Goal: Task Accomplishment & Management: Use online tool/utility

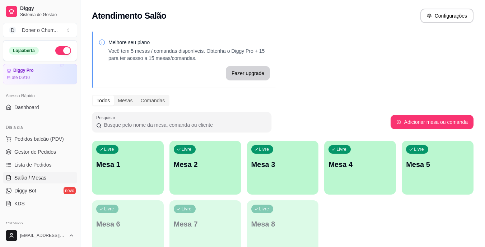
click at [410, 57] on div "Melhore seu plano Você tem 5 mesas / comandas disponíveis. Obtenha o Diggy Pro …" at bounding box center [282, 145] width 405 height 236
click at [135, 163] on p "Mesa 1" at bounding box center [127, 165] width 63 height 10
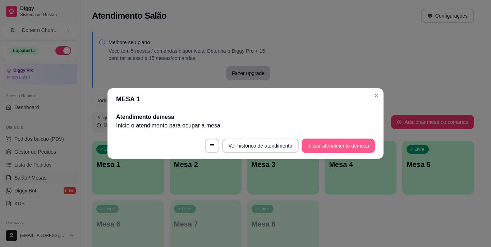
click at [338, 141] on button "Iniciar atendimento de mesa" at bounding box center [337, 146] width 73 height 14
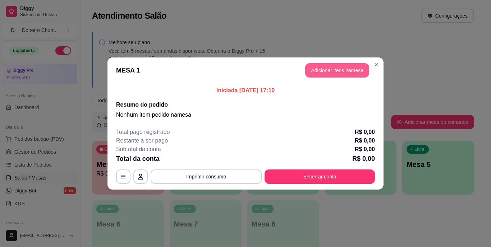
click at [325, 69] on button "Adicionar itens na mesa" at bounding box center [337, 70] width 64 height 14
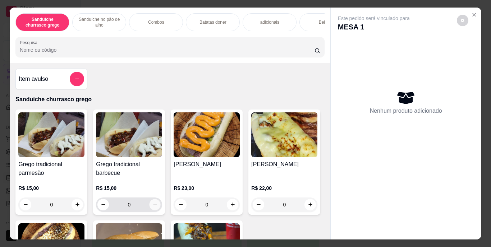
click at [153, 207] on icon "increase-product-quantity" at bounding box center [155, 205] width 4 height 4
type input "1"
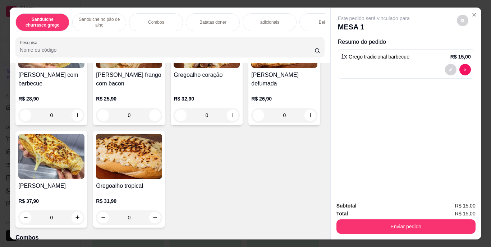
scroll to position [357, 0]
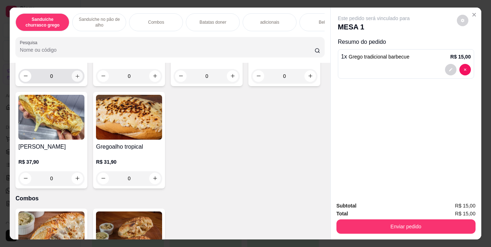
click at [77, 79] on icon "increase-product-quantity" at bounding box center [77, 75] width 5 height 5
type input "1"
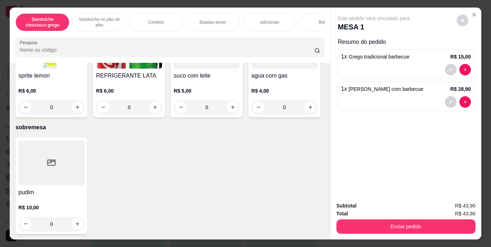
scroll to position [1322, 0]
click at [308, 8] on icon "increase-product-quantity" at bounding box center [310, 4] width 5 height 5
type input "1"
click at [157, 109] on icon "increase-product-quantity" at bounding box center [155, 108] width 4 height 4
type input "1"
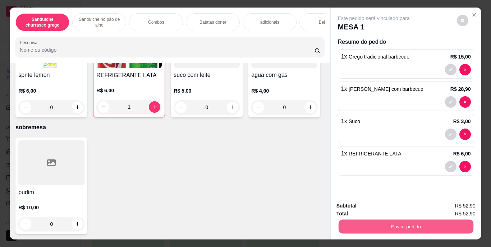
click at [373, 222] on button "Enviar pedido" at bounding box center [405, 227] width 135 height 14
click at [452, 206] on button "Enviar pedido" at bounding box center [457, 206] width 40 height 13
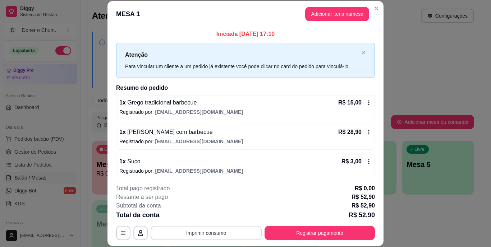
click at [204, 234] on button "Imprimir consumo" at bounding box center [206, 233] width 111 height 14
click at [201, 213] on button "IMPRESSORA" at bounding box center [205, 216] width 50 height 11
click at [206, 230] on button "Imprimir consumo" at bounding box center [206, 233] width 108 height 14
click at [204, 212] on button "IMPRESSORA" at bounding box center [205, 216] width 50 height 11
drag, startPoint x: 299, startPoint y: 225, endPoint x: 307, endPoint y: 237, distance: 14.5
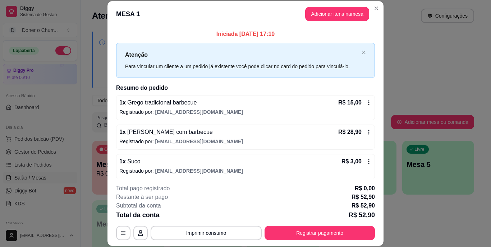
click at [307, 237] on div "**********" at bounding box center [245, 212] width 259 height 56
click at [307, 237] on button "Registrar pagamento" at bounding box center [319, 233] width 110 height 14
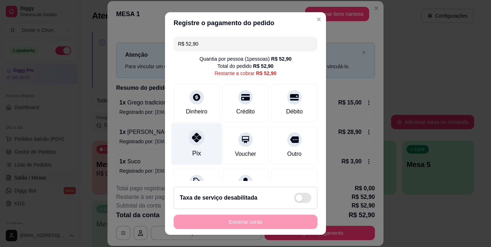
click at [187, 145] on div "Pix" at bounding box center [196, 144] width 51 height 42
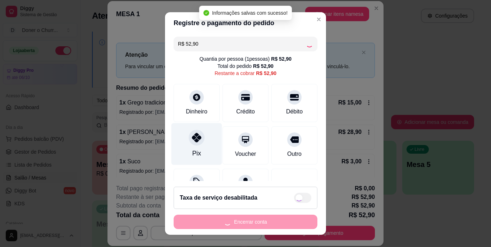
type input "R$ 0,00"
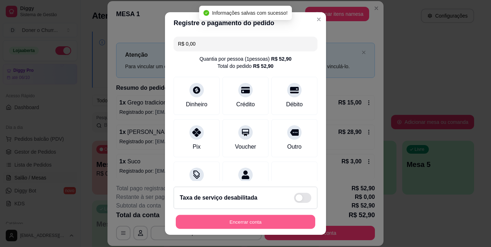
click at [248, 221] on button "Encerrar conta" at bounding box center [245, 222] width 139 height 14
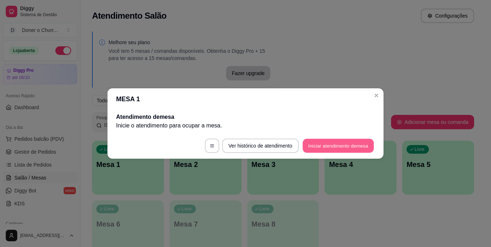
click at [337, 146] on button "Iniciar atendimento de mesa" at bounding box center [338, 146] width 71 height 14
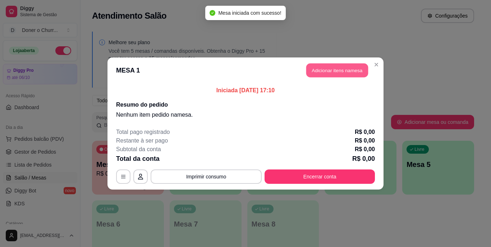
click at [327, 66] on button "Adicionar itens na mesa" at bounding box center [337, 71] width 62 height 14
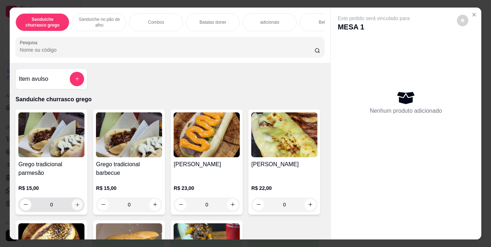
click at [75, 206] on icon "increase-product-quantity" at bounding box center [77, 204] width 5 height 5
type input "1"
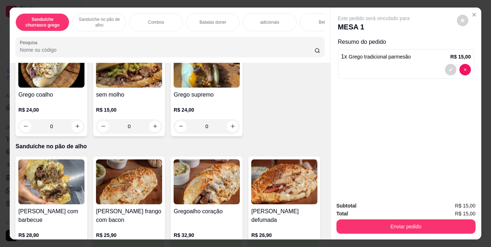
scroll to position [180, 0]
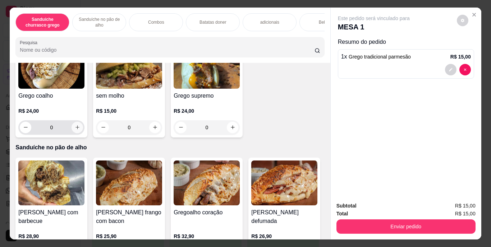
click at [80, 130] on icon "increase-product-quantity" at bounding box center [77, 127] width 5 height 5
type input "1"
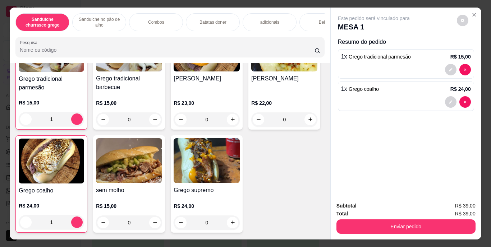
scroll to position [42, 0]
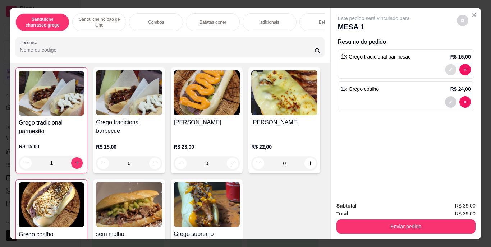
click at [448, 69] on icon "decrease-product-quantity" at bounding box center [450, 70] width 4 height 4
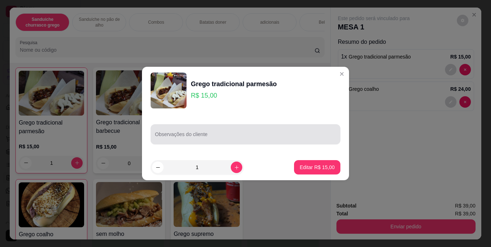
click at [245, 138] on input "Observações do cliente" at bounding box center [245, 137] width 181 height 7
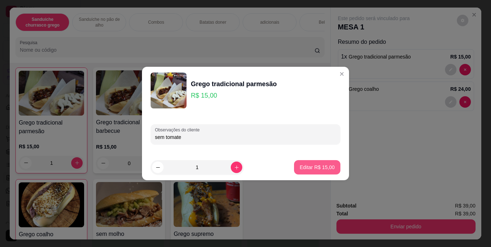
type input "sem tomate"
click at [300, 166] on p "Editar R$ 15,00" at bounding box center [317, 167] width 34 height 7
type input "0"
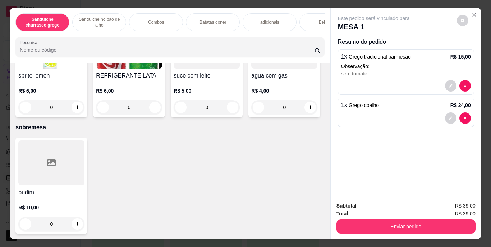
scroll to position [1330, 0]
click at [158, 110] on icon "increase-product-quantity" at bounding box center [154, 107] width 5 height 5
type input "1"
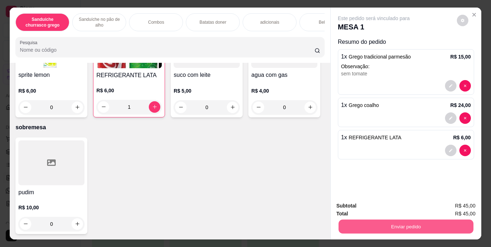
click at [400, 227] on button "Enviar pedido" at bounding box center [405, 227] width 135 height 14
click at [445, 203] on button "Enviar pedido" at bounding box center [457, 206] width 40 height 13
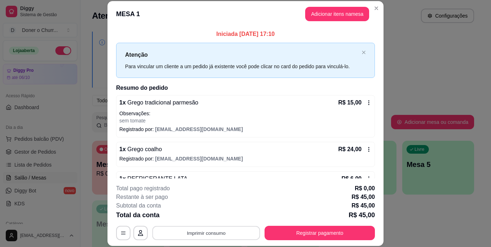
click at [195, 230] on button "Imprimir consumo" at bounding box center [206, 233] width 108 height 14
click at [206, 217] on button "IMPRESSORA" at bounding box center [205, 216] width 50 height 11
click at [208, 231] on button "Imprimir consumo" at bounding box center [206, 233] width 108 height 14
click at [206, 217] on button "IMPRESSORA" at bounding box center [205, 216] width 50 height 11
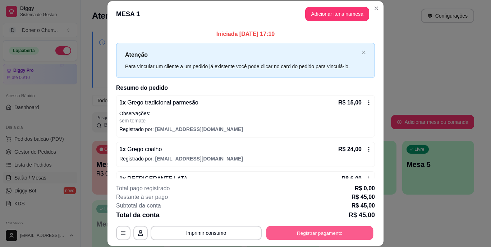
click at [298, 235] on button "Registrar pagamento" at bounding box center [319, 233] width 107 height 14
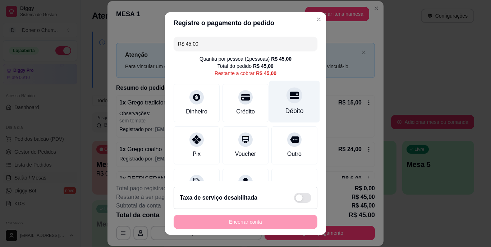
click at [290, 103] on div "Débito" at bounding box center [294, 102] width 51 height 42
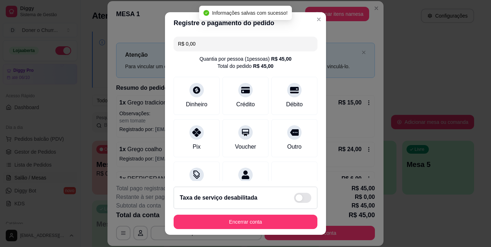
type input "R$ 0,00"
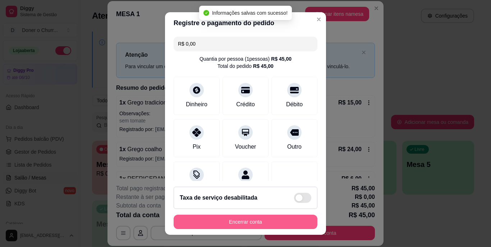
click at [241, 218] on button "Encerrar conta" at bounding box center [246, 222] width 144 height 14
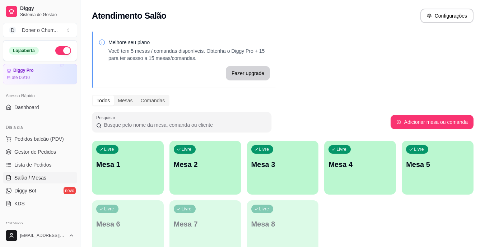
click at [134, 160] on p "Mesa 1" at bounding box center [127, 165] width 63 height 10
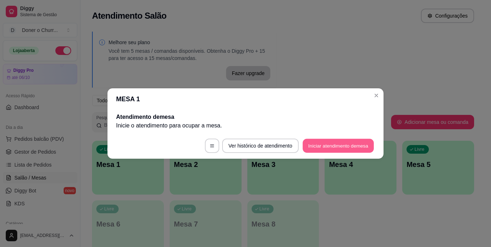
click at [331, 143] on button "Iniciar atendimento de mesa" at bounding box center [338, 146] width 71 height 14
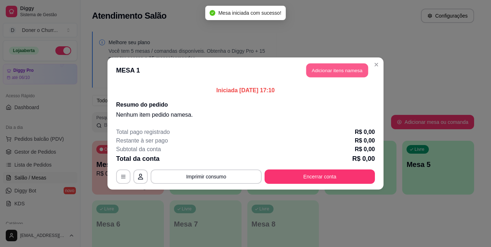
click at [340, 69] on button "Adicionar itens na mesa" at bounding box center [337, 71] width 62 height 14
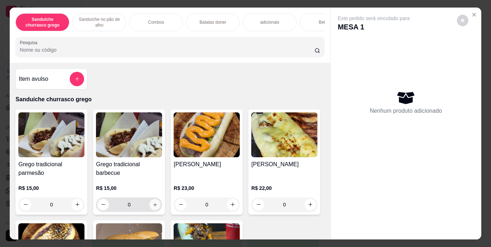
click at [153, 206] on icon "increase-product-quantity" at bounding box center [154, 204] width 5 height 5
type input "1"
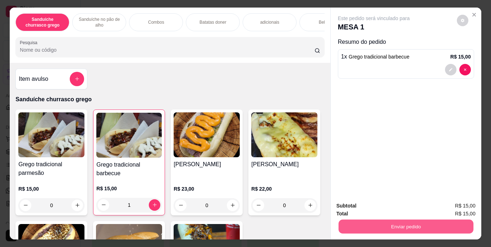
click at [409, 226] on button "Enviar pedido" at bounding box center [405, 227] width 135 height 14
click at [450, 203] on button "Enviar pedido" at bounding box center [457, 206] width 40 height 13
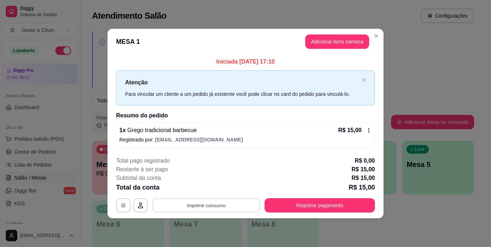
click at [206, 203] on button "Imprimir consumo" at bounding box center [206, 205] width 108 height 14
click at [205, 191] on button "IMPRESSORA" at bounding box center [208, 188] width 50 height 11
click at [346, 37] on button "Adicionar itens na mesa" at bounding box center [337, 42] width 62 height 14
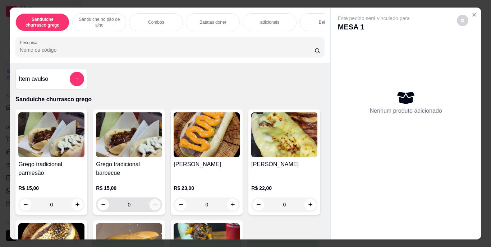
click at [152, 206] on icon "increase-product-quantity" at bounding box center [154, 204] width 5 height 5
type input "1"
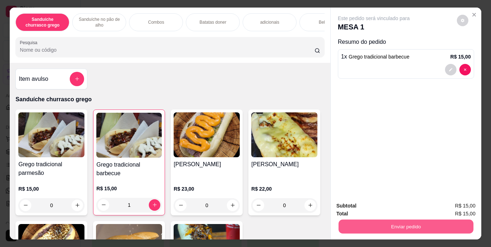
click at [397, 229] on button "Enviar pedido" at bounding box center [405, 227] width 135 height 14
click at [457, 204] on button "Enviar pedido" at bounding box center [456, 207] width 41 height 14
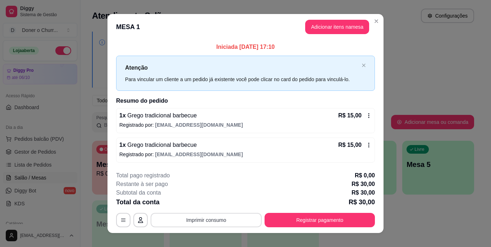
click at [210, 222] on button "Imprimir consumo" at bounding box center [206, 220] width 111 height 14
click at [208, 202] on button "IMPRESSORA" at bounding box center [205, 203] width 50 height 11
click at [201, 220] on button "Imprimir consumo" at bounding box center [206, 220] width 108 height 14
click at [201, 204] on button "IMPRESSORA" at bounding box center [205, 203] width 50 height 11
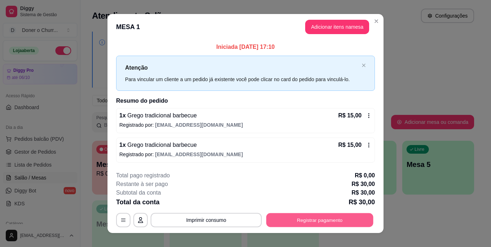
click at [273, 219] on button "Registrar pagamento" at bounding box center [319, 220] width 107 height 14
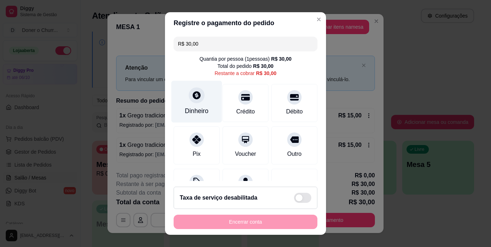
click at [196, 109] on div "Dinheiro" at bounding box center [197, 111] width 24 height 9
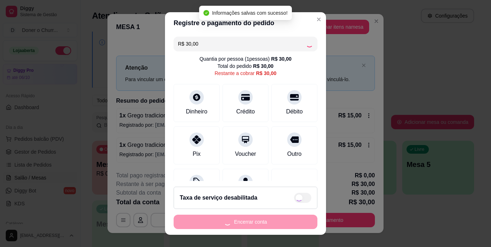
type input "R$ 0,00"
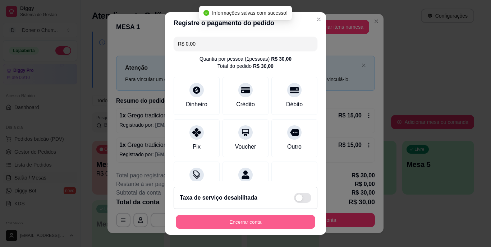
click at [248, 225] on button "Encerrar conta" at bounding box center [245, 222] width 139 height 14
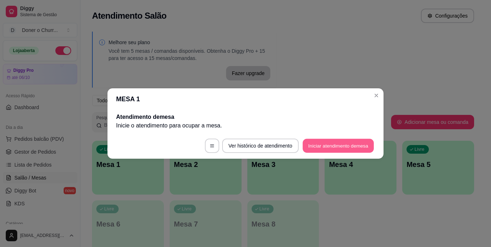
click at [321, 141] on button "Iniciar atendimento de mesa" at bounding box center [338, 146] width 71 height 14
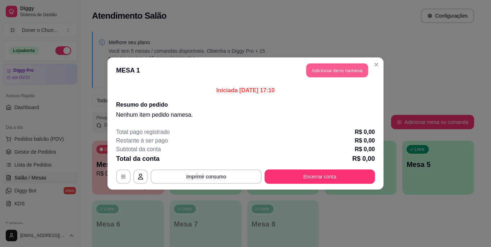
click at [326, 70] on button "Adicionar itens na mesa" at bounding box center [337, 71] width 62 height 14
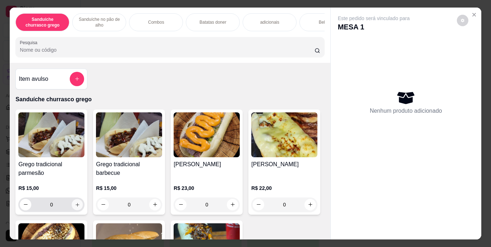
click at [75, 206] on icon "increase-product-quantity" at bounding box center [77, 204] width 5 height 5
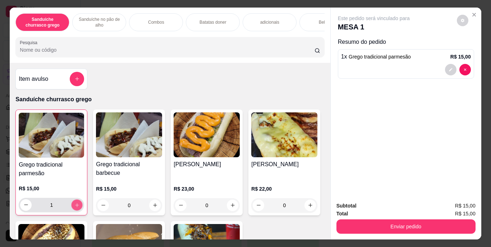
click at [74, 206] on icon "increase-product-quantity" at bounding box center [76, 204] width 5 height 5
type input "2"
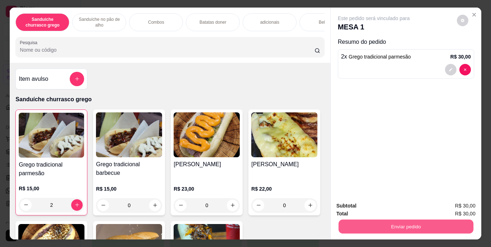
click at [414, 221] on button "Enviar pedido" at bounding box center [405, 227] width 135 height 14
click at [466, 210] on button "Enviar pedido" at bounding box center [457, 206] width 40 height 13
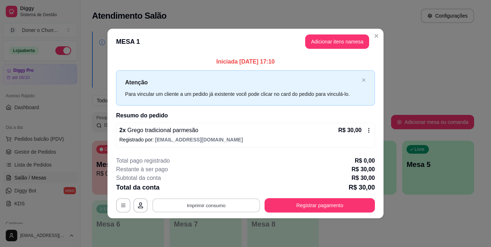
click at [198, 202] on button "Imprimir consumo" at bounding box center [206, 205] width 108 height 14
click at [203, 189] on button "IMPRESSORA" at bounding box center [208, 188] width 50 height 11
click at [208, 205] on button "Imprimir consumo" at bounding box center [206, 205] width 108 height 14
click at [216, 188] on button "IMPRESSORA" at bounding box center [208, 188] width 50 height 11
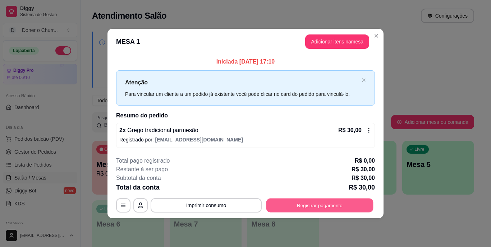
click at [312, 202] on button "Registrar pagamento" at bounding box center [319, 205] width 107 height 14
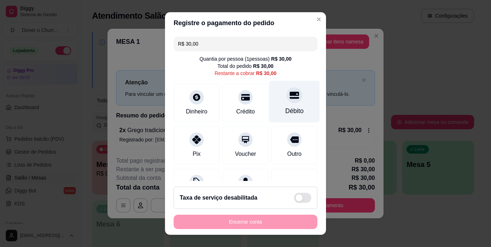
click at [279, 103] on div "Débito" at bounding box center [294, 102] width 51 height 42
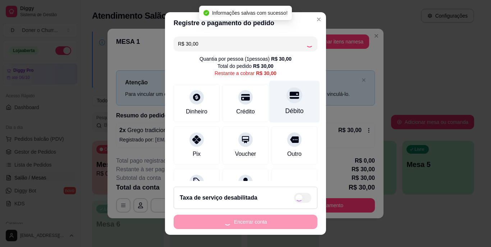
type input "R$ 0,00"
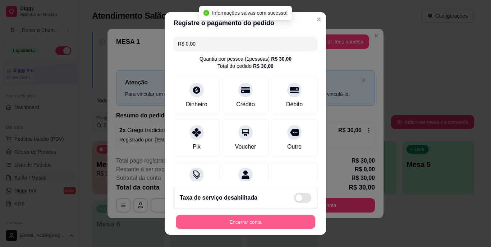
click at [238, 216] on button "Encerrar conta" at bounding box center [245, 222] width 139 height 14
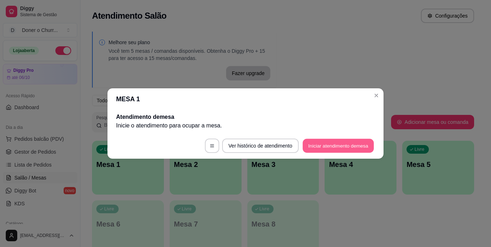
click at [359, 143] on button "Iniciar atendimento de mesa" at bounding box center [338, 146] width 71 height 14
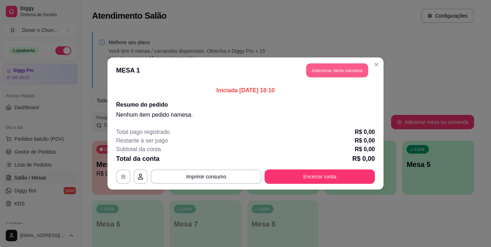
click at [340, 73] on button "Adicionar itens na mesa" at bounding box center [337, 71] width 62 height 14
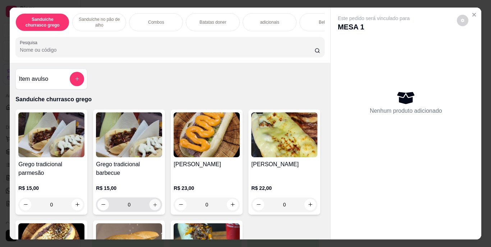
click at [154, 207] on icon "increase-product-quantity" at bounding box center [154, 204] width 5 height 5
type input "1"
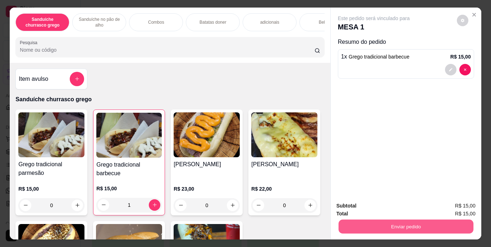
click at [366, 222] on button "Enviar pedido" at bounding box center [405, 227] width 135 height 14
click at [467, 203] on button "Enviar pedido" at bounding box center [457, 206] width 40 height 13
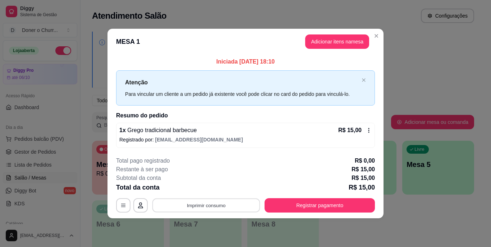
click at [211, 202] on button "Imprimir consumo" at bounding box center [206, 205] width 108 height 14
click at [206, 186] on button "IMPRESSORA" at bounding box center [208, 188] width 50 height 11
click at [206, 206] on button "Imprimir consumo" at bounding box center [206, 205] width 108 height 14
click at [202, 185] on button "IMPRESSORA" at bounding box center [208, 188] width 50 height 11
click at [329, 43] on button "Adicionar itens na mesa" at bounding box center [337, 42] width 62 height 14
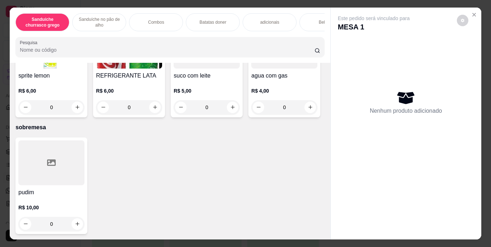
scroll to position [1327, 0]
click at [308, 8] on icon "increase-product-quantity" at bounding box center [310, 4] width 5 height 5
type input "1"
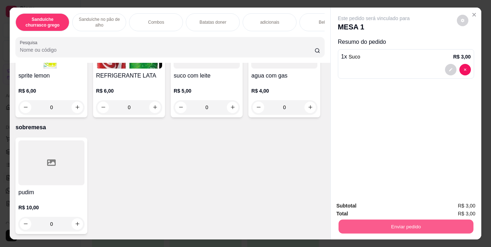
click at [409, 223] on button "Enviar pedido" at bounding box center [405, 227] width 135 height 14
click at [457, 201] on button "Enviar pedido" at bounding box center [457, 206] width 40 height 13
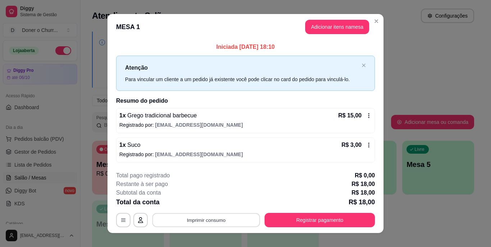
click at [219, 220] on button "Imprimir consumo" at bounding box center [206, 220] width 108 height 14
click at [211, 202] on button "IMPRESSORA" at bounding box center [205, 203] width 50 height 11
click at [202, 222] on button "Imprimir consumo" at bounding box center [206, 220] width 108 height 14
click at [209, 207] on button "IMPRESSORA" at bounding box center [206, 203] width 52 height 11
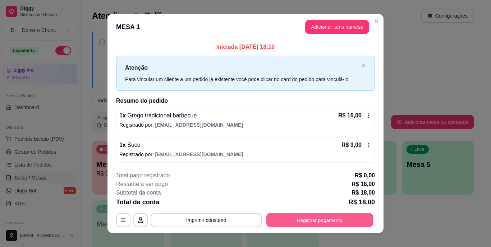
click at [294, 222] on button "Registrar pagamento" at bounding box center [319, 220] width 107 height 14
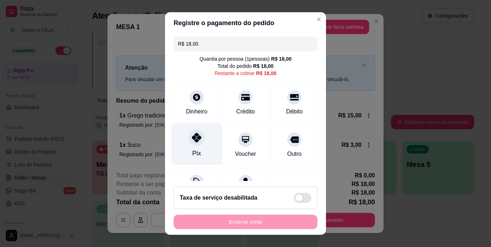
click at [199, 141] on div at bounding box center [197, 138] width 16 height 16
type input "R$ 0,00"
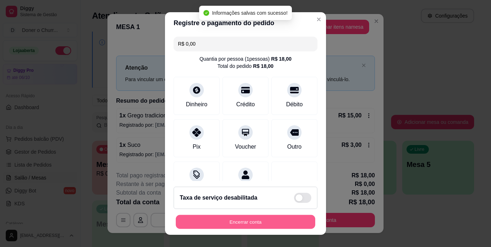
click at [244, 222] on button "Encerrar conta" at bounding box center [245, 222] width 139 height 14
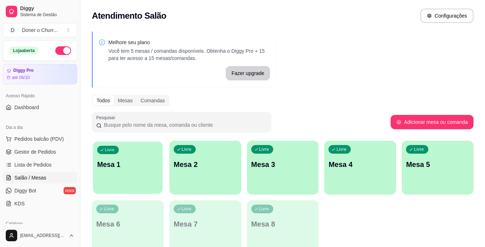
click at [140, 174] on div "Livre Mesa 1" at bounding box center [128, 164] width 70 height 44
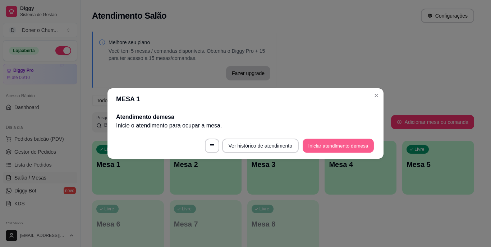
click at [333, 145] on button "Iniciar atendimento de mesa" at bounding box center [338, 146] width 71 height 14
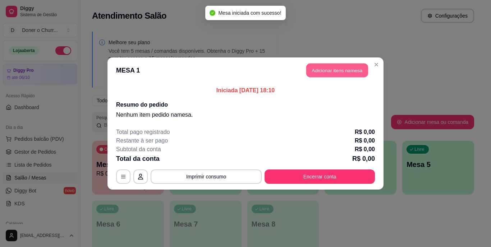
click at [336, 70] on button "Adicionar itens na mesa" at bounding box center [337, 71] width 62 height 14
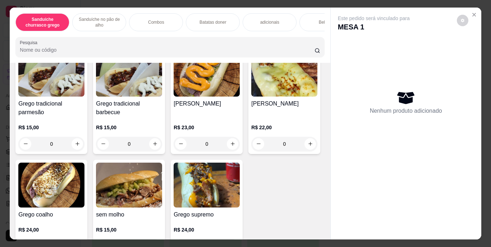
scroll to position [80, 0]
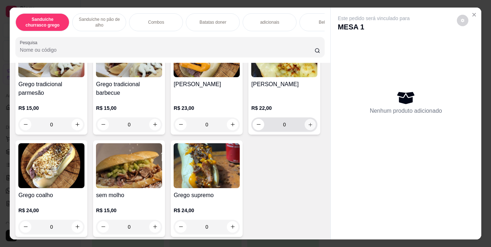
click at [308, 127] on icon "increase-product-quantity" at bounding box center [310, 124] width 5 height 5
type input "1"
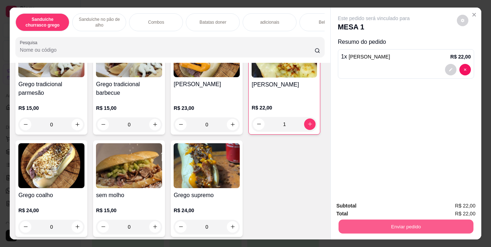
click at [400, 223] on button "Enviar pedido" at bounding box center [405, 227] width 135 height 14
click at [413, 141] on div "Este pedido será vinculado para MESA 1 Resumo do pedido 1 x Grego mussarela R$ …" at bounding box center [406, 102] width 151 height 189
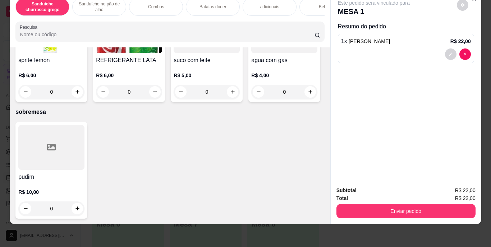
scroll to position [1340, 0]
click at [158, 95] on icon "increase-product-quantity" at bounding box center [154, 91] width 5 height 5
type input "1"
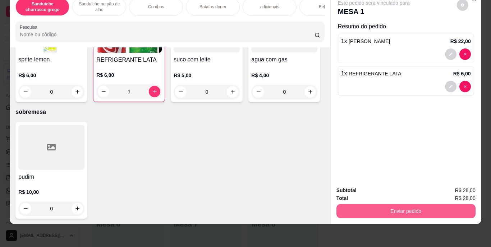
click at [381, 205] on button "Enviar pedido" at bounding box center [405, 211] width 139 height 14
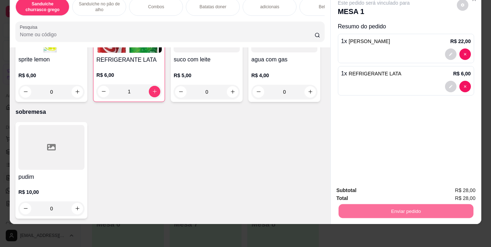
click at [451, 182] on button "Enviar pedido" at bounding box center [456, 187] width 40 height 13
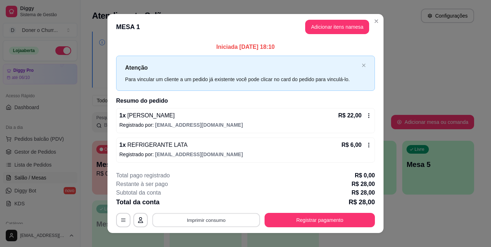
click at [204, 219] on button "Imprimir consumo" at bounding box center [206, 220] width 108 height 14
click at [211, 200] on button "IMPRESSORA" at bounding box center [205, 203] width 50 height 11
click at [207, 217] on button "Imprimir consumo" at bounding box center [206, 220] width 108 height 14
click at [208, 201] on button "IMPRESSORA" at bounding box center [205, 203] width 50 height 11
click at [202, 221] on button "Imprimir consumo" at bounding box center [206, 220] width 108 height 14
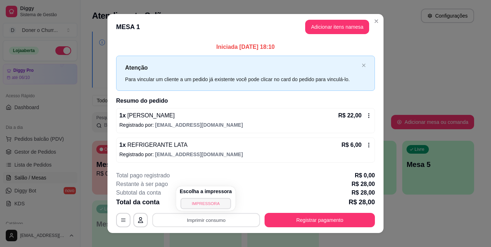
click at [205, 203] on button "IMPRESSORA" at bounding box center [205, 203] width 50 height 11
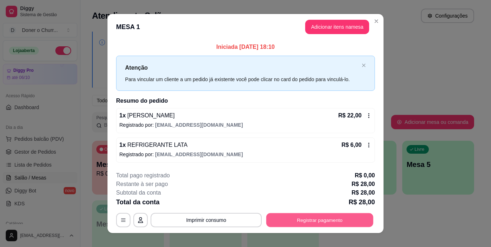
click at [321, 218] on button "Registrar pagamento" at bounding box center [319, 220] width 107 height 14
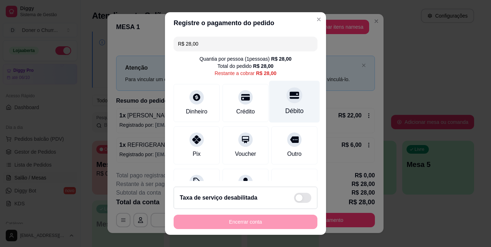
click at [272, 105] on div "Débito" at bounding box center [294, 102] width 51 height 42
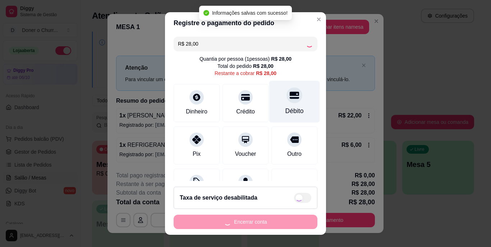
type input "R$ 0,00"
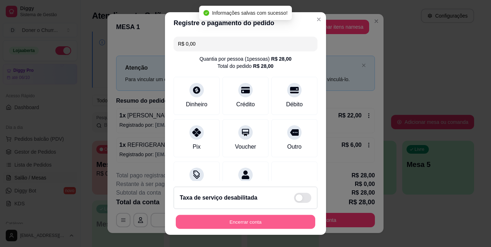
click at [252, 222] on button "Encerrar conta" at bounding box center [245, 222] width 139 height 14
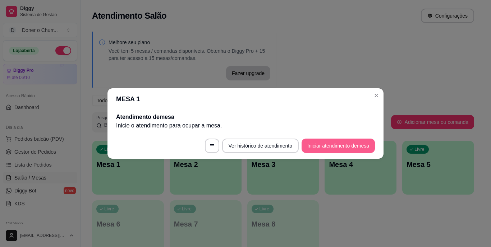
click at [340, 147] on button "Iniciar atendimento de mesa" at bounding box center [337, 146] width 73 height 14
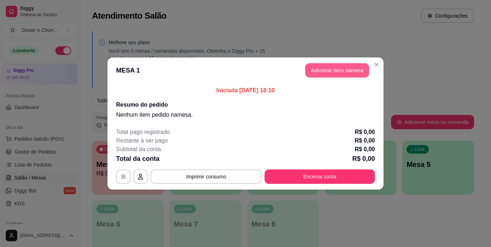
click at [336, 69] on button "Adicionar itens na mesa" at bounding box center [337, 70] width 64 height 14
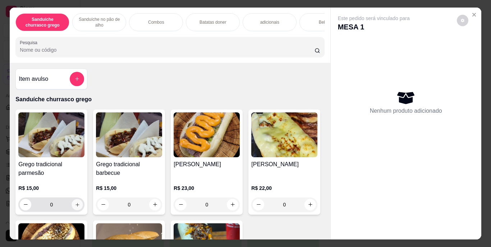
click at [77, 207] on icon "increase-product-quantity" at bounding box center [77, 204] width 5 height 5
type input "1"
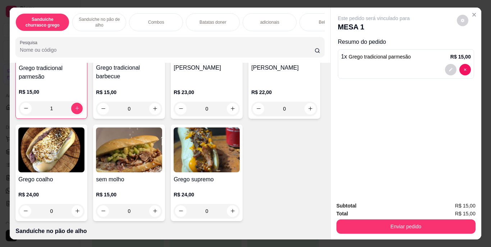
scroll to position [123, 0]
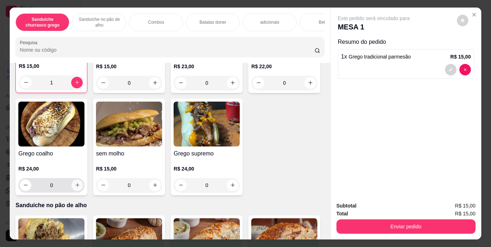
click at [79, 187] on icon "increase-product-quantity" at bounding box center [77, 185] width 4 height 4
type input "1"
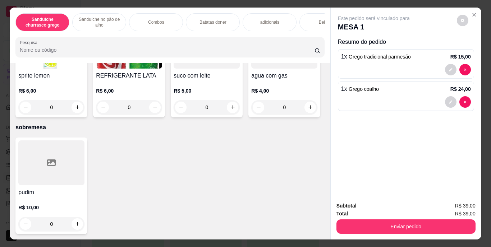
scroll to position [1206, 0]
click at [75, 8] on icon "increase-product-quantity" at bounding box center [77, 4] width 5 height 5
type input "1"
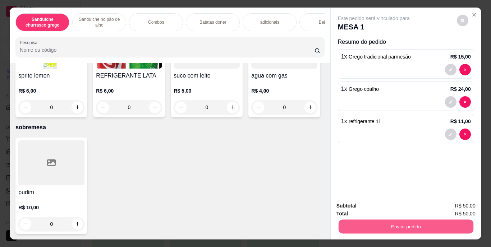
click at [428, 223] on button "Enviar pedido" at bounding box center [405, 227] width 135 height 14
click at [462, 207] on button "Enviar pedido" at bounding box center [457, 206] width 40 height 13
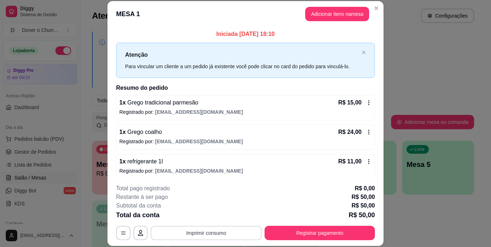
click at [215, 234] on button "Imprimir consumo" at bounding box center [206, 233] width 111 height 14
click at [201, 216] on button "IMPRESSORA" at bounding box center [205, 216] width 50 height 11
click at [205, 234] on button "Imprimir consumo" at bounding box center [206, 233] width 108 height 14
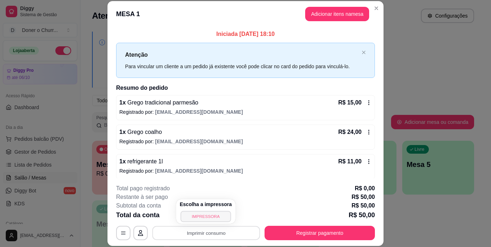
click at [206, 219] on button "IMPRESSORA" at bounding box center [205, 216] width 50 height 11
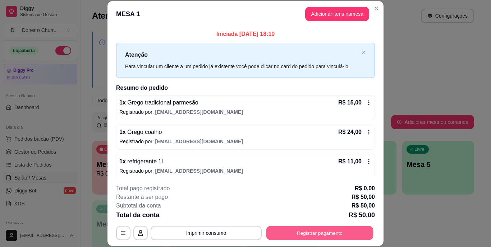
click at [292, 231] on button "Registrar pagamento" at bounding box center [319, 233] width 107 height 14
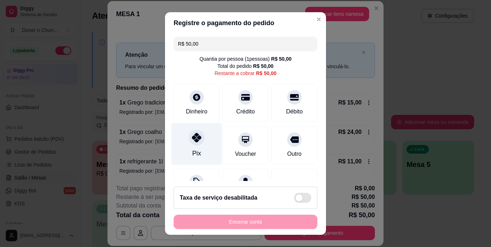
click at [184, 145] on div "Pix" at bounding box center [196, 144] width 51 height 42
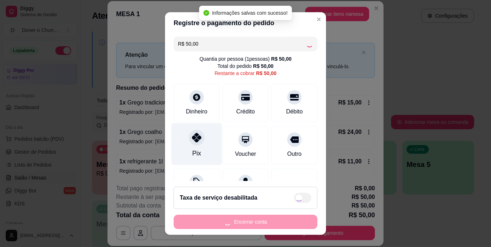
type input "R$ 0,00"
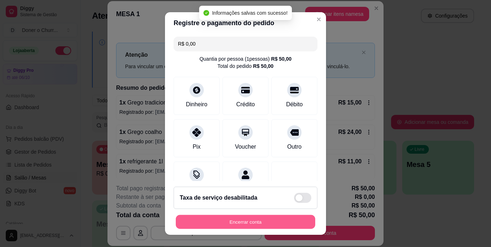
click at [258, 218] on button "Encerrar conta" at bounding box center [245, 222] width 139 height 14
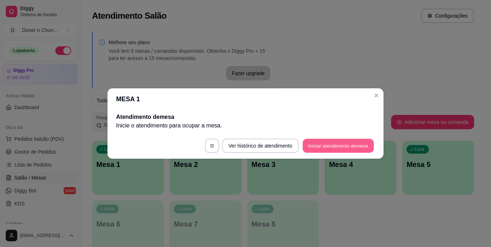
click at [346, 146] on button "Iniciar atendimento de mesa" at bounding box center [338, 146] width 71 height 14
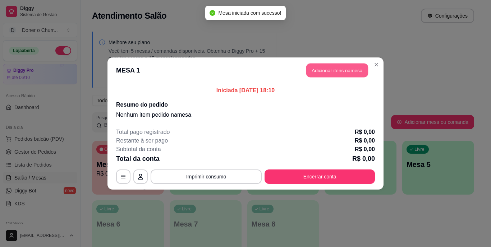
click at [339, 70] on button "Adicionar itens na mesa" at bounding box center [337, 71] width 62 height 14
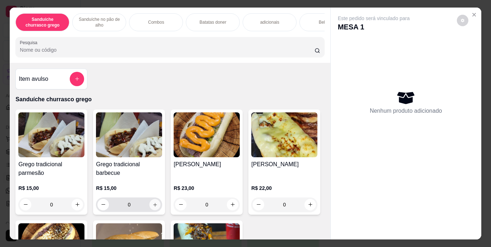
click at [153, 203] on button "increase-product-quantity" at bounding box center [154, 204] width 11 height 11
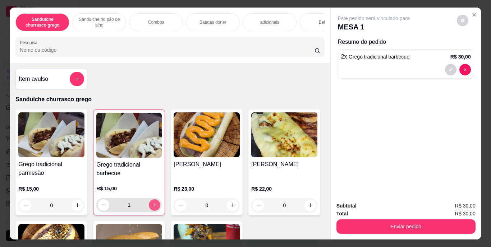
type input "2"
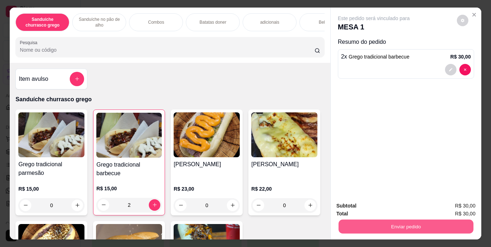
click at [402, 221] on button "Enviar pedido" at bounding box center [405, 227] width 135 height 14
click at [459, 207] on button "Enviar pedido" at bounding box center [457, 206] width 40 height 13
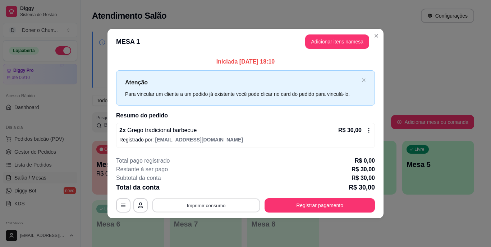
click at [217, 206] on button "Imprimir consumo" at bounding box center [206, 205] width 108 height 14
click at [205, 190] on button "IMPRESSORA" at bounding box center [208, 188] width 50 height 11
click at [211, 202] on button "Imprimir consumo" at bounding box center [206, 205] width 108 height 14
click at [204, 186] on button "IMPRESSORA" at bounding box center [208, 188] width 50 height 11
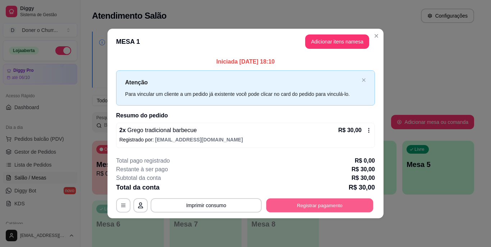
click at [285, 207] on button "Registrar pagamento" at bounding box center [319, 205] width 107 height 14
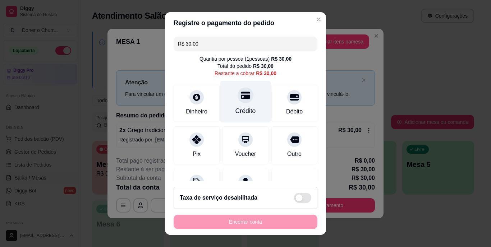
click at [237, 110] on div "Crédito" at bounding box center [245, 111] width 20 height 9
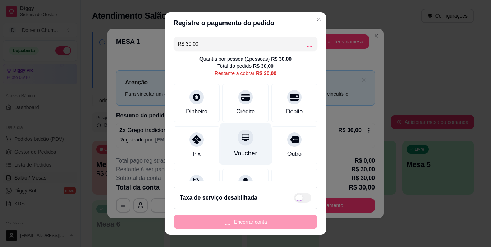
type input "R$ 0,00"
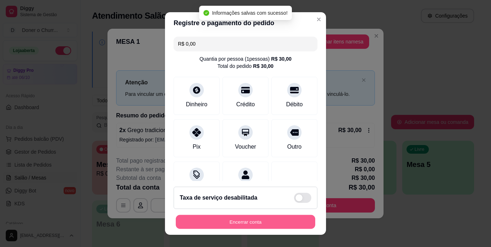
click at [246, 219] on button "Encerrar conta" at bounding box center [245, 222] width 139 height 14
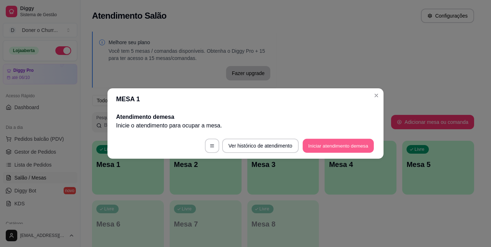
click at [359, 142] on button "Iniciar atendimento de mesa" at bounding box center [338, 146] width 71 height 14
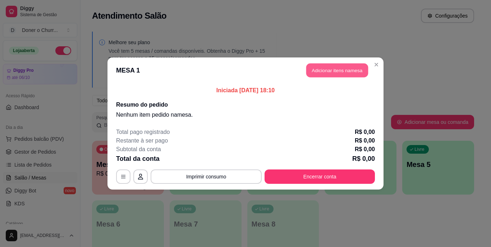
click at [331, 70] on button "Adicionar itens na mesa" at bounding box center [337, 71] width 62 height 14
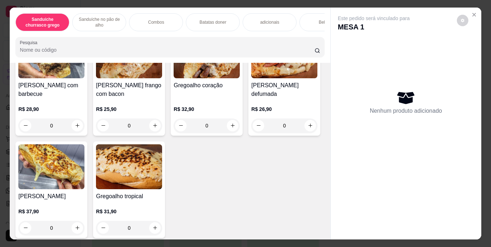
scroll to position [371, 0]
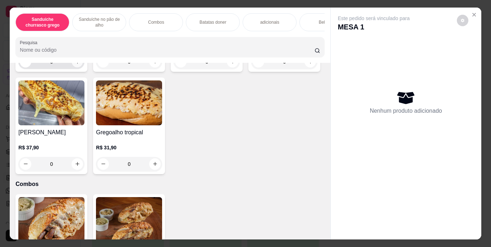
click at [76, 64] on icon "increase-product-quantity" at bounding box center [77, 61] width 5 height 5
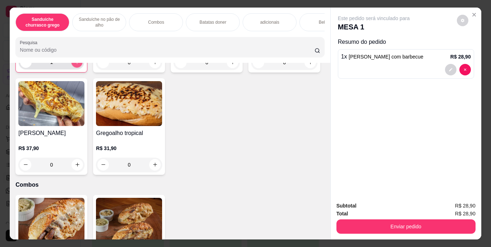
click at [76, 65] on icon "increase-product-quantity" at bounding box center [76, 61] width 5 height 5
type input "2"
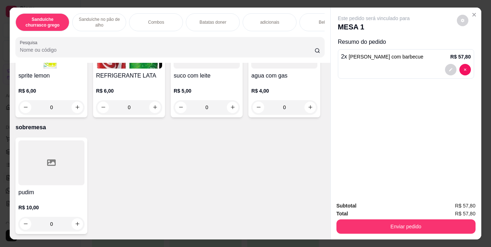
scroll to position [1461, 0]
click at [308, 110] on icon "increase-product-quantity" at bounding box center [310, 107] width 5 height 5
type input "1"
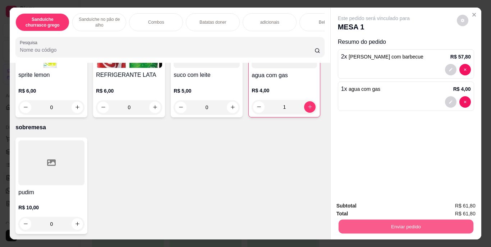
click at [386, 224] on button "Enviar pedido" at bounding box center [405, 227] width 135 height 14
click at [464, 206] on button "Enviar pedido" at bounding box center [457, 206] width 40 height 13
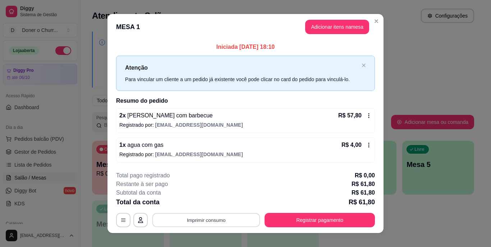
click at [205, 222] on button "Imprimir consumo" at bounding box center [206, 220] width 108 height 14
click at [211, 206] on button "IMPRESSORA" at bounding box center [205, 203] width 50 height 11
click at [198, 220] on button "Imprimir consumo" at bounding box center [206, 220] width 108 height 14
click at [211, 203] on button "IMPRESSORA" at bounding box center [205, 203] width 50 height 11
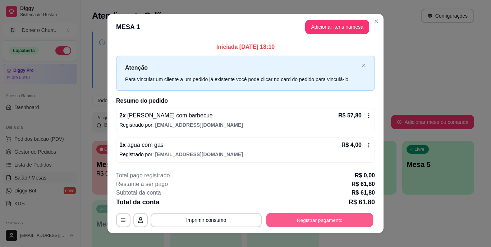
click at [303, 220] on button "Registrar pagamento" at bounding box center [319, 220] width 107 height 14
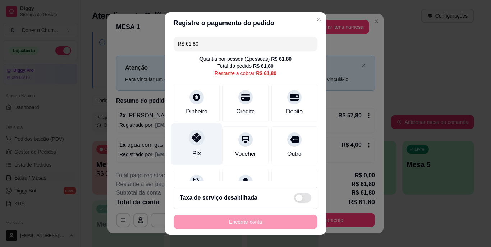
click at [190, 148] on div "Pix" at bounding box center [196, 144] width 51 height 42
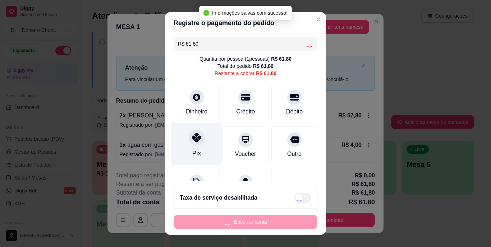
type input "R$ 0,00"
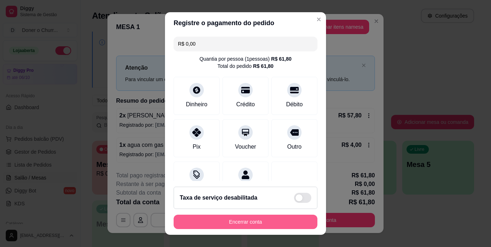
click at [241, 221] on button "Encerrar conta" at bounding box center [246, 222] width 144 height 14
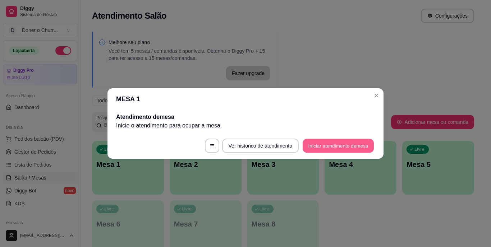
click at [354, 144] on button "Iniciar atendimento de mesa" at bounding box center [338, 146] width 71 height 14
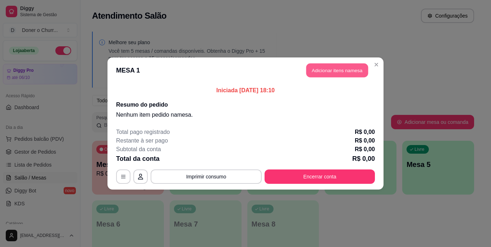
click at [337, 69] on button "Adicionar itens na mesa" at bounding box center [337, 71] width 62 height 14
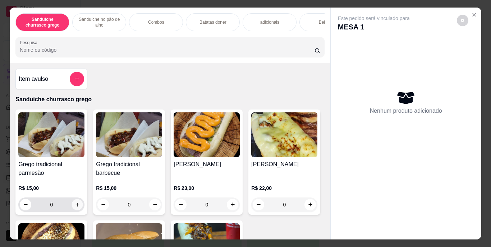
click at [72, 206] on button "increase-product-quantity" at bounding box center [77, 204] width 11 height 11
type input "1"
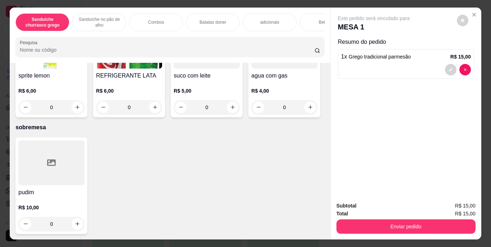
scroll to position [1313, 0]
click at [305, 10] on button "increase-product-quantity" at bounding box center [310, 4] width 11 height 11
type input "1"
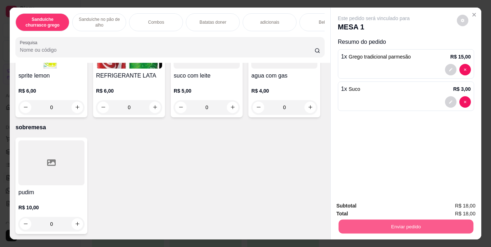
click at [408, 218] on div "Enviar pedido" at bounding box center [405, 226] width 139 height 16
click at [406, 222] on button "Enviar pedido" at bounding box center [405, 227] width 135 height 14
click at [456, 203] on button "Enviar pedido" at bounding box center [456, 207] width 41 height 14
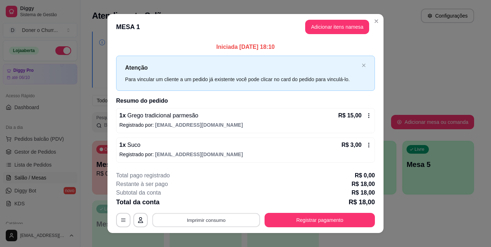
click at [212, 216] on button "Imprimir consumo" at bounding box center [206, 220] width 108 height 14
click at [204, 203] on button "IMPRESSORA" at bounding box center [206, 203] width 52 height 11
click at [201, 224] on button "Imprimir consumo" at bounding box center [206, 220] width 108 height 14
click at [203, 202] on button "IMPRESSORA" at bounding box center [205, 203] width 50 height 11
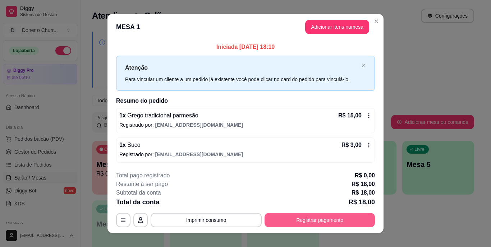
click at [311, 215] on button "Registrar pagamento" at bounding box center [319, 220] width 110 height 14
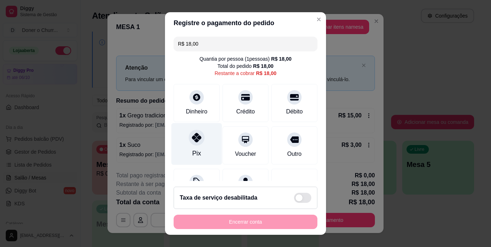
click at [189, 143] on div at bounding box center [197, 138] width 16 height 16
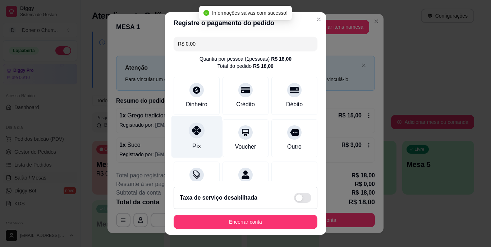
type input "R$ 0,00"
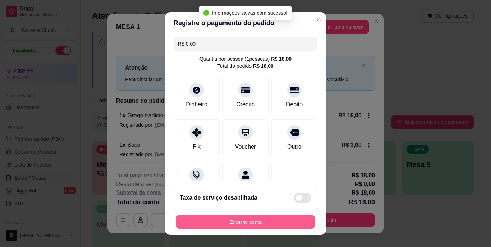
click at [243, 217] on button "Encerrar conta" at bounding box center [245, 222] width 139 height 14
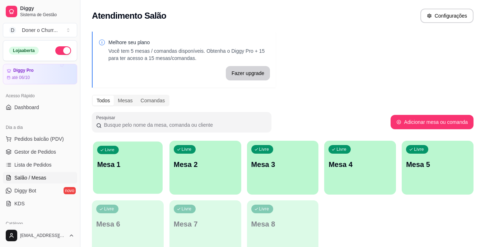
click at [125, 169] on p "Mesa 1" at bounding box center [127, 165] width 61 height 10
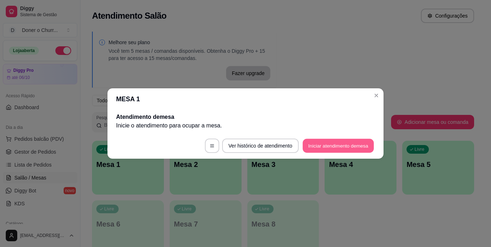
click at [336, 147] on button "Iniciar atendimento de mesa" at bounding box center [338, 146] width 71 height 14
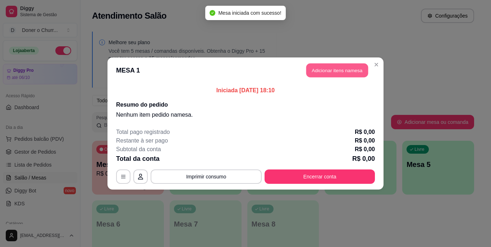
click at [341, 70] on button "Adicionar itens na mesa" at bounding box center [337, 71] width 62 height 14
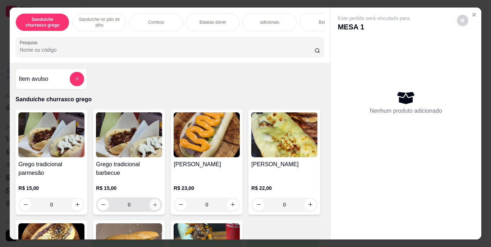
click at [149, 209] on button "increase-product-quantity" at bounding box center [154, 204] width 11 height 11
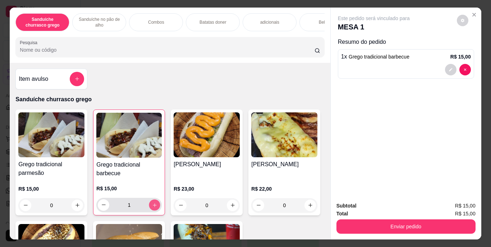
click at [149, 209] on button "increase-product-quantity" at bounding box center [154, 204] width 11 height 11
type input "2"
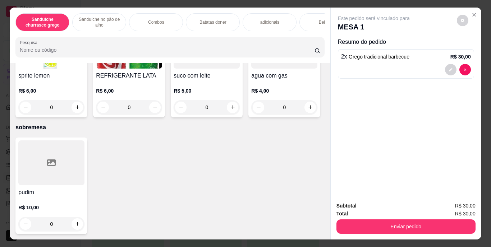
scroll to position [1272, 0]
click at [72, 10] on button "increase-product-quantity" at bounding box center [77, 4] width 11 height 11
type input "1"
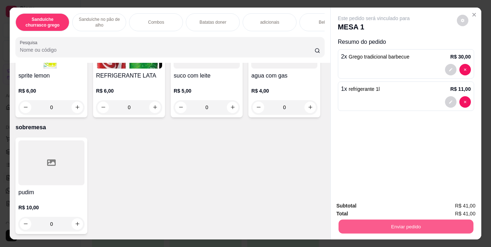
click at [399, 222] on button "Enviar pedido" at bounding box center [405, 227] width 135 height 14
click at [463, 204] on button "Enviar pedido" at bounding box center [457, 206] width 40 height 13
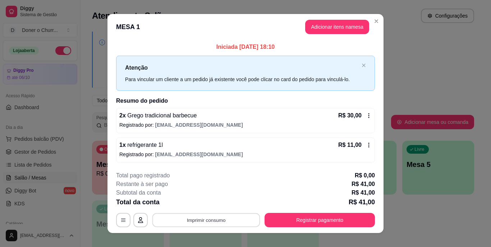
click at [227, 220] on button "Imprimir consumo" at bounding box center [206, 220] width 108 height 14
click at [209, 204] on button "IMPRESSORA" at bounding box center [205, 203] width 50 height 11
click at [200, 223] on button "Imprimir consumo" at bounding box center [206, 220] width 111 height 14
click at [214, 203] on button "IMPRESSORA" at bounding box center [206, 203] width 52 height 11
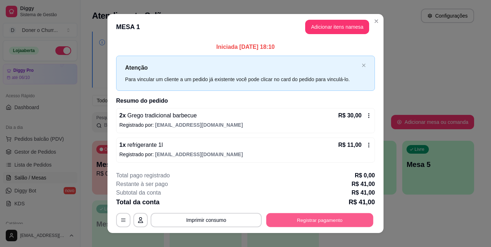
click at [309, 219] on button "Registrar pagamento" at bounding box center [319, 220] width 107 height 14
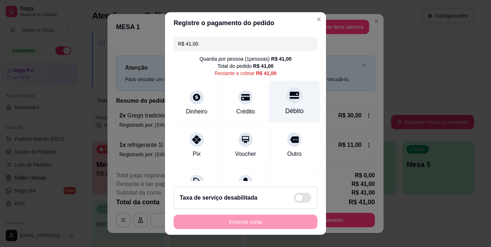
click at [286, 105] on div "Débito" at bounding box center [294, 102] width 51 height 42
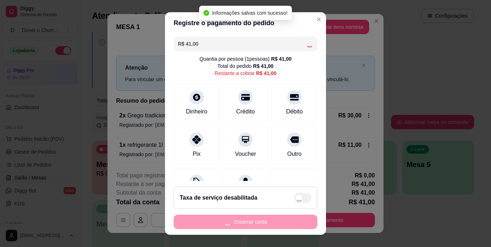
type input "R$ 0,00"
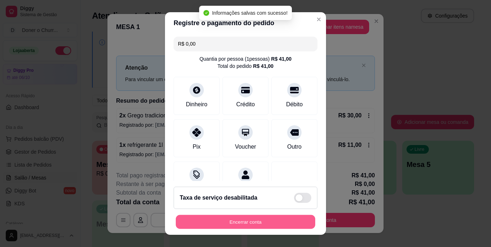
click at [250, 216] on button "Encerrar conta" at bounding box center [245, 222] width 139 height 14
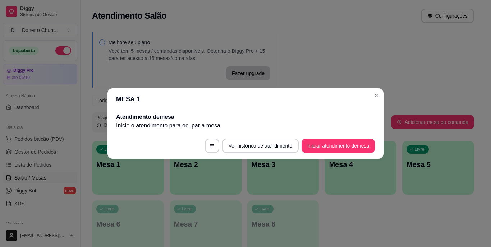
click at [338, 135] on footer "Ver histórico de atendimento Iniciar atendimento de mesa" at bounding box center [245, 146] width 276 height 26
click at [337, 141] on button "Iniciar atendimento de mesa" at bounding box center [338, 146] width 71 height 14
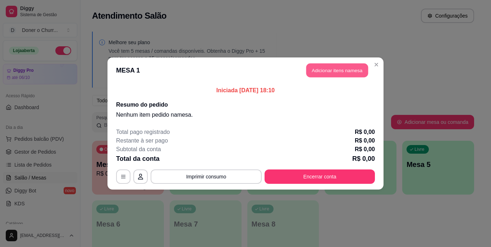
click at [327, 70] on button "Adicionar itens na mesa" at bounding box center [337, 71] width 62 height 14
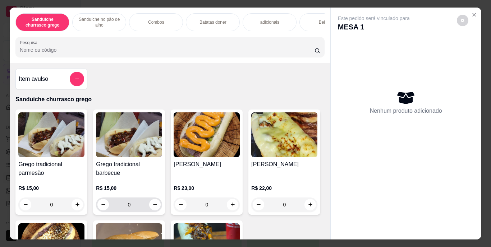
scroll to position [19, 0]
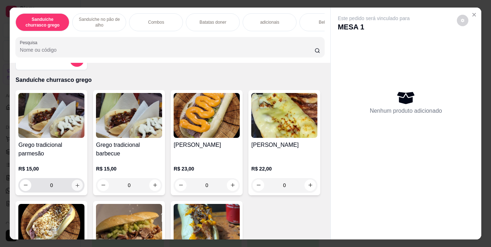
click at [75, 188] on icon "increase-product-quantity" at bounding box center [77, 185] width 5 height 5
type input "1"
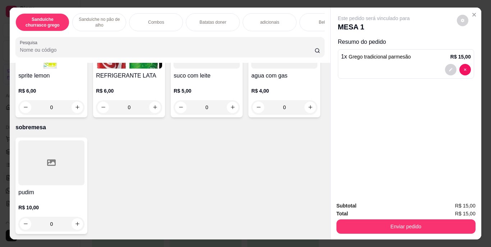
scroll to position [1297, 0]
click at [158, 110] on icon "increase-product-quantity" at bounding box center [154, 107] width 5 height 5
type input "1"
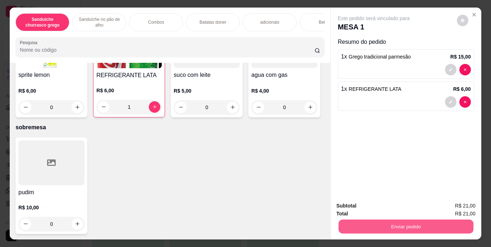
click at [386, 220] on button "Enviar pedido" at bounding box center [405, 227] width 135 height 14
click at [454, 204] on button "Enviar pedido" at bounding box center [457, 206] width 40 height 13
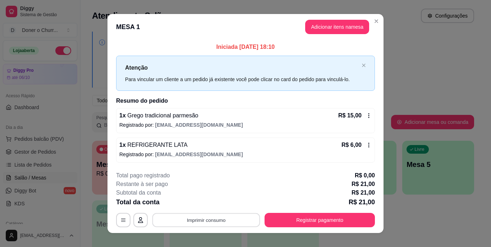
click at [190, 222] on button "Imprimir consumo" at bounding box center [206, 220] width 108 height 14
click at [206, 202] on button "IMPRESSORA" at bounding box center [205, 203] width 50 height 11
click at [212, 219] on button "Imprimir consumo" at bounding box center [206, 220] width 111 height 14
click at [207, 201] on button "IMPRESSORA" at bounding box center [205, 203] width 50 height 11
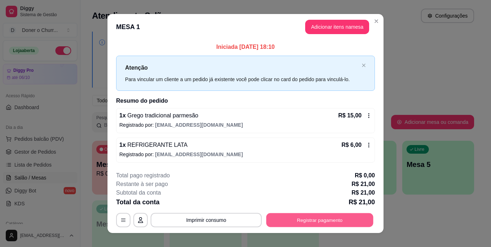
click at [312, 220] on button "Registrar pagamento" at bounding box center [319, 220] width 107 height 14
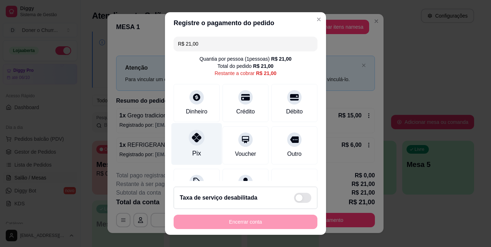
click at [196, 141] on icon at bounding box center [196, 137] width 9 height 9
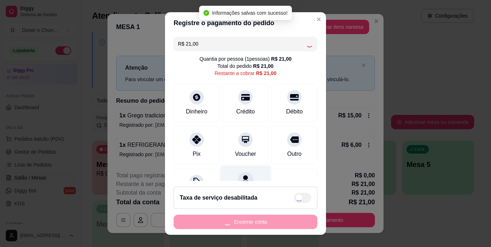
type input "R$ 0,00"
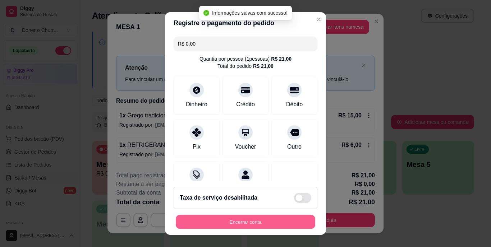
click at [240, 217] on button "Encerrar conta" at bounding box center [245, 222] width 139 height 14
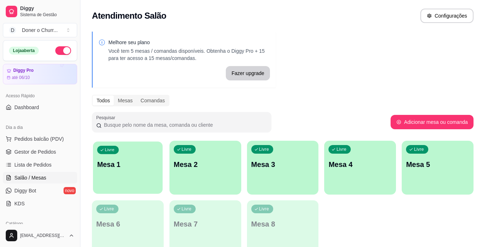
click at [126, 184] on div "Livre Mesa 1" at bounding box center [128, 164] width 70 height 44
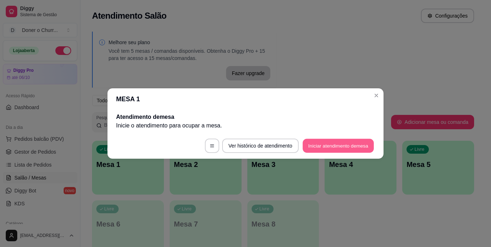
click at [354, 148] on button "Iniciar atendimento de mesa" at bounding box center [338, 146] width 71 height 14
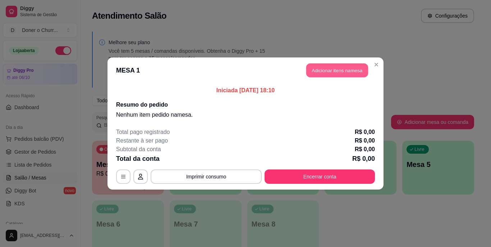
click at [331, 71] on button "Adicionar itens na mesa" at bounding box center [337, 71] width 62 height 14
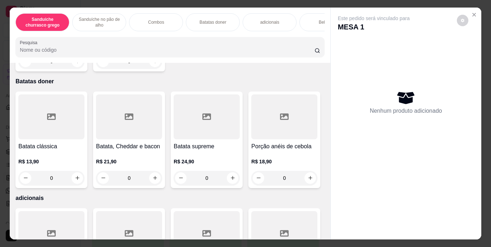
scroll to position [591, 0]
click at [75, 63] on icon "increase-product-quantity" at bounding box center [77, 61] width 4 height 4
type input "1"
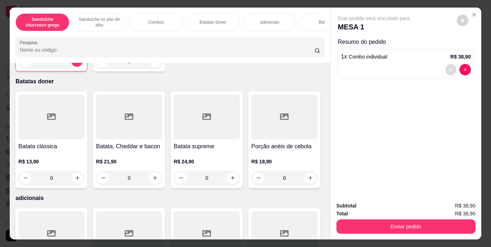
click at [447, 64] on button "decrease-product-quantity" at bounding box center [450, 69] width 11 height 11
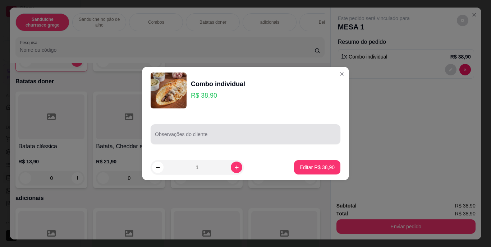
click at [308, 130] on div at bounding box center [245, 134] width 181 height 14
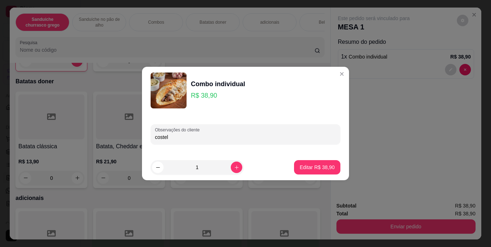
type input "costela"
click at [312, 167] on p "Editar R$ 38,90" at bounding box center [317, 167] width 35 height 7
click at [312, 72] on div "Combo individual R$ 38,90 1 Combo casal R$ 72,90 0" at bounding box center [169, 22] width 309 height 97
type input "0"
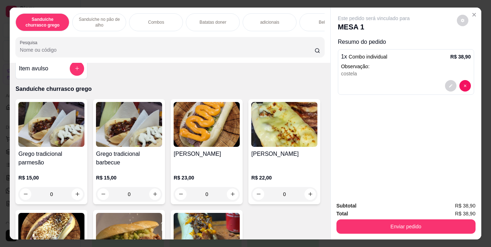
scroll to position [6, 0]
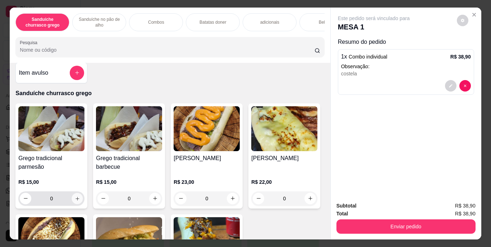
click at [77, 200] on icon "increase-product-quantity" at bounding box center [77, 198] width 5 height 5
type input "1"
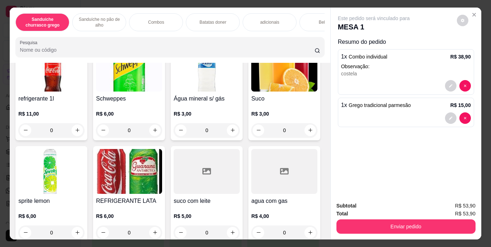
scroll to position [979, 0]
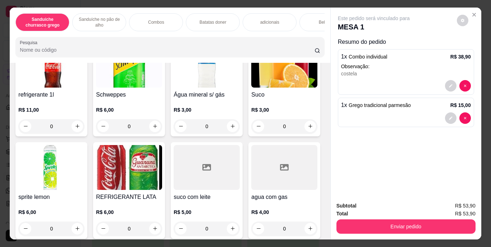
click at [158, 12] on icon "increase-product-quantity" at bounding box center [154, 9] width 5 height 5
type input "1"
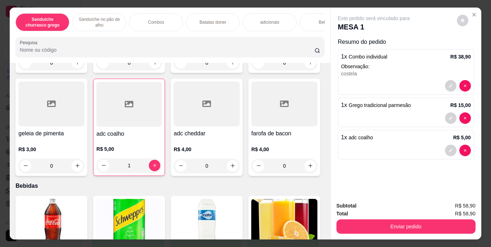
scroll to position [790, 0]
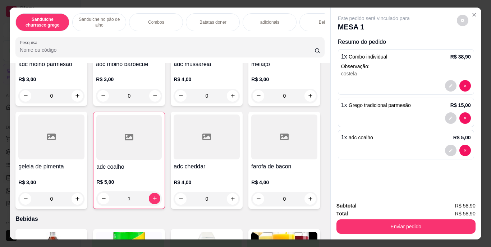
type input "1"
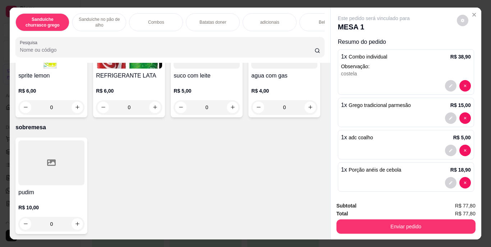
scroll to position [1324, 0]
click at [308, 8] on icon "increase-product-quantity" at bounding box center [310, 4] width 5 height 5
type input "1"
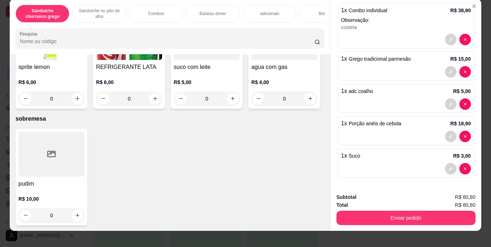
scroll to position [9, 0]
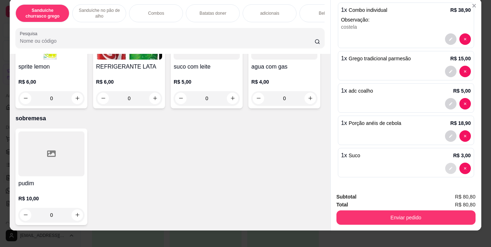
click at [448, 166] on icon "decrease-product-quantity" at bounding box center [450, 168] width 4 height 4
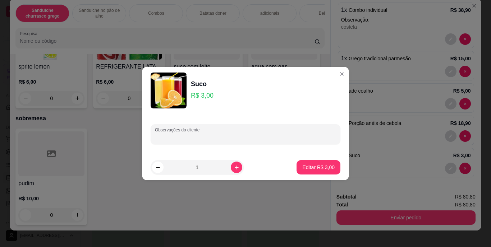
click at [272, 138] on input "Observações do cliente" at bounding box center [245, 137] width 181 height 7
type input "graviola"
click at [303, 166] on p "Editar R$ 3,00" at bounding box center [318, 167] width 31 height 7
type input "0"
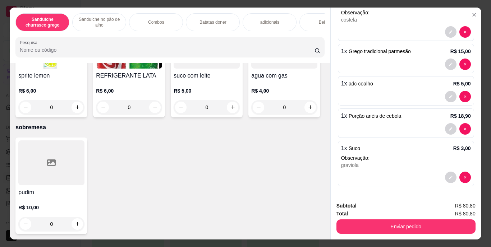
scroll to position [18, 0]
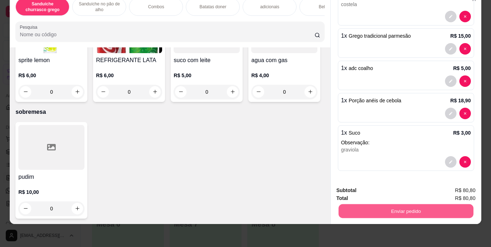
click at [397, 207] on button "Enviar pedido" at bounding box center [405, 211] width 135 height 14
click at [447, 190] on button "Enviar pedido" at bounding box center [457, 187] width 40 height 13
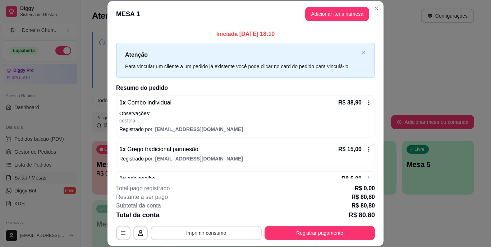
click at [191, 235] on button "Imprimir consumo" at bounding box center [206, 233] width 111 height 14
click at [214, 217] on button "IMPRESSORA" at bounding box center [205, 216] width 50 height 11
click at [210, 231] on button "Imprimir consumo" at bounding box center [206, 233] width 108 height 14
click at [211, 216] on button "IMPRESSORA" at bounding box center [206, 216] width 52 height 11
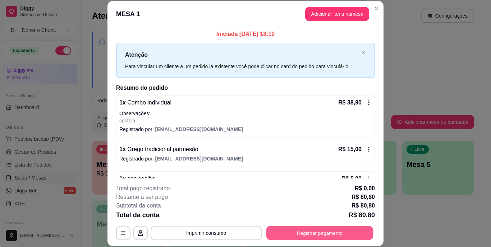
click at [281, 237] on button "Registrar pagamento" at bounding box center [319, 233] width 107 height 14
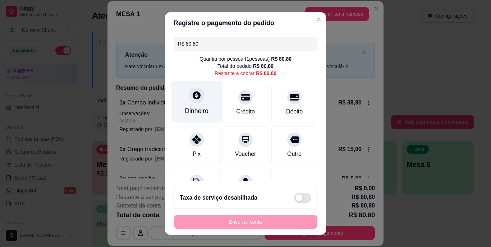
click at [189, 107] on div "Dinheiro" at bounding box center [197, 111] width 24 height 9
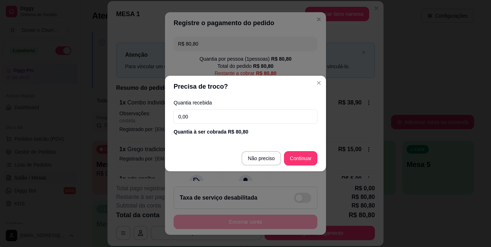
click at [222, 119] on input "0,00" at bounding box center [246, 117] width 144 height 14
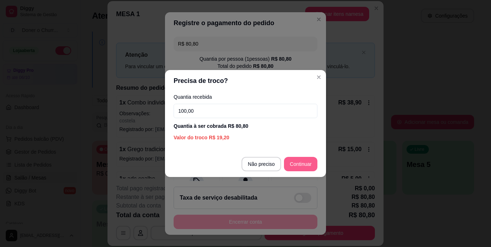
type input "100,00"
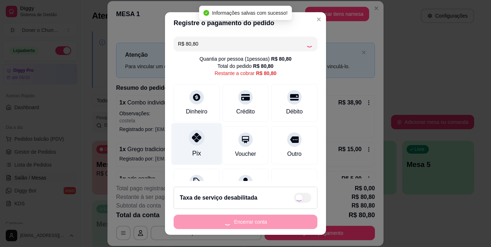
type input "R$ 0,00"
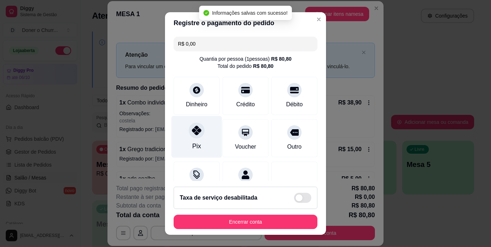
click at [196, 138] on div "Pix" at bounding box center [196, 137] width 51 height 42
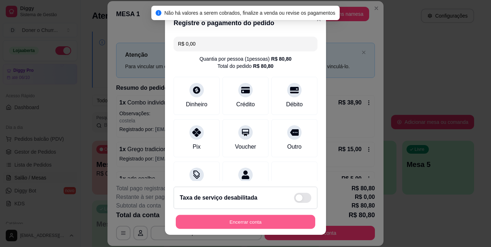
click at [244, 218] on button "Encerrar conta" at bounding box center [245, 222] width 139 height 14
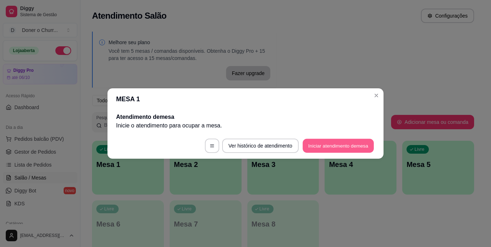
click at [335, 142] on button "Iniciar atendimento de mesa" at bounding box center [338, 146] width 71 height 14
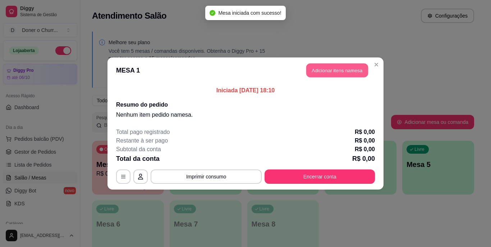
click at [333, 69] on button "Adicionar itens na mesa" at bounding box center [337, 71] width 62 height 14
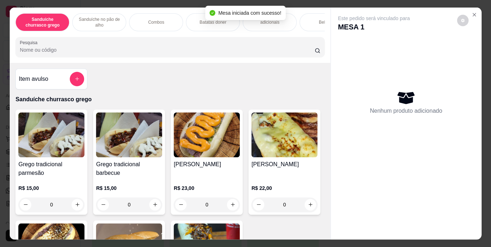
click at [333, 69] on div "Este pedido será vinculado para MESA 1 Nenhum produto adicionado" at bounding box center [406, 117] width 151 height 221
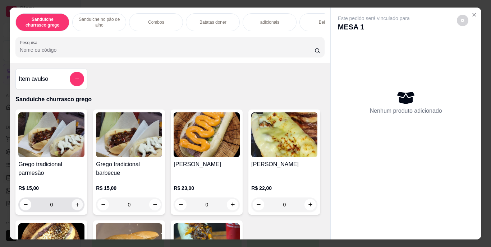
click at [75, 207] on icon "increase-product-quantity" at bounding box center [77, 204] width 5 height 5
type input "1"
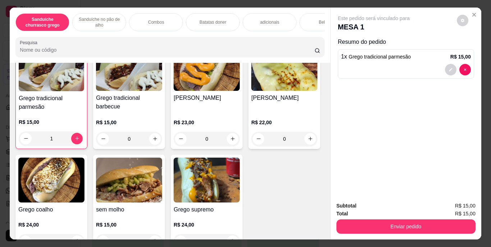
scroll to position [0, 0]
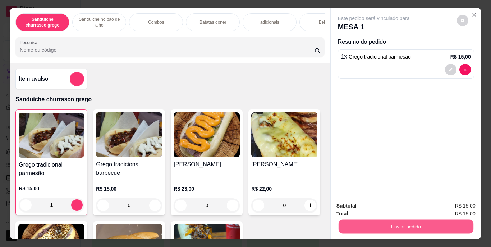
click at [427, 222] on button "Enviar pedido" at bounding box center [405, 227] width 135 height 14
click at [462, 204] on button "Enviar pedido" at bounding box center [456, 207] width 41 height 14
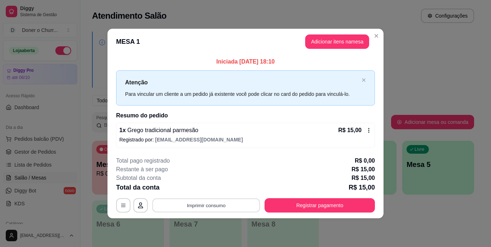
click at [201, 208] on button "Imprimir consumo" at bounding box center [206, 205] width 108 height 14
click at [205, 185] on button "IMPRESSORA" at bounding box center [208, 188] width 50 height 11
click at [206, 207] on button "Imprimir consumo" at bounding box center [206, 205] width 108 height 14
click at [207, 198] on div "**********" at bounding box center [245, 205] width 259 height 14
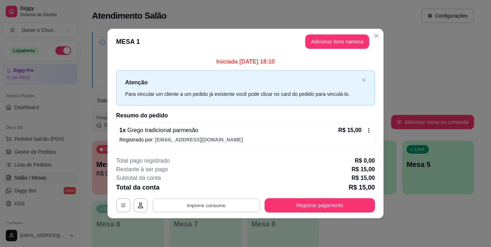
click at [209, 205] on button "Imprimir consumo" at bounding box center [206, 205] width 108 height 14
click at [210, 188] on button "IMPRESSORA" at bounding box center [208, 188] width 50 height 11
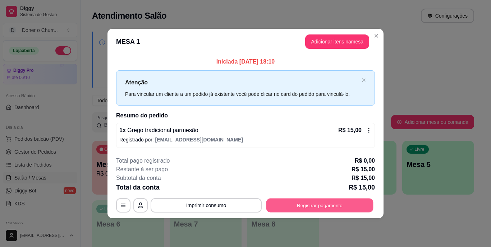
click at [312, 201] on button "Registrar pagamento" at bounding box center [319, 205] width 107 height 14
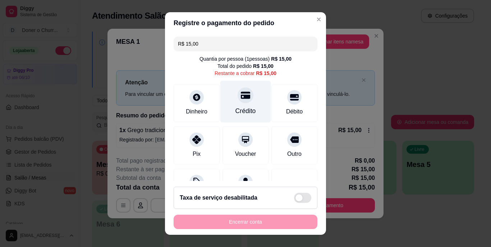
click at [250, 99] on div "Crédito" at bounding box center [245, 102] width 51 height 42
type input "R$ 0,00"
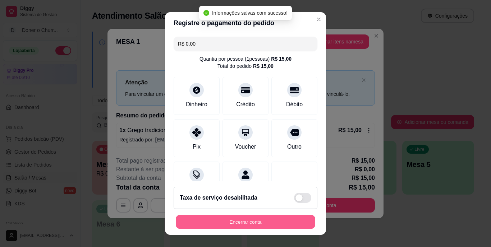
click at [224, 222] on button "Encerrar conta" at bounding box center [245, 222] width 139 height 14
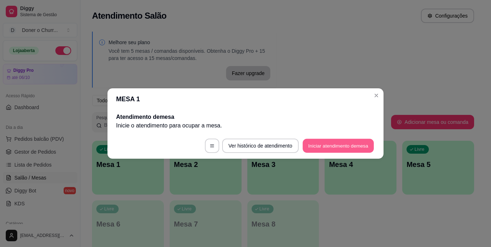
click at [337, 140] on button "Iniciar atendimento de mesa" at bounding box center [338, 146] width 71 height 14
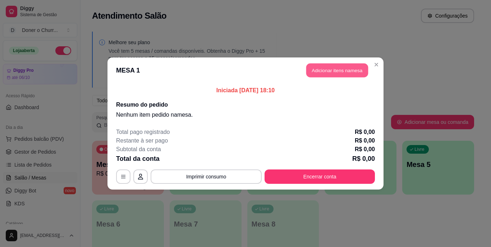
click at [328, 73] on button "Adicionar itens na mesa" at bounding box center [337, 71] width 62 height 14
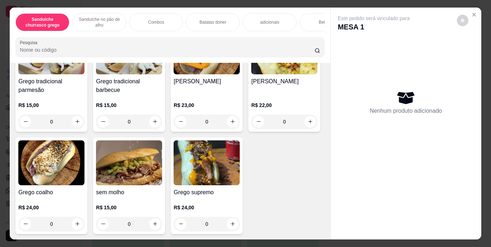
scroll to position [129, 0]
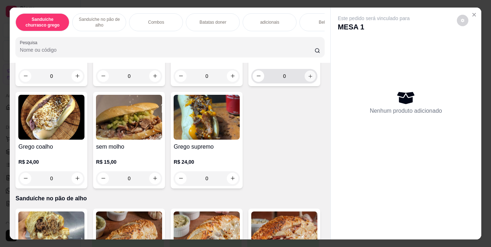
click at [308, 78] on icon "increase-product-quantity" at bounding box center [310, 76] width 4 height 4
type input "1"
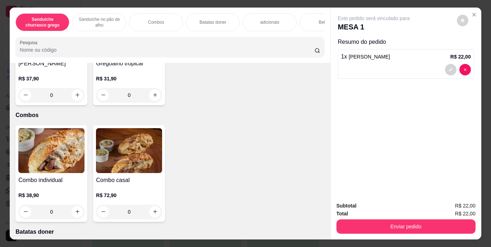
scroll to position [440, 0]
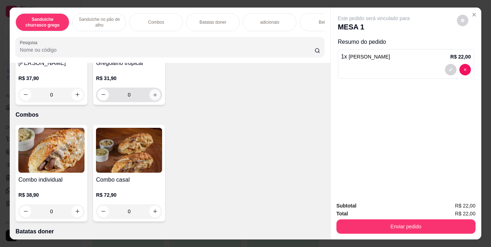
click at [161, 100] on button "increase-product-quantity" at bounding box center [154, 94] width 11 height 11
type input "1"
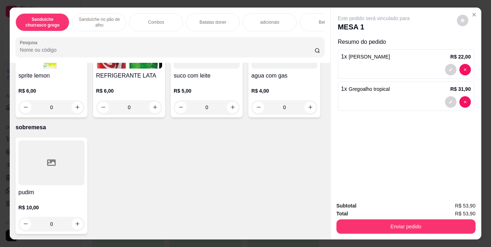
scroll to position [1250, 0]
click at [75, 7] on icon "increase-product-quantity" at bounding box center [77, 5] width 4 height 4
type input "1"
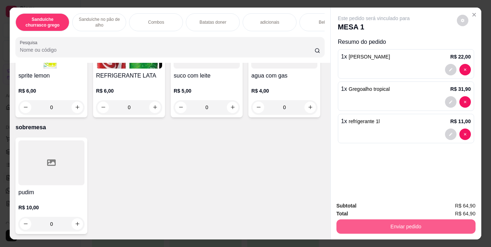
click at [382, 220] on button "Enviar pedido" at bounding box center [405, 227] width 139 height 14
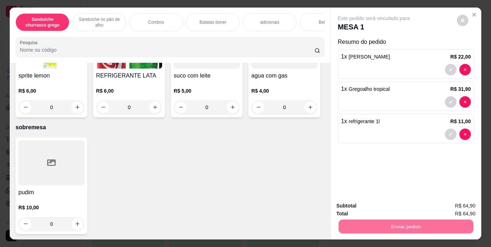
click at [460, 205] on button "Enviar pedido" at bounding box center [456, 206] width 41 height 14
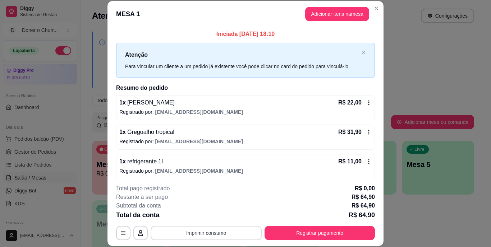
click at [210, 232] on button "Imprimir consumo" at bounding box center [206, 233] width 111 height 14
click at [205, 213] on button "IMPRESSORA" at bounding box center [205, 216] width 50 height 11
click at [203, 229] on button "Imprimir consumo" at bounding box center [206, 233] width 108 height 14
click at [210, 215] on button "IMPRESSORA" at bounding box center [205, 216] width 50 height 11
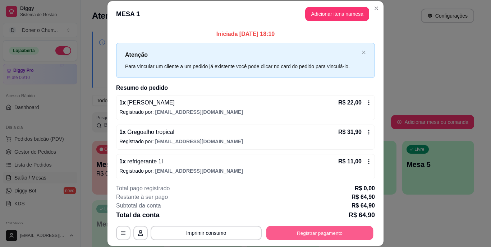
click at [300, 231] on button "Registrar pagamento" at bounding box center [319, 233] width 107 height 14
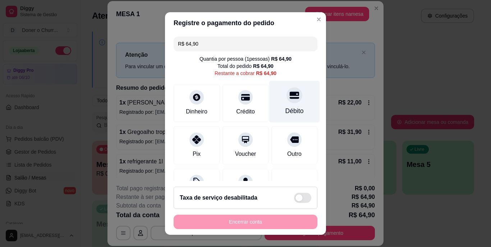
click at [285, 107] on div "Débito" at bounding box center [294, 111] width 18 height 9
type input "R$ 0,00"
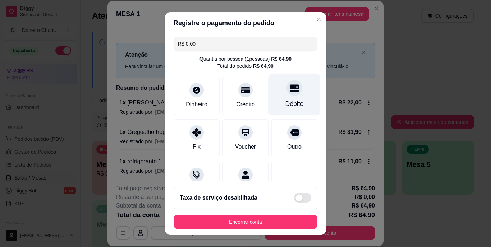
click at [290, 89] on icon at bounding box center [294, 88] width 9 height 9
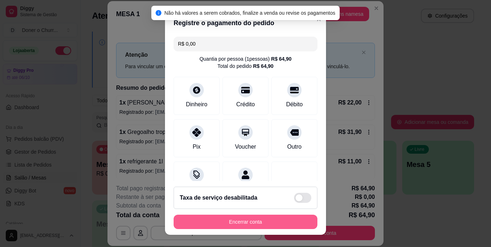
click at [246, 224] on button "Encerrar conta" at bounding box center [246, 222] width 144 height 14
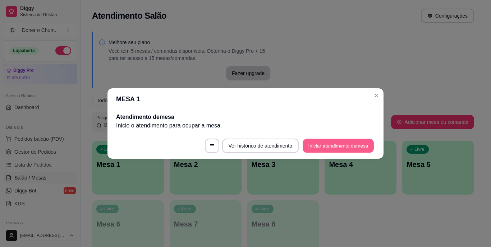
click at [333, 144] on button "Iniciar atendimento de mesa" at bounding box center [338, 146] width 71 height 14
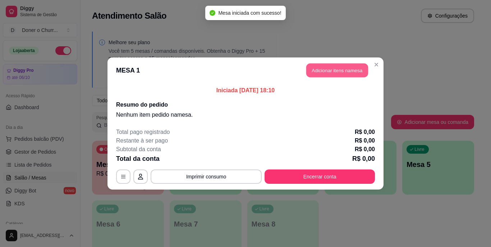
click at [332, 68] on button "Adicionar itens na mesa" at bounding box center [337, 71] width 62 height 14
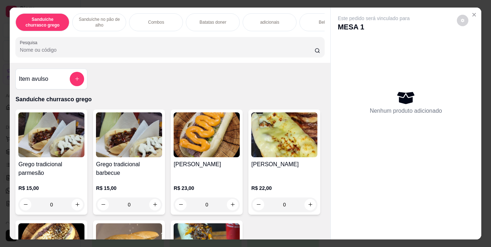
scroll to position [40, 0]
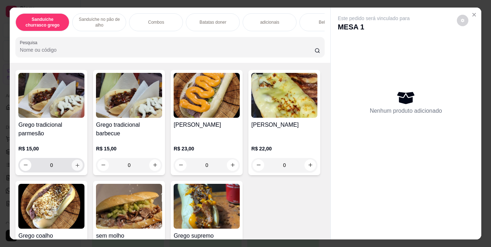
click at [75, 167] on icon "increase-product-quantity" at bounding box center [77, 164] width 5 height 5
type input "1"
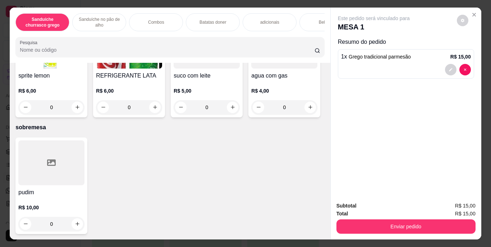
scroll to position [1461, 0]
click at [230, 110] on icon "increase-product-quantity" at bounding box center [232, 107] width 5 height 5
type input "1"
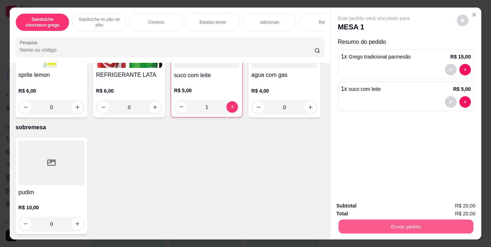
click at [378, 226] on button "Enviar pedido" at bounding box center [405, 227] width 135 height 14
click at [457, 204] on button "Enviar pedido" at bounding box center [457, 206] width 40 height 13
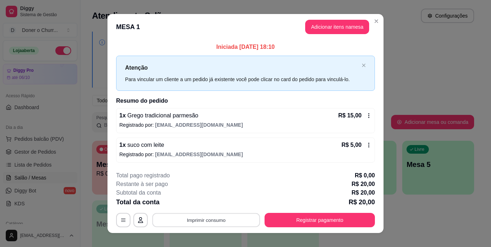
click at [205, 217] on button "Imprimir consumo" at bounding box center [206, 220] width 108 height 14
click at [204, 206] on button "IMPRESSORA" at bounding box center [205, 203] width 50 height 11
click at [205, 222] on button "Imprimir consumo" at bounding box center [206, 220] width 108 height 14
click at [205, 202] on button "IMPRESSORA" at bounding box center [205, 203] width 50 height 11
click at [203, 218] on button "Imprimir consumo" at bounding box center [206, 220] width 108 height 14
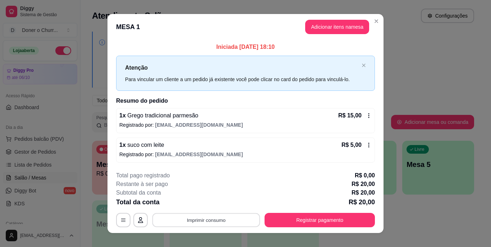
click at [203, 218] on button "Imprimir consumo" at bounding box center [206, 220] width 108 height 14
click at [204, 220] on button "Imprimir consumo" at bounding box center [206, 220] width 108 height 14
click at [204, 206] on button "IMPRESSORA" at bounding box center [205, 203] width 50 height 11
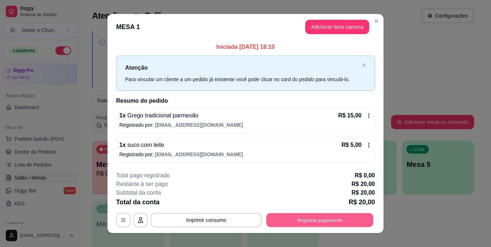
click at [275, 222] on button "Registrar pagamento" at bounding box center [319, 220] width 107 height 14
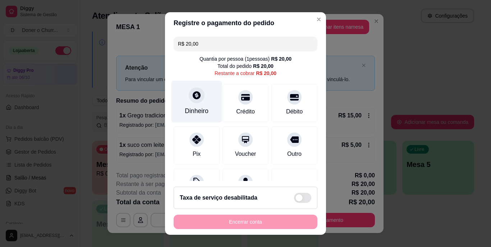
click at [197, 101] on div at bounding box center [197, 96] width 16 height 16
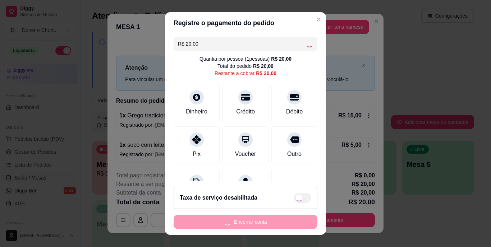
type input "R$ 0,00"
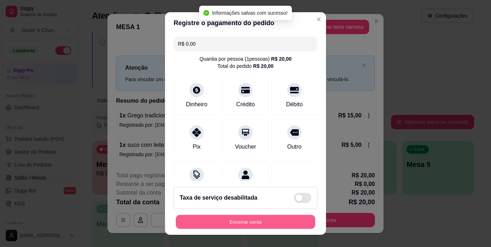
click at [259, 225] on button "Encerrar conta" at bounding box center [245, 222] width 139 height 14
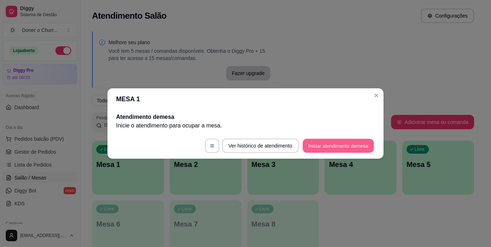
click at [322, 148] on button "Iniciar atendimento de mesa" at bounding box center [338, 146] width 71 height 14
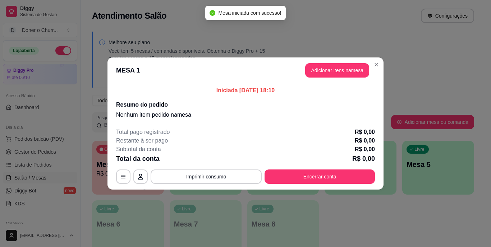
click at [335, 78] on header "MESA 1 Adicionar itens na mesa" at bounding box center [245, 70] width 276 height 26
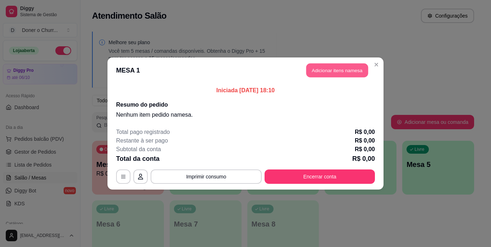
click at [335, 76] on button "Adicionar itens na mesa" at bounding box center [337, 71] width 62 height 14
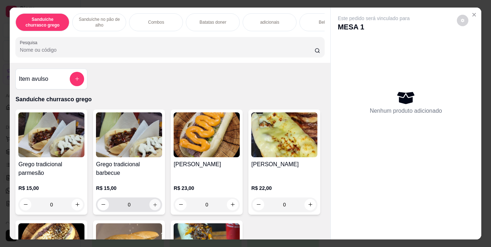
click at [153, 206] on icon "increase-product-quantity" at bounding box center [154, 204] width 5 height 5
type input "1"
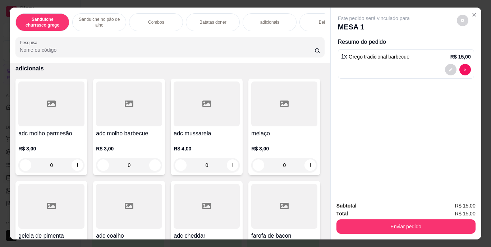
scroll to position [703, 0]
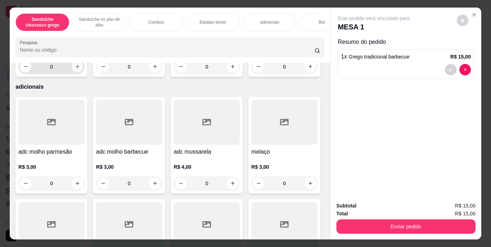
click at [75, 69] on icon "increase-product-quantity" at bounding box center [77, 66] width 5 height 5
type input "1"
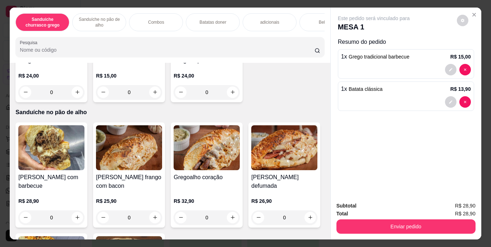
scroll to position [159, 0]
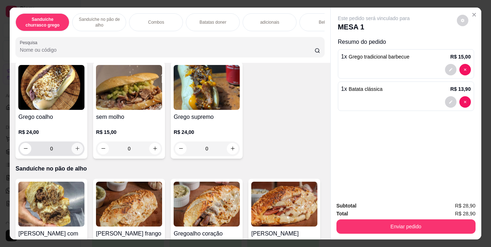
click at [80, 151] on icon "increase-product-quantity" at bounding box center [77, 148] width 5 height 5
type input "1"
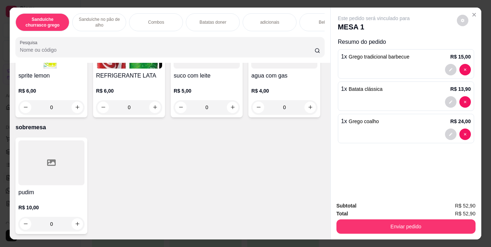
scroll to position [1208, 0]
click at [75, 7] on icon "increase-product-quantity" at bounding box center [77, 5] width 4 height 4
type input "1"
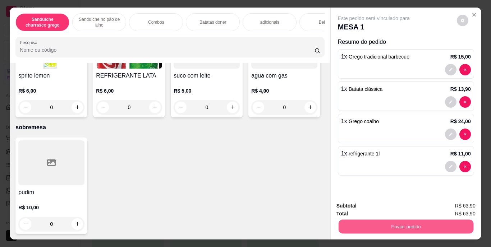
click at [386, 224] on button "Enviar pedido" at bounding box center [405, 227] width 135 height 14
click at [448, 203] on button "Enviar pedido" at bounding box center [457, 206] width 40 height 13
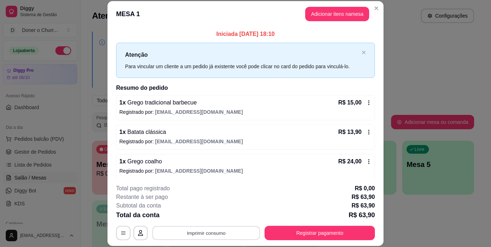
click at [218, 230] on button "Imprimir consumo" at bounding box center [206, 233] width 108 height 14
click at [201, 213] on button "IMPRESSORA" at bounding box center [205, 216] width 50 height 11
click at [208, 228] on button "Imprimir consumo" at bounding box center [206, 233] width 108 height 14
click at [198, 218] on button "IMPRESSORA" at bounding box center [205, 216] width 50 height 11
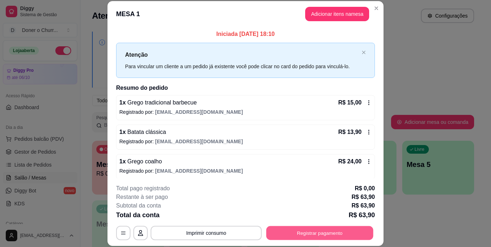
click at [294, 232] on button "Registrar pagamento" at bounding box center [319, 233] width 107 height 14
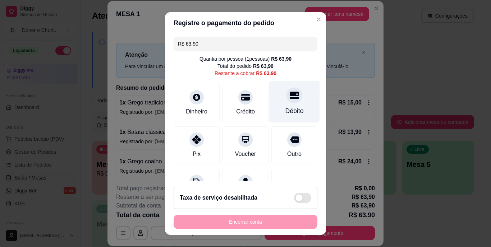
click at [288, 106] on div "Débito" at bounding box center [294, 102] width 51 height 42
type input "R$ 0,00"
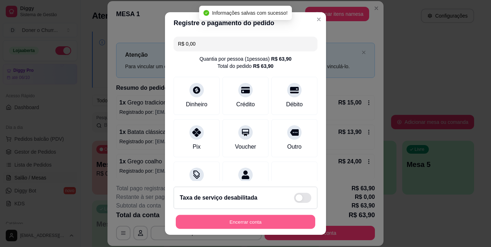
click at [222, 220] on button "Encerrar conta" at bounding box center [245, 222] width 139 height 14
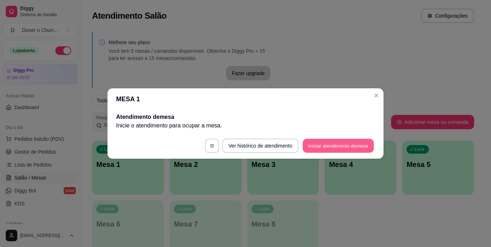
click at [353, 142] on button "Iniciar atendimento de mesa" at bounding box center [338, 146] width 71 height 14
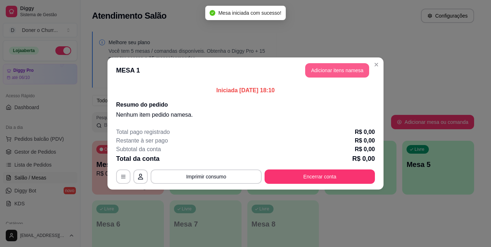
click at [350, 73] on button "Adicionar itens na mesa" at bounding box center [337, 70] width 64 height 14
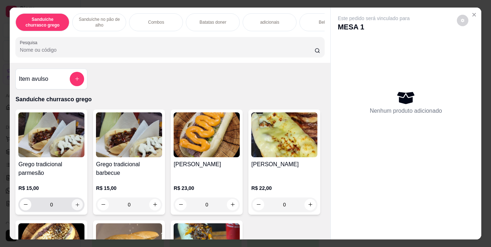
click at [75, 206] on icon "increase-product-quantity" at bounding box center [77, 204] width 5 height 5
type input "1"
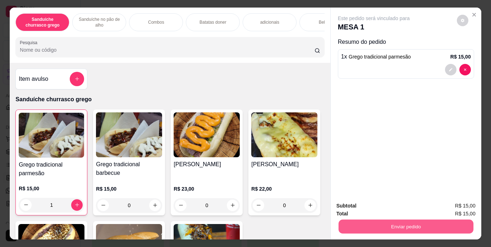
click at [408, 222] on button "Enviar pedido" at bounding box center [405, 227] width 135 height 14
click at [465, 204] on button "Enviar pedido" at bounding box center [457, 206] width 40 height 13
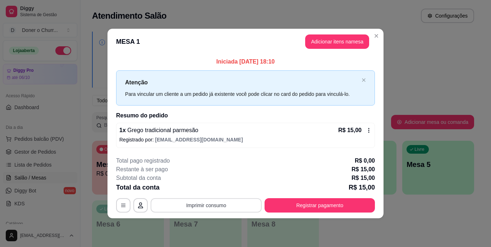
click at [195, 204] on button "Imprimir consumo" at bounding box center [206, 205] width 111 height 14
click at [206, 185] on button "IMPRESSORA" at bounding box center [208, 188] width 52 height 11
click at [207, 203] on button "Imprimir consumo" at bounding box center [206, 205] width 111 height 14
click at [211, 185] on button "IMPRESSORA" at bounding box center [208, 188] width 50 height 11
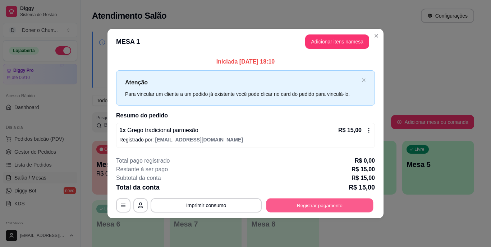
click at [289, 203] on button "Registrar pagamento" at bounding box center [319, 205] width 107 height 14
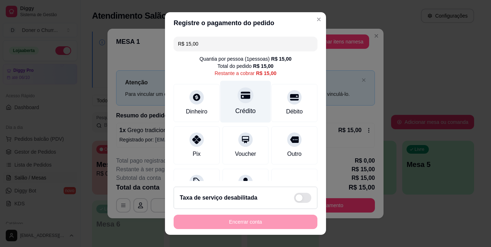
click at [241, 101] on div at bounding box center [246, 96] width 16 height 16
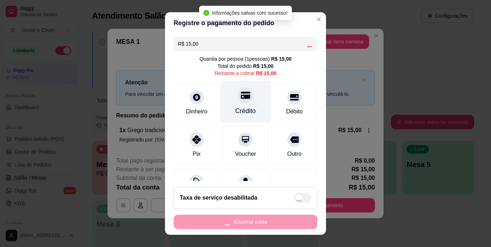
type input "R$ 0,00"
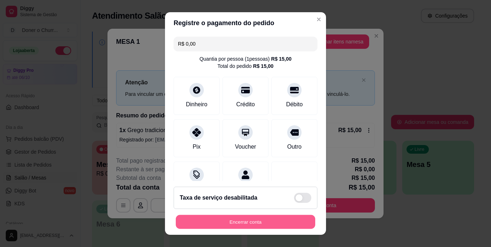
click at [256, 219] on button "Encerrar conta" at bounding box center [245, 222] width 139 height 14
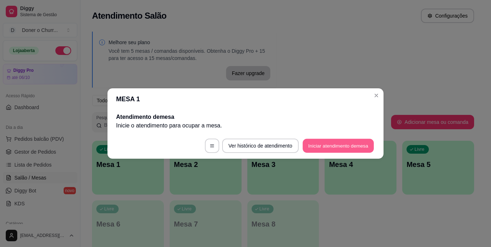
click at [328, 142] on button "Iniciar atendimento de mesa" at bounding box center [338, 146] width 71 height 14
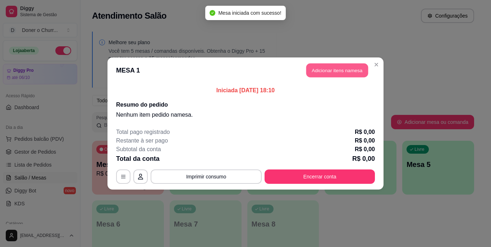
click at [335, 70] on button "Adicionar itens na mesa" at bounding box center [337, 71] width 62 height 14
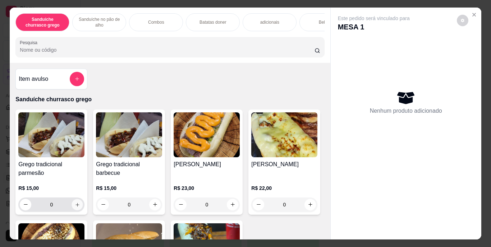
click at [76, 207] on icon "increase-product-quantity" at bounding box center [77, 204] width 5 height 5
type input "1"
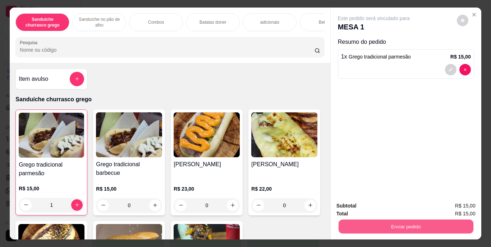
click at [410, 221] on button "Enviar pedido" at bounding box center [405, 227] width 135 height 14
click at [456, 203] on button "Enviar pedido" at bounding box center [457, 206] width 40 height 13
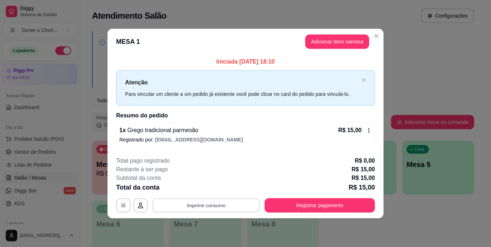
click at [207, 206] on button "Imprimir consumo" at bounding box center [206, 205] width 108 height 14
click at [204, 187] on button "IMPRESSORA" at bounding box center [208, 188] width 50 height 11
click at [207, 209] on button "Imprimir consumo" at bounding box center [206, 205] width 108 height 14
click at [209, 188] on button "IMPRESSORA" at bounding box center [208, 188] width 52 height 11
click at [210, 202] on button "Imprimir consumo" at bounding box center [206, 205] width 108 height 14
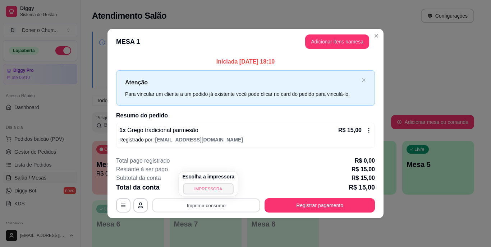
click at [203, 184] on button "IMPRESSORA" at bounding box center [208, 188] width 50 height 11
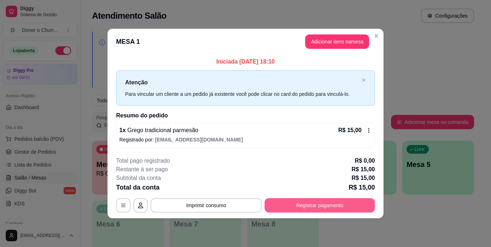
click at [303, 204] on button "Registrar pagamento" at bounding box center [319, 205] width 110 height 14
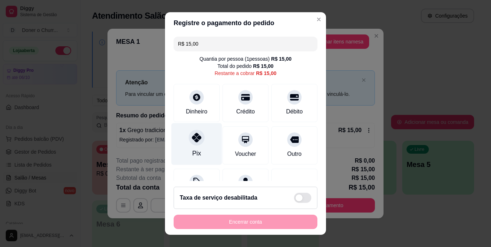
click at [195, 145] on div "Pix" at bounding box center [196, 144] width 51 height 42
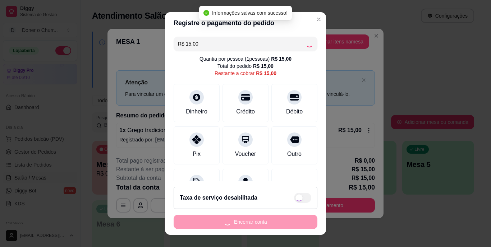
type input "R$ 0,00"
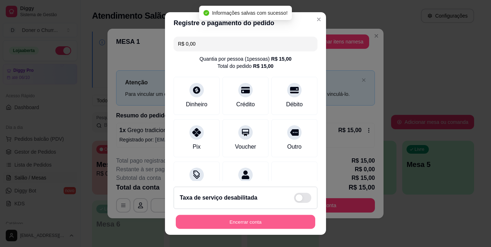
click at [224, 221] on button "Encerrar conta" at bounding box center [245, 222] width 139 height 14
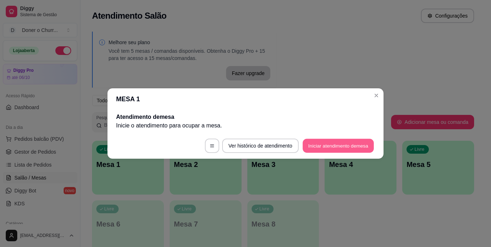
click at [328, 145] on button "Iniciar atendimento de mesa" at bounding box center [338, 146] width 71 height 14
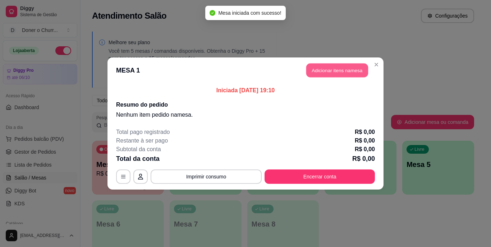
click at [342, 71] on button "Adicionar itens na mesa" at bounding box center [337, 71] width 62 height 14
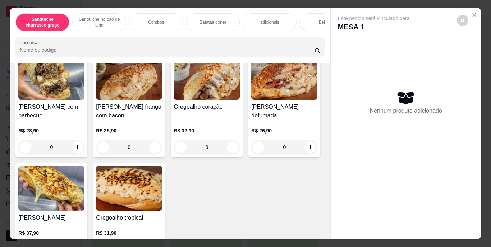
scroll to position [318, 0]
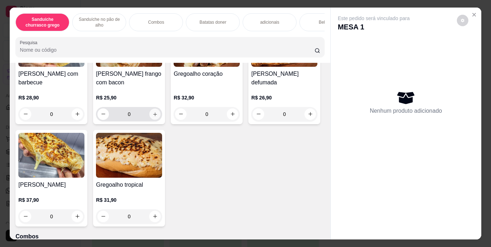
click at [152, 117] on icon "increase-product-quantity" at bounding box center [154, 113] width 5 height 5
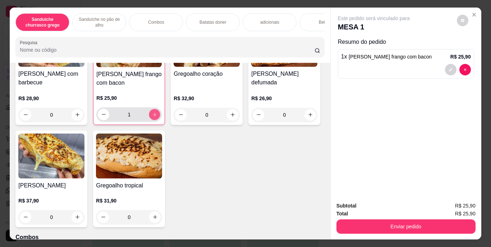
click at [153, 116] on icon "increase-product-quantity" at bounding box center [155, 115] width 4 height 4
type input "2"
click at [75, 118] on icon "increase-product-quantity" at bounding box center [77, 114] width 5 height 5
type input "1"
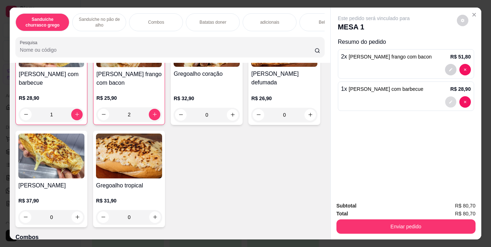
click at [445, 97] on button "decrease-product-quantity" at bounding box center [450, 101] width 11 height 11
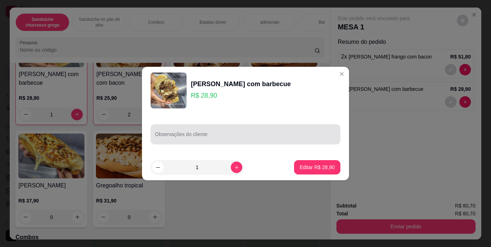
click at [253, 130] on div at bounding box center [245, 134] width 181 height 14
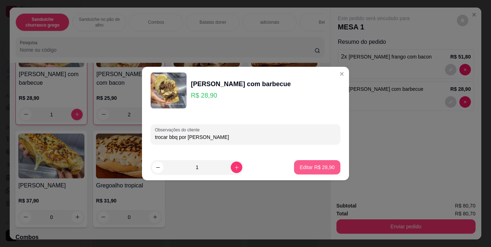
type input "trocar bbq por parmesão"
click at [305, 169] on p "Editar R$ 28,90" at bounding box center [317, 167] width 34 height 7
type input "0"
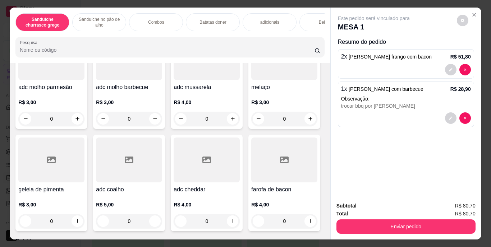
scroll to position [764, 0]
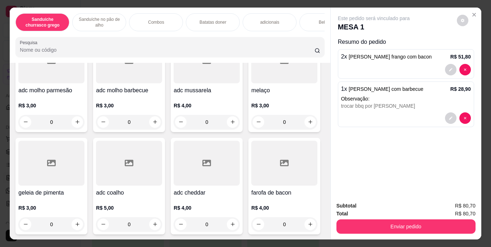
click at [152, 8] on icon "increase-product-quantity" at bounding box center [154, 5] width 5 height 5
type input "1"
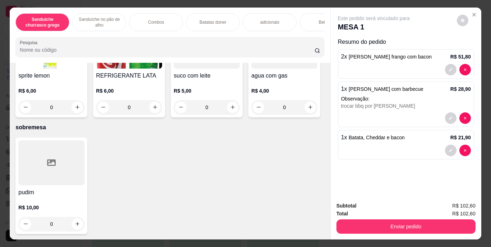
scroll to position [1224, 0]
click at [72, 10] on button "increase-product-quantity" at bounding box center [77, 4] width 11 height 11
type input "1"
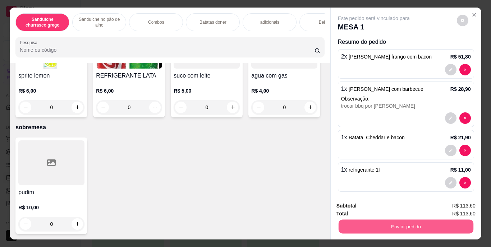
click at [388, 221] on button "Enviar pedido" at bounding box center [405, 227] width 135 height 14
click at [462, 203] on button "Enviar pedido" at bounding box center [457, 206] width 40 height 13
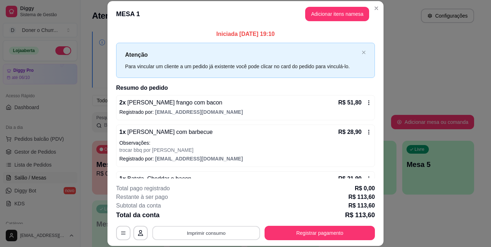
click at [199, 230] on button "Imprimir consumo" at bounding box center [206, 233] width 108 height 14
click at [209, 215] on button "IMPRESSORA" at bounding box center [205, 216] width 50 height 11
click at [204, 236] on button "Imprimir consumo" at bounding box center [206, 233] width 108 height 14
click at [202, 213] on button "IMPRESSORA" at bounding box center [205, 216] width 50 height 11
click at [208, 233] on button "Imprimir consumo" at bounding box center [206, 233] width 111 height 14
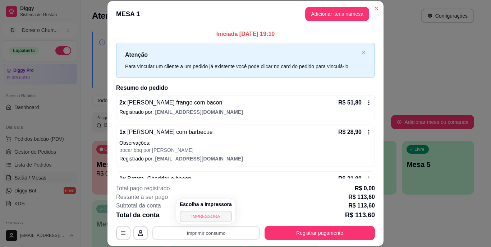
click at [206, 216] on button "IMPRESSORA" at bounding box center [206, 216] width 52 height 11
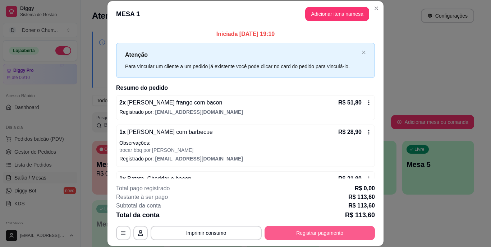
click at [338, 234] on button "Registrar pagamento" at bounding box center [319, 233] width 110 height 14
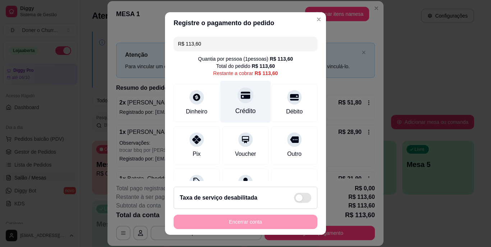
click at [241, 98] on icon at bounding box center [245, 95] width 9 height 7
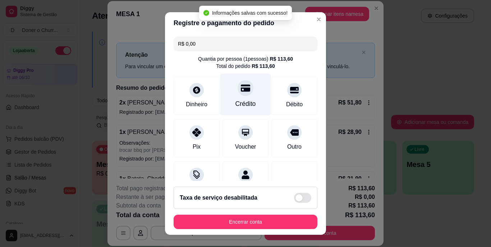
type input "R$ 0,00"
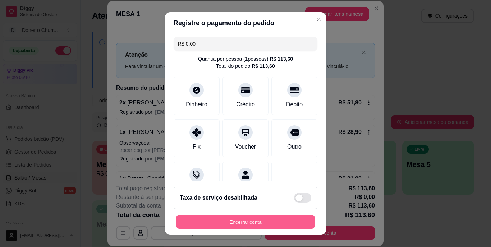
click at [249, 219] on button "Encerrar conta" at bounding box center [245, 222] width 139 height 14
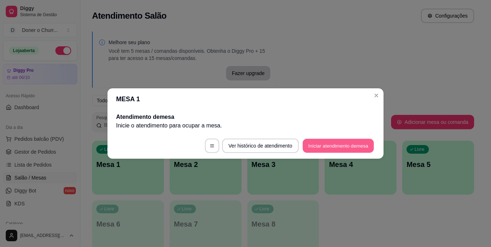
click at [342, 146] on button "Iniciar atendimento de mesa" at bounding box center [338, 146] width 71 height 14
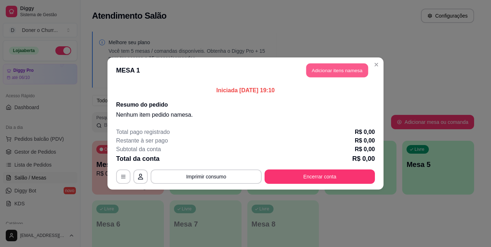
click at [358, 68] on button "Adicionar itens na mesa" at bounding box center [337, 71] width 62 height 14
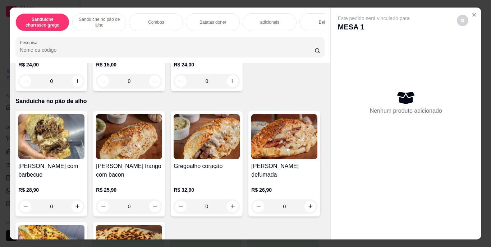
scroll to position [255, 0]
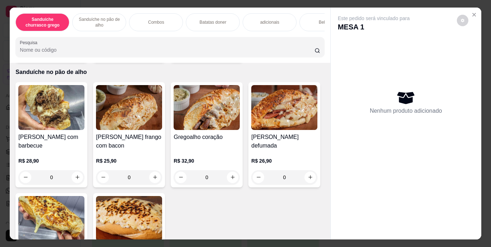
click at [231, 54] on icon "increase-product-quantity" at bounding box center [233, 52] width 4 height 4
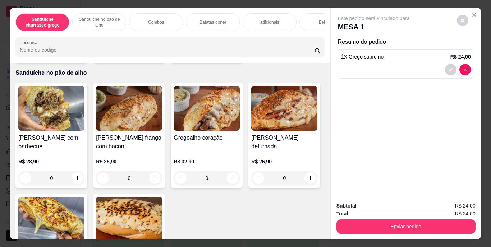
click at [230, 55] on icon "increase-product-quantity" at bounding box center [232, 52] width 5 height 5
type input "2"
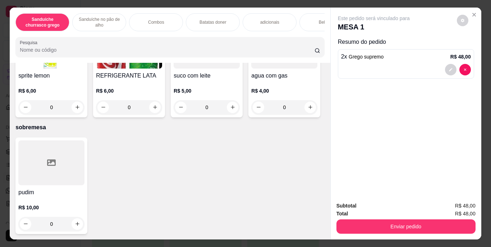
scroll to position [1299, 0]
click at [158, 110] on icon "increase-product-quantity" at bounding box center [154, 107] width 5 height 5
type input "1"
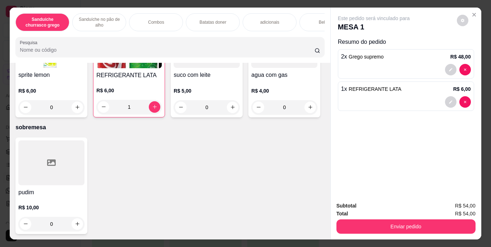
click at [308, 7] on icon "increase-product-quantity" at bounding box center [310, 3] width 5 height 5
type input "1"
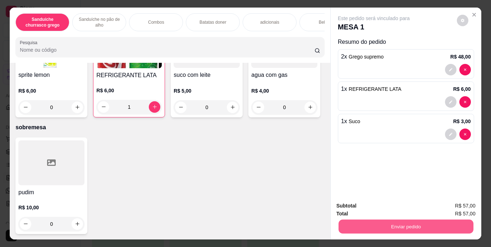
click at [374, 223] on button "Enviar pedido" at bounding box center [405, 227] width 135 height 14
click at [455, 204] on button "Enviar pedido" at bounding box center [457, 206] width 40 height 13
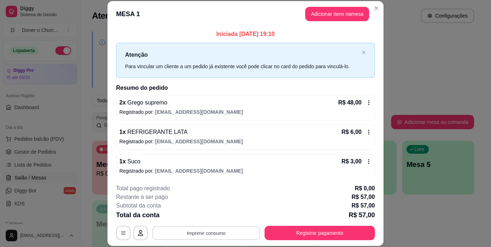
click at [209, 230] on button "Imprimir consumo" at bounding box center [206, 233] width 108 height 14
click at [203, 217] on button "IMPRESSORA" at bounding box center [206, 216] width 52 height 11
click at [213, 235] on button "Imprimir consumo" at bounding box center [206, 233] width 108 height 14
click at [206, 215] on button "IMPRESSORA" at bounding box center [205, 216] width 50 height 11
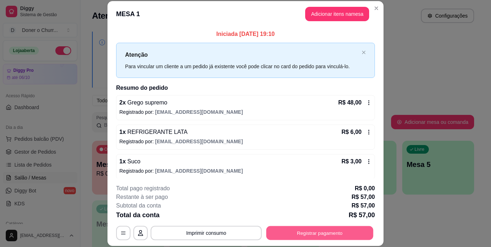
click at [324, 230] on button "Registrar pagamento" at bounding box center [319, 233] width 107 height 14
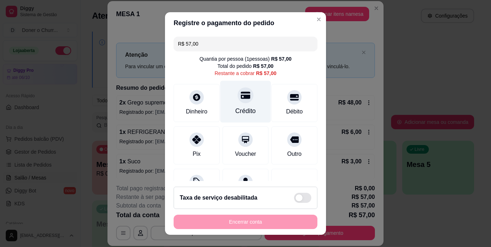
click at [245, 110] on div "Crédito" at bounding box center [245, 111] width 20 height 9
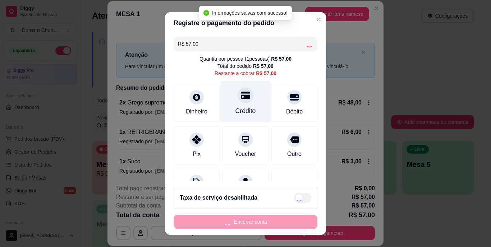
type input "R$ 0,00"
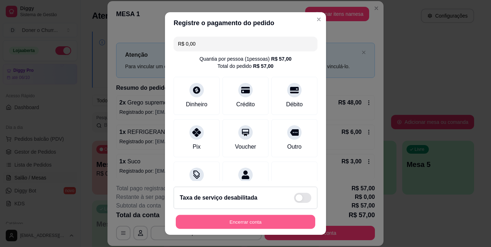
click at [234, 219] on button "Encerrar conta" at bounding box center [245, 222] width 139 height 14
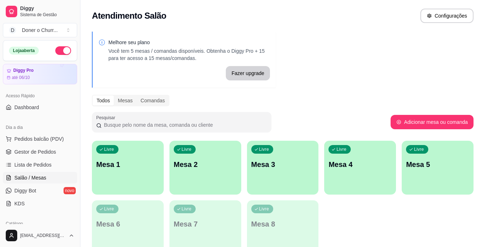
click at [59, 51] on button "button" at bounding box center [63, 50] width 16 height 9
click at [135, 182] on div "Livre Mesa 1" at bounding box center [128, 164] width 70 height 44
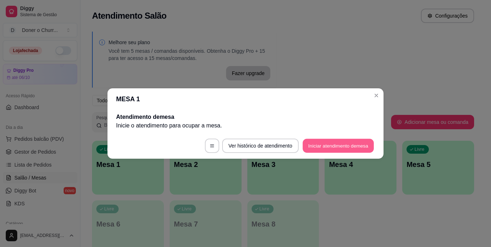
click at [333, 146] on button "Iniciar atendimento de mesa" at bounding box center [338, 146] width 71 height 14
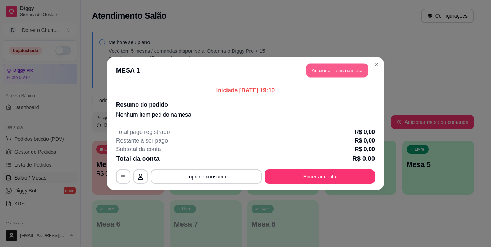
click at [343, 73] on button "Adicionar itens na mesa" at bounding box center [337, 71] width 62 height 14
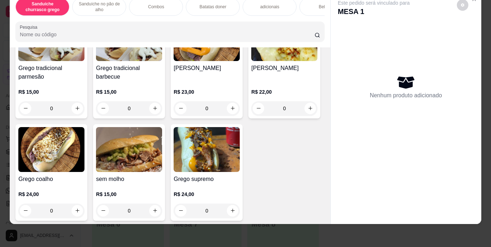
scroll to position [102, 0]
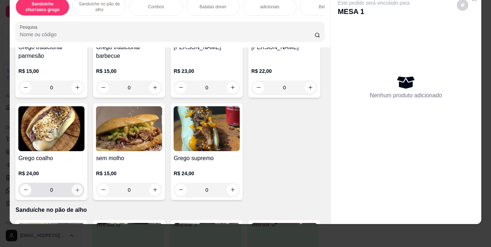
click at [79, 190] on icon "increase-product-quantity" at bounding box center [77, 190] width 4 height 4
type input "1"
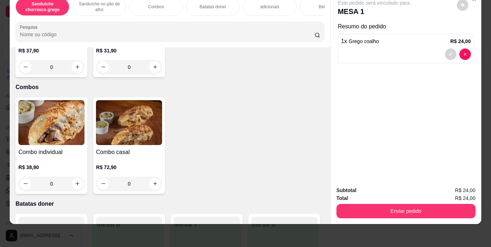
scroll to position [453, 0]
click at [158, 69] on icon "increase-product-quantity" at bounding box center [154, 66] width 5 height 5
type input "1"
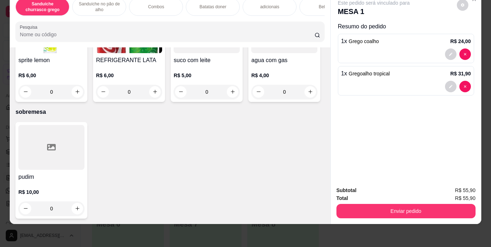
scroll to position [1265, 0]
type input "1"
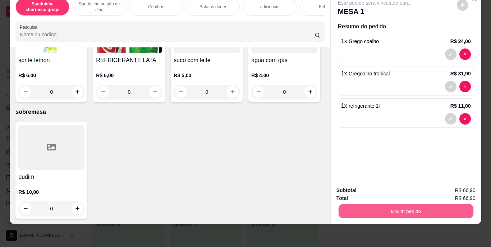
click at [390, 207] on button "Enviar pedido" at bounding box center [405, 211] width 135 height 14
click at [447, 190] on button "Enviar pedido" at bounding box center [457, 187] width 40 height 13
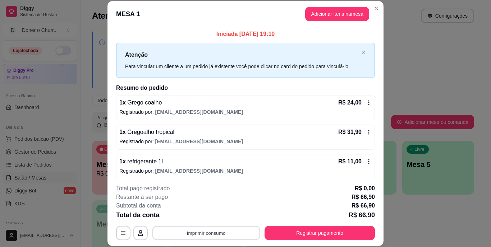
click at [217, 236] on button "Imprimir consumo" at bounding box center [206, 233] width 108 height 14
click at [211, 217] on button "IMPRESSORA" at bounding box center [205, 216] width 50 height 11
click at [211, 235] on button "Imprimir consumo" at bounding box center [206, 233] width 108 height 14
click at [196, 213] on button "IMPRESSORA" at bounding box center [205, 216] width 50 height 11
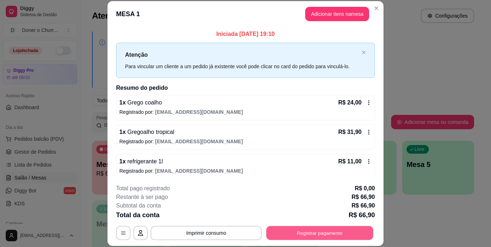
click at [298, 230] on button "Registrar pagamento" at bounding box center [319, 233] width 107 height 14
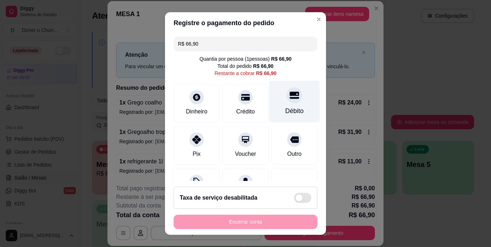
click at [278, 105] on div "Débito" at bounding box center [294, 102] width 51 height 42
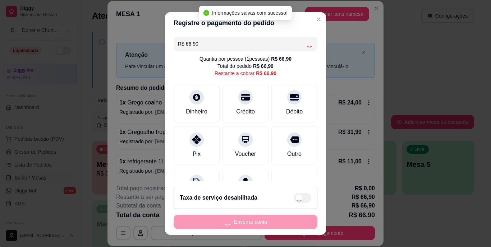
type input "R$ 0,00"
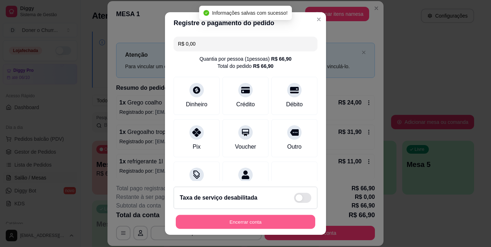
click at [239, 217] on button "Encerrar conta" at bounding box center [245, 222] width 139 height 14
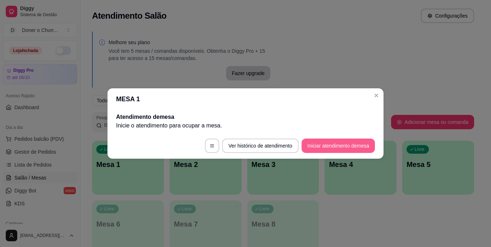
click at [345, 143] on button "Iniciar atendimento de mesa" at bounding box center [337, 146] width 73 height 14
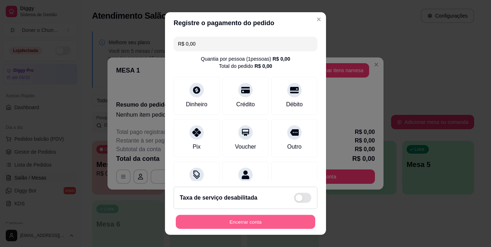
click at [289, 220] on button "Encerrar conta" at bounding box center [245, 222] width 139 height 14
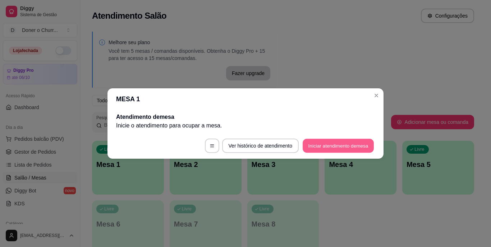
click at [331, 149] on button "Iniciar atendimento de mesa" at bounding box center [338, 146] width 71 height 14
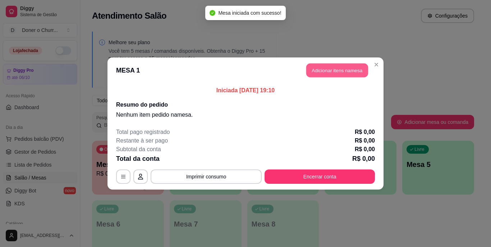
click at [326, 68] on button "Adicionar itens na mesa" at bounding box center [337, 71] width 62 height 14
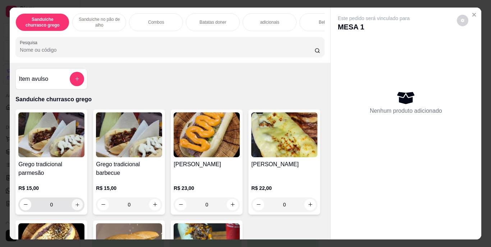
click at [76, 205] on icon "increase-product-quantity" at bounding box center [77, 204] width 5 height 5
type input "1"
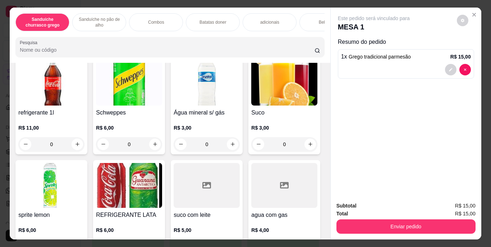
scroll to position [999, 0]
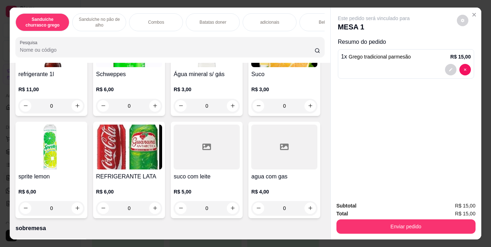
type input "1"
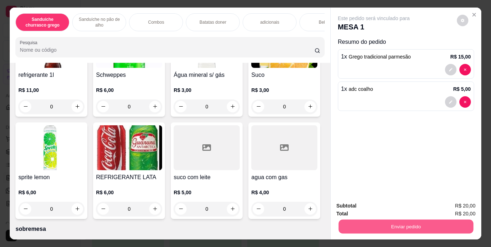
click at [404, 229] on button "Enviar pedido" at bounding box center [405, 227] width 135 height 14
click at [451, 207] on button "Enviar pedido" at bounding box center [457, 206] width 40 height 13
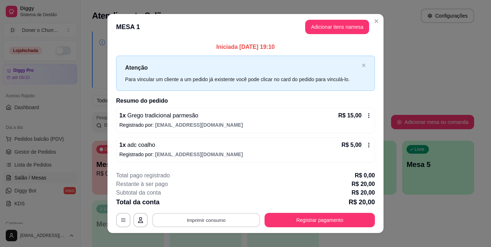
click at [198, 218] on button "Imprimir consumo" at bounding box center [206, 220] width 108 height 14
click at [209, 204] on button "IMPRESSORA" at bounding box center [205, 203] width 50 height 11
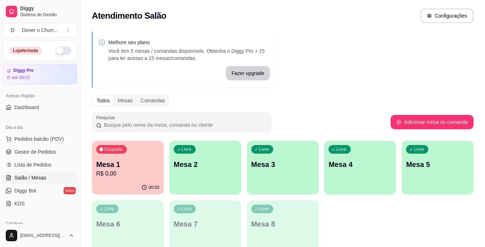
click at [197, 149] on div "Livre Mesa 2" at bounding box center [206, 163] width 72 height 45
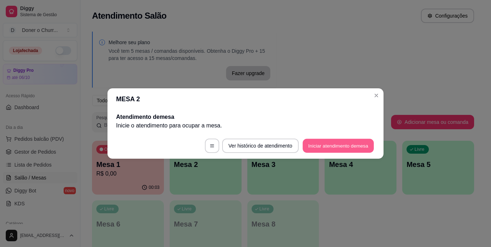
click at [317, 142] on button "Iniciar atendimento de mesa" at bounding box center [338, 146] width 71 height 14
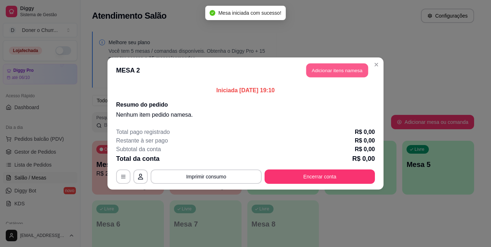
click at [327, 71] on button "Adicionar itens na mesa" at bounding box center [337, 71] width 62 height 14
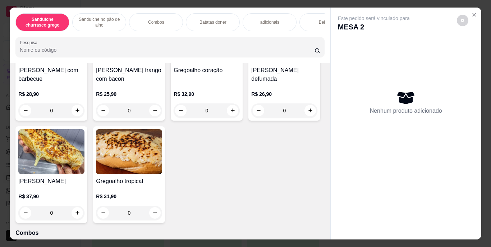
scroll to position [340, 0]
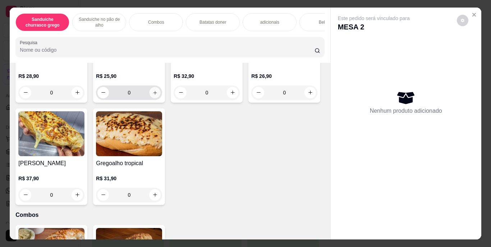
click at [153, 95] on icon "increase-product-quantity" at bounding box center [155, 93] width 4 height 4
type input "1"
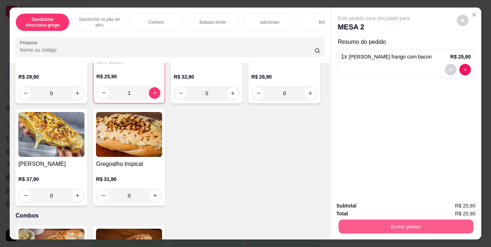
click at [416, 222] on button "Enviar pedido" at bounding box center [405, 227] width 135 height 14
click at [452, 202] on button "Enviar pedido" at bounding box center [457, 206] width 40 height 13
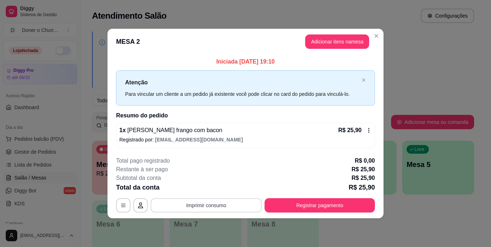
click at [227, 208] on button "Imprimir consumo" at bounding box center [206, 205] width 111 height 14
click at [209, 189] on button "IMPRESSORA" at bounding box center [208, 188] width 50 height 11
click at [209, 202] on button "Imprimir consumo" at bounding box center [206, 205] width 108 height 14
click at [210, 188] on button "IMPRESSORA" at bounding box center [208, 188] width 50 height 11
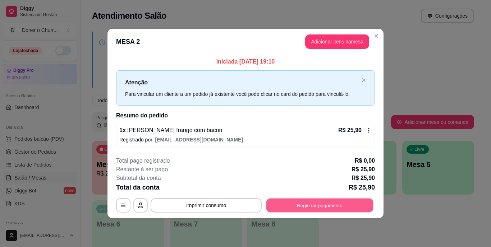
click at [311, 204] on button "Registrar pagamento" at bounding box center [319, 205] width 107 height 14
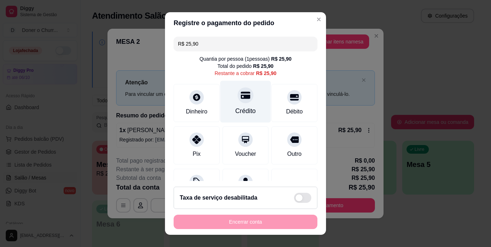
click at [238, 109] on div "Crédito" at bounding box center [245, 111] width 20 height 9
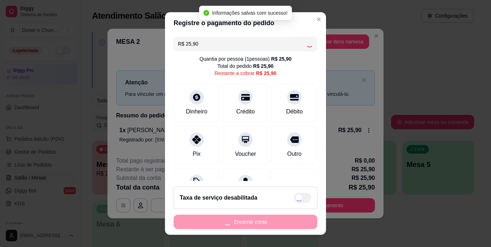
type input "R$ 0,00"
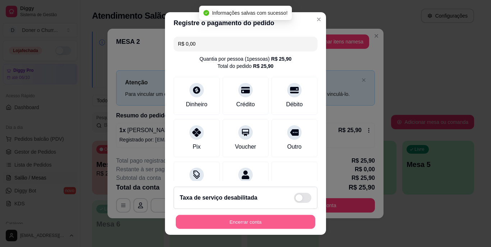
click at [246, 228] on button "Encerrar conta" at bounding box center [245, 222] width 139 height 14
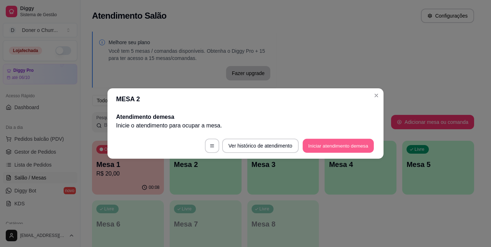
click at [331, 146] on button "Iniciar atendimento de mesa" at bounding box center [338, 146] width 71 height 14
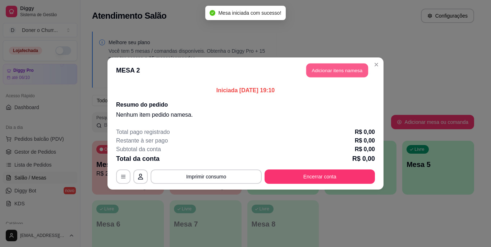
click at [337, 70] on button "Adicionar itens na mesa" at bounding box center [337, 71] width 62 height 14
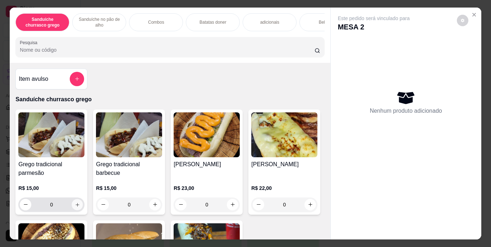
click at [75, 207] on icon "increase-product-quantity" at bounding box center [77, 204] width 5 height 5
type input "1"
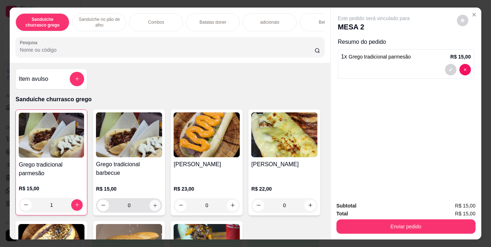
click at [153, 205] on icon "increase-product-quantity" at bounding box center [154, 205] width 5 height 5
type input "1"
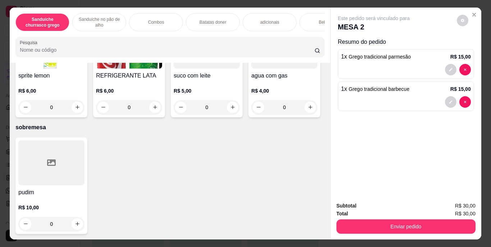
scroll to position [1375, 0]
click at [308, 8] on icon "increase-product-quantity" at bounding box center [310, 4] width 5 height 5
type input "2"
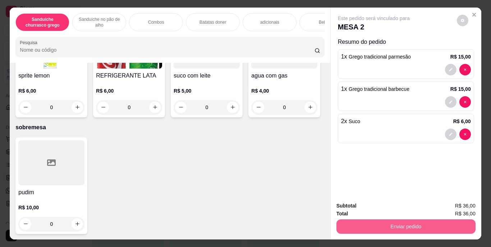
click at [386, 222] on button "Enviar pedido" at bounding box center [405, 227] width 139 height 14
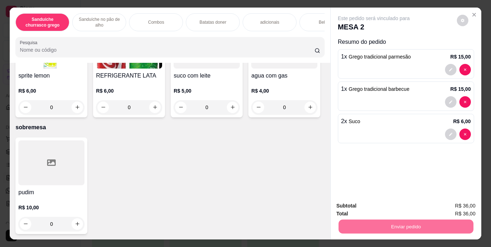
click at [458, 209] on button "Enviar pedido" at bounding box center [457, 206] width 40 height 13
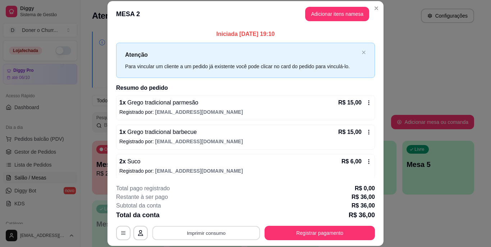
click at [207, 230] on button "Imprimir consumo" at bounding box center [206, 233] width 108 height 14
click at [207, 213] on button "IMPRESSORA" at bounding box center [205, 216] width 50 height 11
click at [200, 229] on button "Imprimir consumo" at bounding box center [206, 233] width 111 height 14
click at [203, 215] on button "IMPRESSORA" at bounding box center [205, 216] width 50 height 11
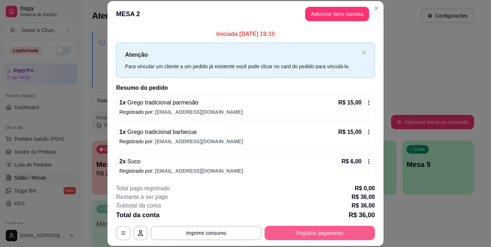
click at [298, 234] on button "Registrar pagamento" at bounding box center [319, 233] width 110 height 14
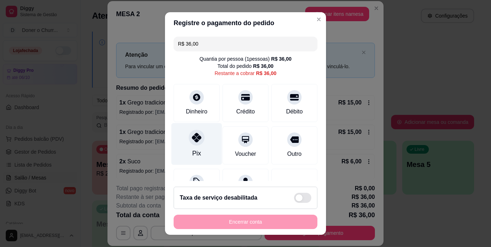
click at [193, 141] on icon at bounding box center [196, 137] width 9 height 9
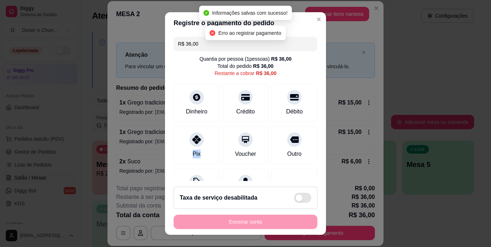
type input "R$ 0,00"
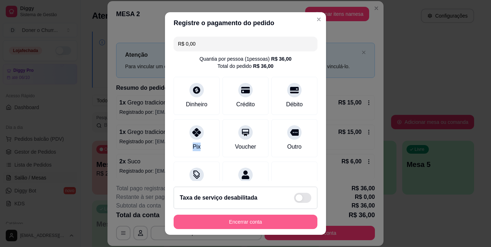
click at [259, 224] on button "Encerrar conta" at bounding box center [246, 222] width 144 height 14
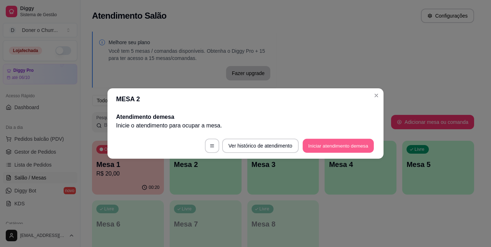
click at [338, 144] on button "Iniciar atendimento de mesa" at bounding box center [338, 146] width 71 height 14
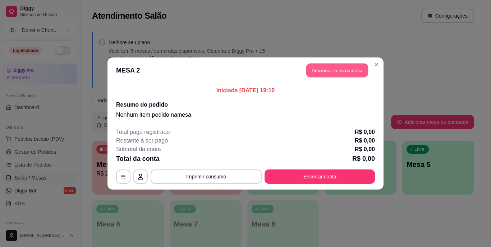
click at [333, 74] on button "Adicionar itens na mesa" at bounding box center [337, 71] width 62 height 14
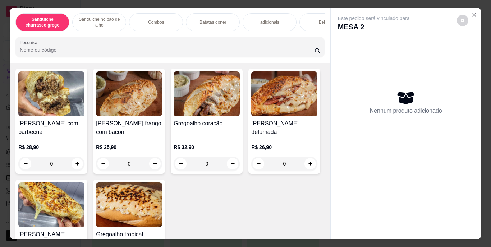
scroll to position [310, 0]
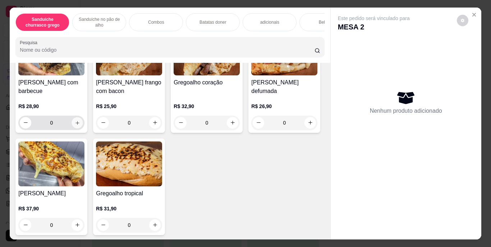
click at [75, 125] on icon "increase-product-quantity" at bounding box center [77, 122] width 5 height 5
type input "1"
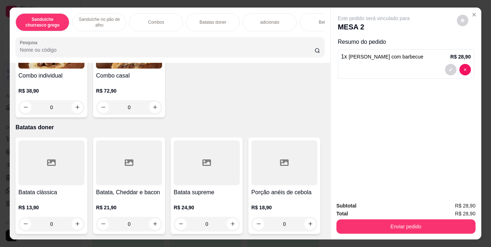
scroll to position [538, 0]
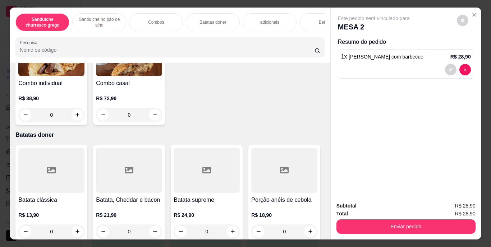
type input "1"
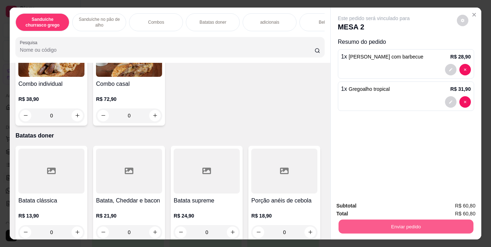
click at [409, 221] on button "Enviar pedido" at bounding box center [405, 227] width 135 height 14
click at [449, 199] on button "Enviar pedido" at bounding box center [457, 205] width 40 height 13
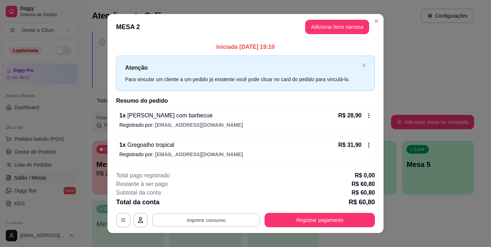
click at [220, 221] on button "Imprimir consumo" at bounding box center [206, 220] width 108 height 14
click at [206, 200] on button "IMPRESSORA" at bounding box center [205, 203] width 50 height 11
click at [201, 221] on button "Imprimir consumo" at bounding box center [206, 220] width 111 height 14
click at [203, 203] on button "IMPRESSORA" at bounding box center [205, 203] width 50 height 11
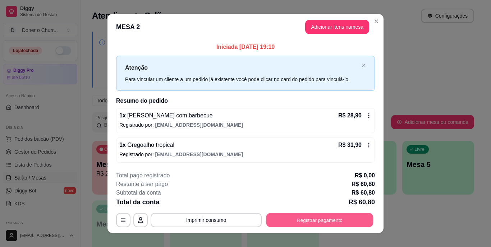
click at [310, 223] on button "Registrar pagamento" at bounding box center [319, 220] width 107 height 14
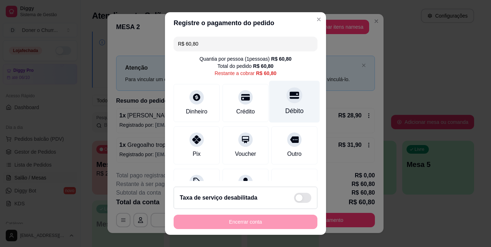
click at [285, 109] on div "Débito" at bounding box center [294, 111] width 18 height 9
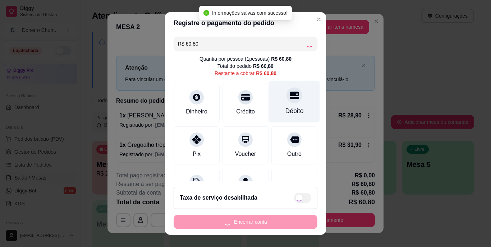
type input "R$ 0,00"
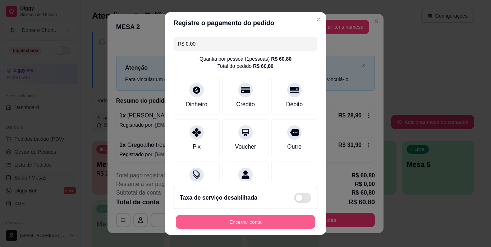
click at [253, 218] on button "Encerrar conta" at bounding box center [245, 222] width 139 height 14
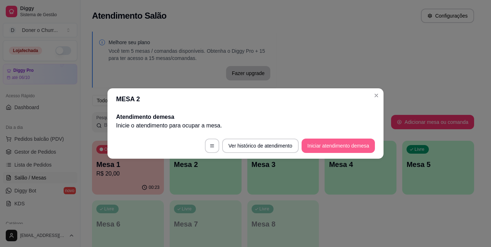
click at [344, 142] on button "Iniciar atendimento de mesa" at bounding box center [337, 146] width 73 height 14
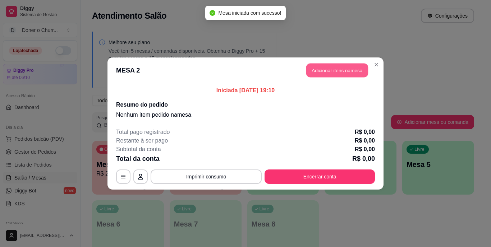
click at [340, 72] on button "Adicionar itens na mesa" at bounding box center [337, 71] width 62 height 14
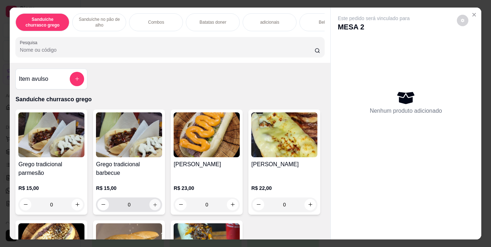
click at [153, 205] on icon "increase-product-quantity" at bounding box center [154, 204] width 5 height 5
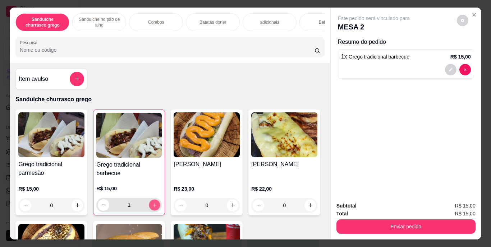
click at [153, 205] on icon "increase-product-quantity" at bounding box center [154, 204] width 5 height 5
type input "2"
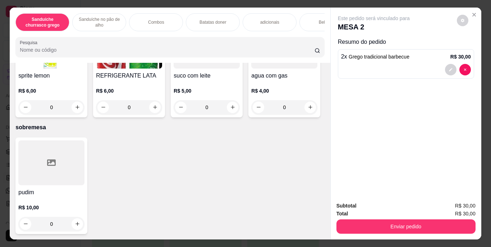
scroll to position [1200, 0]
click at [75, 8] on icon "increase-product-quantity" at bounding box center [77, 4] width 5 height 5
type input "1"
click at [382, 218] on div "Enviar pedido" at bounding box center [405, 226] width 139 height 16
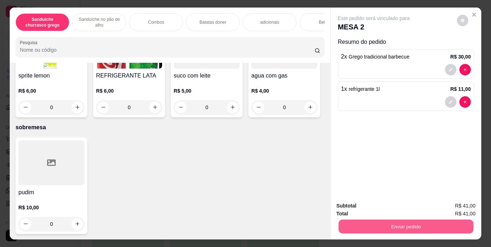
click at [391, 224] on button "Enviar pedido" at bounding box center [405, 227] width 135 height 14
click at [451, 205] on button "Enviar pedido" at bounding box center [457, 206] width 40 height 13
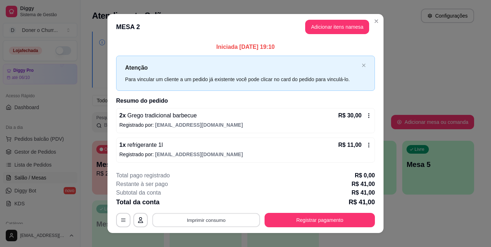
click at [203, 215] on button "Imprimir consumo" at bounding box center [206, 220] width 108 height 14
click at [207, 203] on button "IMPRESSORA" at bounding box center [206, 203] width 52 height 11
click at [213, 224] on button "Imprimir consumo" at bounding box center [206, 220] width 108 height 14
click at [207, 204] on button "IMPRESSORA" at bounding box center [205, 203] width 50 height 11
click at [202, 219] on button "Imprimir consumo" at bounding box center [206, 220] width 108 height 14
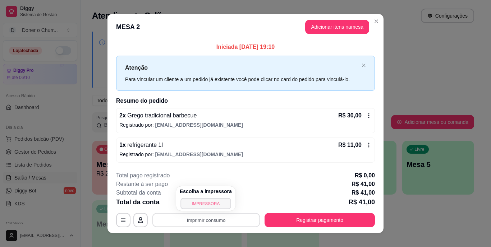
click at [205, 205] on button "IMPRESSORA" at bounding box center [205, 203] width 50 height 11
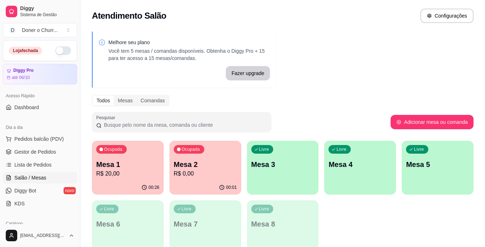
click at [292, 166] on p "Mesa 3" at bounding box center [283, 165] width 63 height 10
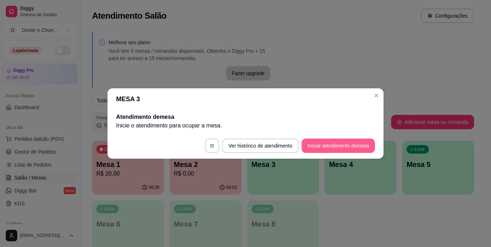
click at [332, 142] on button "Iniciar atendimento de mesa" at bounding box center [337, 146] width 73 height 14
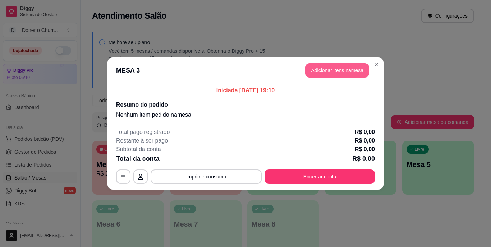
click at [344, 70] on button "Adicionar itens na mesa" at bounding box center [337, 70] width 64 height 14
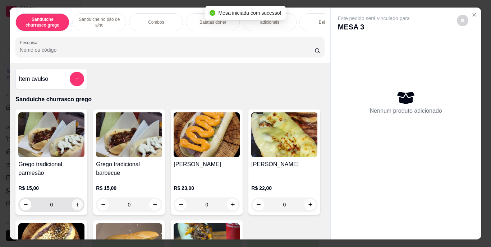
click at [75, 207] on icon "increase-product-quantity" at bounding box center [77, 205] width 4 height 4
click at [75, 207] on icon "increase-product-quantity" at bounding box center [77, 204] width 5 height 5
type input "2"
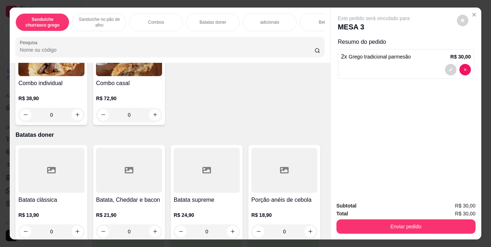
scroll to position [525, 0]
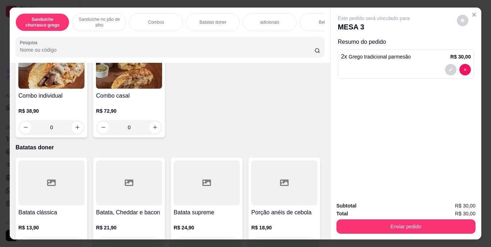
click at [158, 13] on icon "increase-product-quantity" at bounding box center [154, 10] width 5 height 5
type input "1"
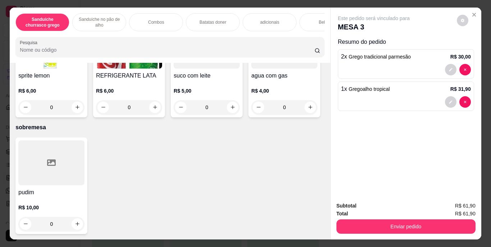
scroll to position [1203, 0]
click at [75, 8] on icon "increase-product-quantity" at bounding box center [77, 4] width 5 height 5
type input "1"
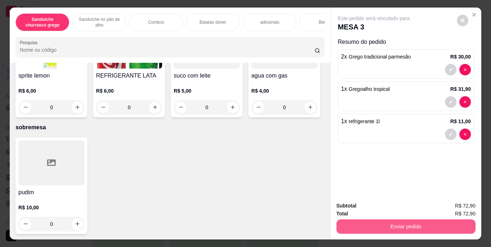
click at [373, 224] on button "Enviar pedido" at bounding box center [405, 227] width 139 height 14
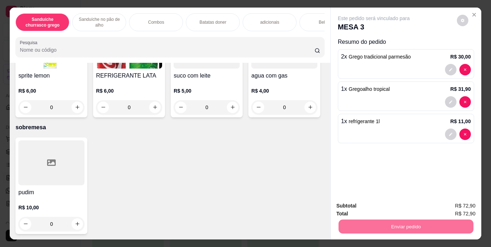
click at [451, 206] on button "Enviar pedido" at bounding box center [457, 206] width 40 height 13
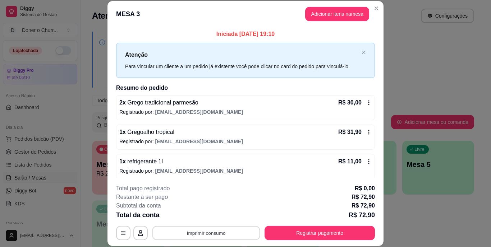
click at [215, 233] on button "Imprimir consumo" at bounding box center [206, 233] width 108 height 14
click at [201, 216] on button "IMPRESSORA" at bounding box center [205, 216] width 50 height 11
drag, startPoint x: 201, startPoint y: 216, endPoint x: 205, endPoint y: 232, distance: 16.0
click at [205, 232] on div "**********" at bounding box center [245, 212] width 259 height 56
click at [205, 232] on button "Imprimir consumo" at bounding box center [206, 233] width 111 height 14
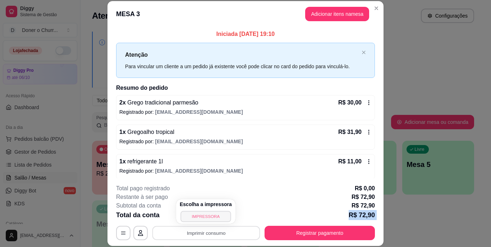
click at [204, 215] on button "IMPRESSORA" at bounding box center [205, 216] width 50 height 11
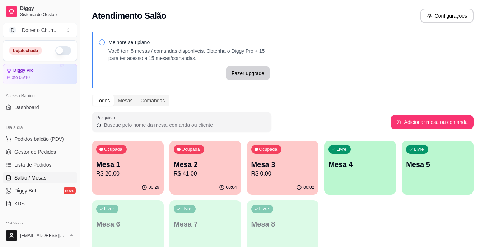
click at [367, 167] on p "Mesa 4" at bounding box center [360, 165] width 63 height 10
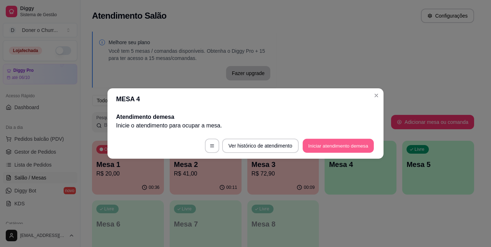
click at [331, 146] on button "Iniciar atendimento de mesa" at bounding box center [338, 146] width 71 height 14
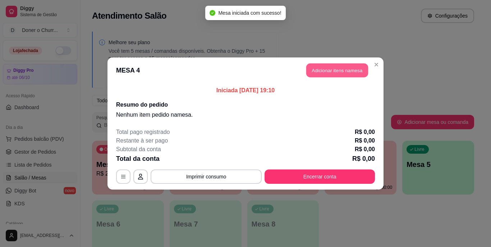
click at [332, 70] on button "Adicionar itens na mesa" at bounding box center [337, 71] width 62 height 14
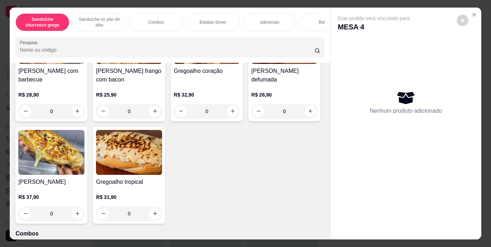
scroll to position [350, 0]
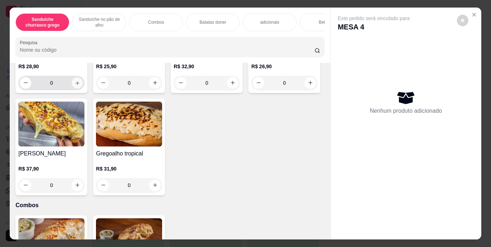
click at [75, 86] on icon "increase-product-quantity" at bounding box center [77, 82] width 5 height 5
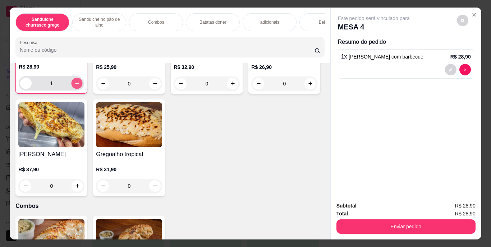
click at [74, 86] on icon "increase-product-quantity" at bounding box center [76, 82] width 5 height 5
click at [25, 86] on icon "decrease-product-quantity" at bounding box center [25, 82] width 5 height 5
type input "0"
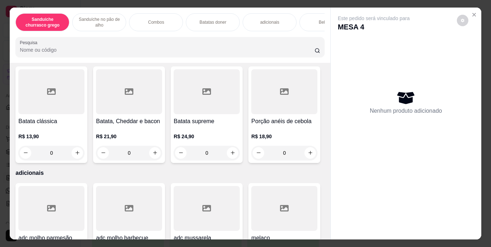
scroll to position [609, 0]
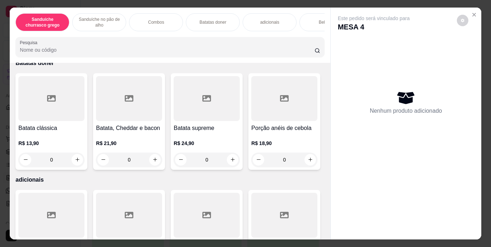
click at [75, 46] on icon "increase-product-quantity" at bounding box center [77, 42] width 5 height 5
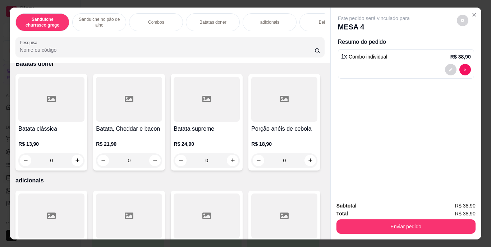
click at [74, 46] on icon "increase-product-quantity" at bounding box center [76, 43] width 5 height 5
type input "2"
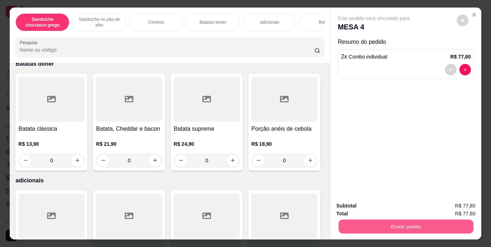
click at [369, 221] on button "Enviar pedido" at bounding box center [405, 227] width 135 height 14
click at [459, 201] on button "Enviar pedido" at bounding box center [457, 206] width 40 height 13
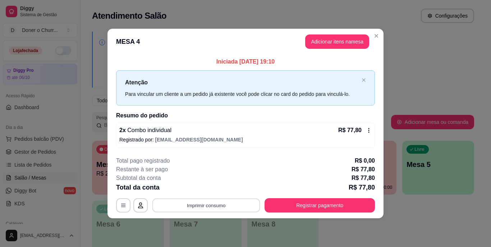
click at [209, 202] on button "Imprimir consumo" at bounding box center [206, 205] width 108 height 14
click at [209, 189] on button "IMPRESSORA" at bounding box center [208, 188] width 50 height 11
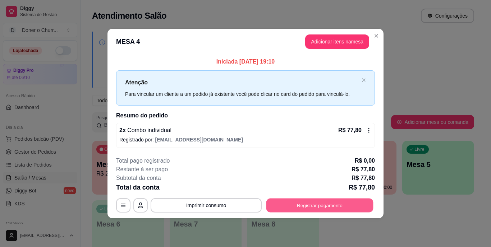
click at [343, 207] on button "Registrar pagamento" at bounding box center [319, 205] width 107 height 14
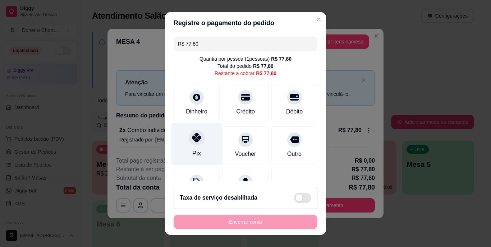
click at [196, 137] on icon at bounding box center [196, 137] width 9 height 9
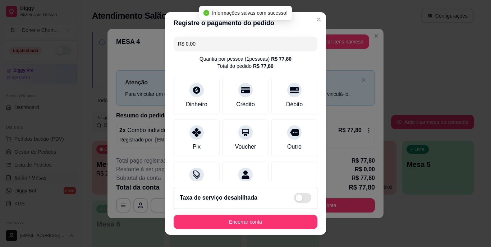
type input "R$ 0,00"
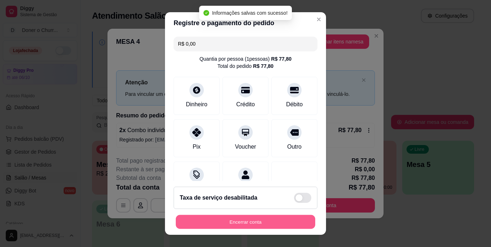
click at [230, 218] on button "Encerrar conta" at bounding box center [245, 222] width 139 height 14
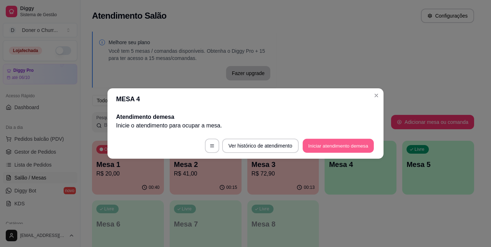
click at [331, 146] on button "Iniciar atendimento de mesa" at bounding box center [338, 146] width 71 height 14
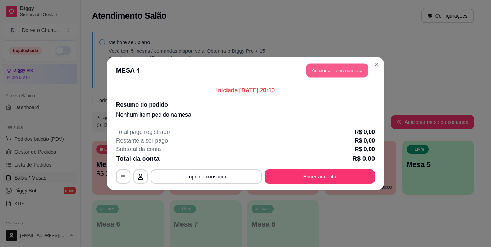
click at [334, 64] on button "Adicionar itens na mesa" at bounding box center [337, 71] width 62 height 14
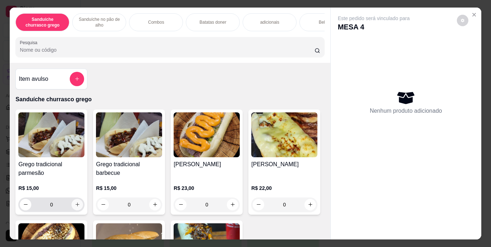
click at [75, 207] on icon "increase-product-quantity" at bounding box center [77, 205] width 4 height 4
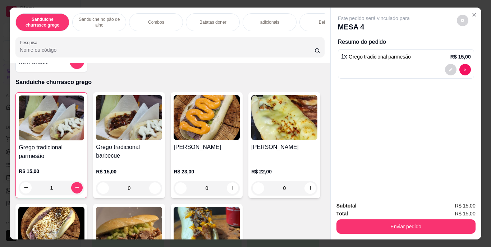
scroll to position [0, 0]
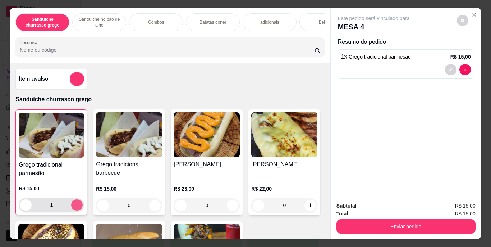
click at [74, 205] on icon "increase-product-quantity" at bounding box center [76, 204] width 5 height 5
type input "2"
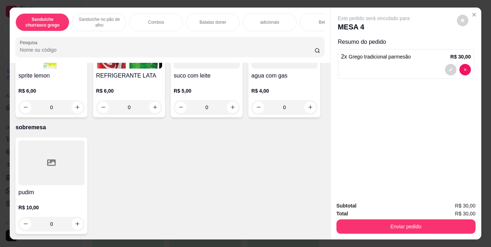
scroll to position [1236, 0]
click at [77, 8] on icon "increase-product-quantity" at bounding box center [77, 4] width 5 height 5
type input "1"
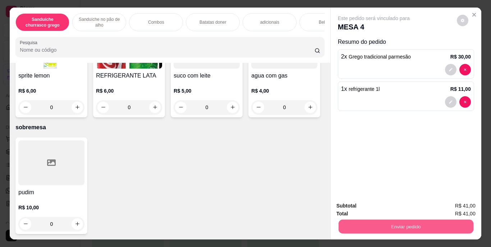
click at [393, 224] on button "Enviar pedido" at bounding box center [405, 227] width 135 height 14
click at [445, 205] on button "Enviar pedido" at bounding box center [456, 207] width 41 height 14
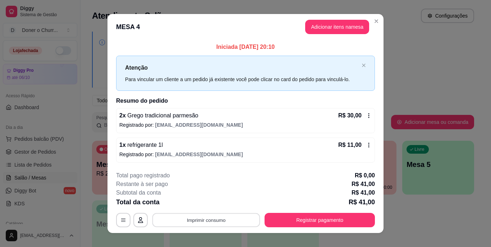
click at [202, 221] on button "Imprimir consumo" at bounding box center [206, 220] width 108 height 14
click at [204, 203] on button "IMPRESSORA" at bounding box center [205, 203] width 50 height 11
click at [197, 220] on button "Imprimir consumo" at bounding box center [206, 220] width 108 height 14
click at [210, 203] on button "IMPRESSORA" at bounding box center [205, 203] width 50 height 11
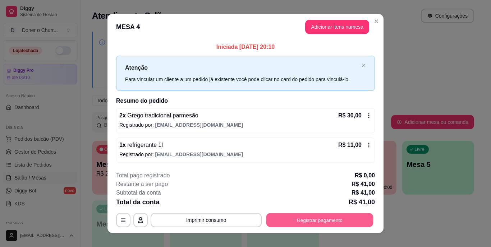
click at [286, 222] on button "Registrar pagamento" at bounding box center [319, 220] width 107 height 14
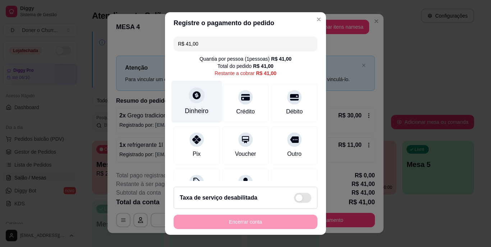
click at [193, 107] on div "Dinheiro" at bounding box center [197, 111] width 24 height 9
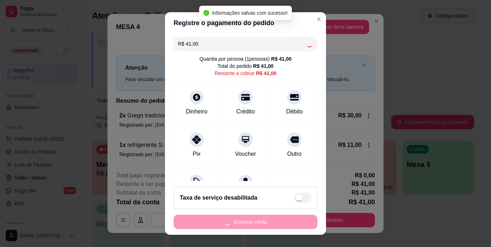
type input "R$ 0,00"
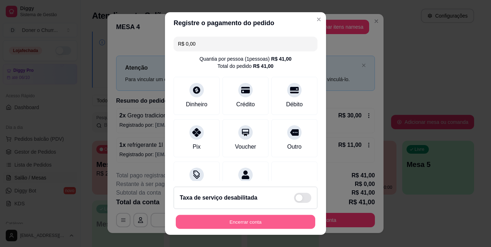
click at [242, 221] on button "Encerrar conta" at bounding box center [245, 222] width 139 height 14
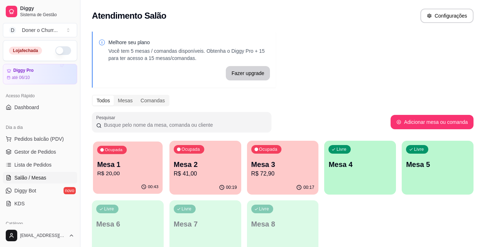
click at [112, 169] on div "Mesa 1 R$ 20,00" at bounding box center [127, 169] width 61 height 18
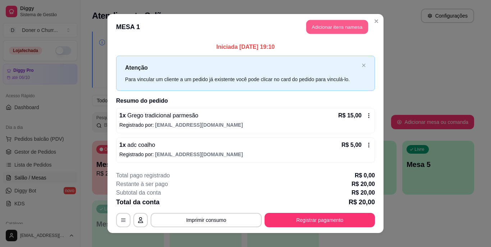
click at [331, 26] on button "Adicionar itens na mesa" at bounding box center [337, 27] width 62 height 14
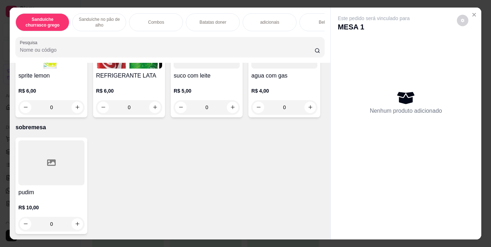
scroll to position [1291, 0]
click at [158, 110] on icon "increase-product-quantity" at bounding box center [154, 107] width 5 height 5
type input "1"
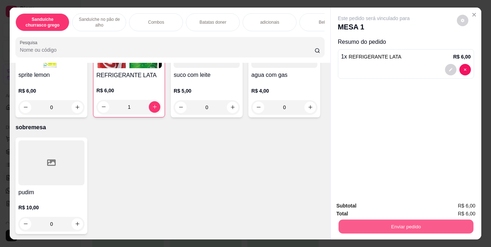
click at [425, 221] on button "Enviar pedido" at bounding box center [405, 227] width 135 height 14
click at [452, 207] on button "Enviar pedido" at bounding box center [457, 206] width 40 height 13
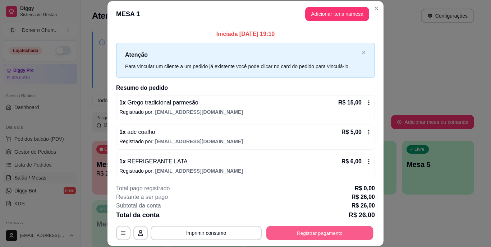
click at [334, 238] on button "Registrar pagamento" at bounding box center [319, 233] width 107 height 14
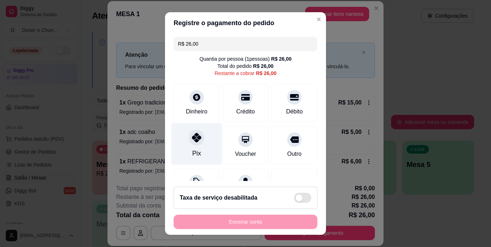
click at [192, 138] on icon at bounding box center [196, 137] width 9 height 9
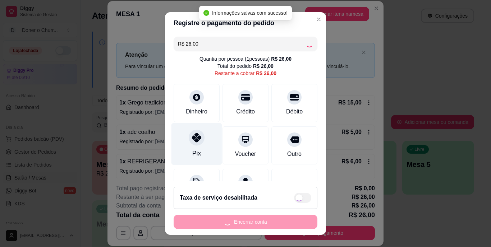
type input "R$ 0,00"
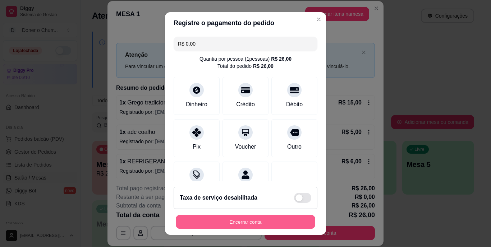
click at [257, 222] on button "Encerrar conta" at bounding box center [245, 222] width 139 height 14
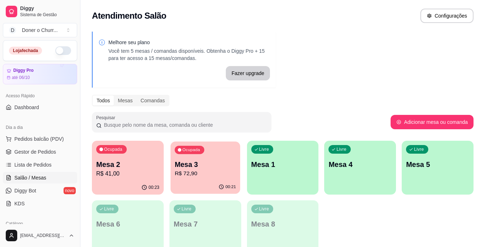
click at [207, 177] on p "R$ 72,90" at bounding box center [205, 174] width 61 height 8
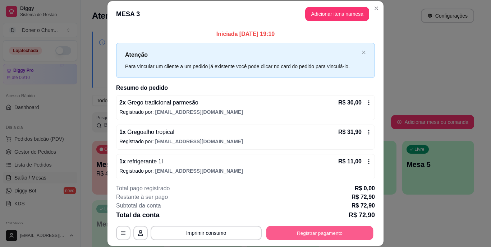
click at [301, 235] on button "Registrar pagamento" at bounding box center [319, 233] width 107 height 14
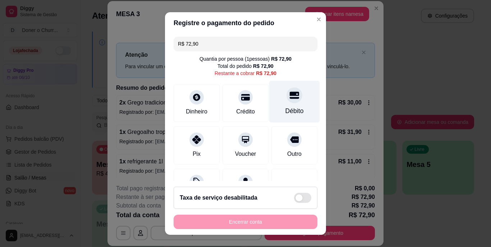
click at [285, 109] on div "Débito" at bounding box center [294, 111] width 18 height 9
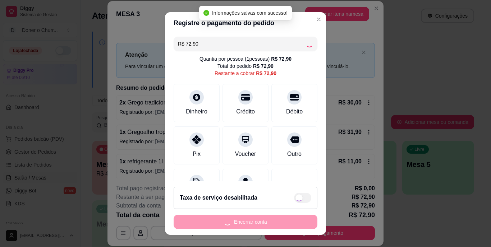
type input "R$ 0,00"
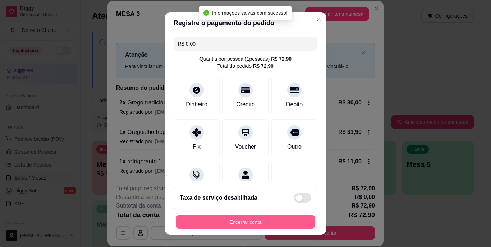
click at [229, 224] on button "Encerrar conta" at bounding box center [245, 222] width 139 height 14
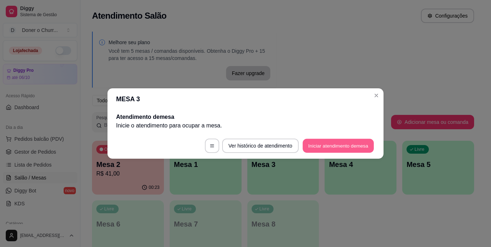
click at [344, 146] on button "Iniciar atendimento de mesa" at bounding box center [338, 146] width 71 height 14
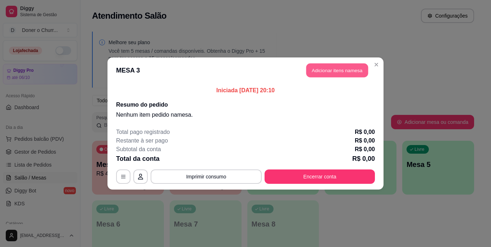
click at [326, 75] on button "Adicionar itens na mesa" at bounding box center [337, 71] width 62 height 14
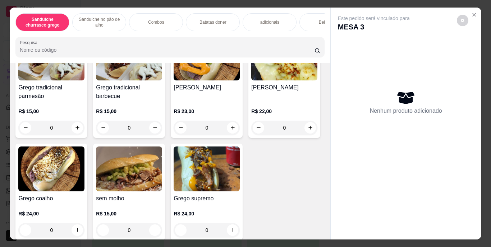
scroll to position [114, 0]
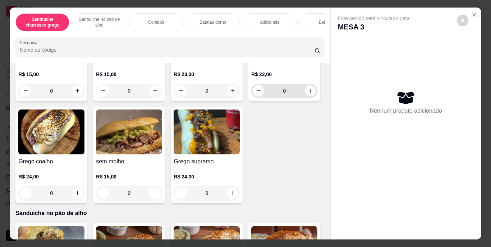
click at [305, 96] on button "increase-product-quantity" at bounding box center [310, 90] width 11 height 11
type input "1"
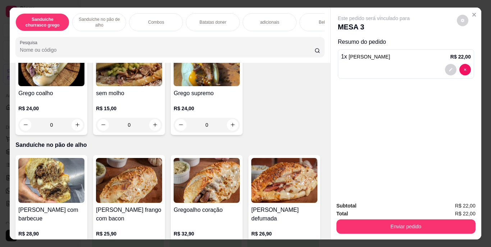
scroll to position [183, 0]
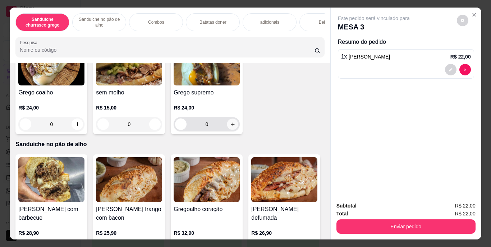
click at [230, 127] on icon "increase-product-quantity" at bounding box center [232, 123] width 5 height 5
type input "1"
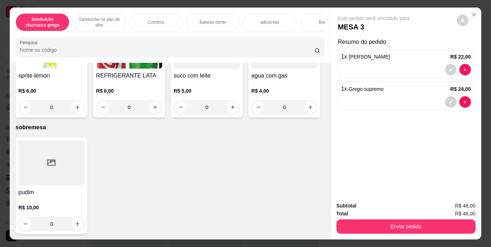
scroll to position [1373, 0]
click at [308, 8] on icon "increase-product-quantity" at bounding box center [310, 4] width 5 height 5
click at [307, 7] on icon "increase-product-quantity" at bounding box center [309, 4] width 5 height 5
click at [253, 10] on button "decrease-product-quantity" at bounding box center [258, 4] width 11 height 11
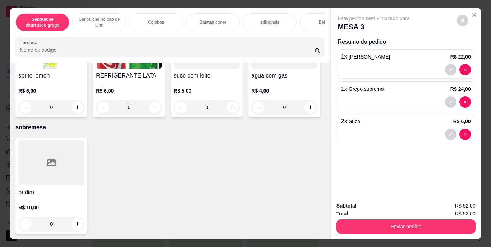
type input "0"
click at [231, 109] on icon "increase-product-quantity" at bounding box center [233, 107] width 4 height 4
click at [230, 110] on icon "increase-product-quantity" at bounding box center [232, 107] width 5 height 5
type input "2"
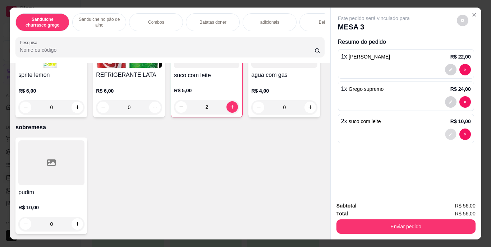
click at [447, 129] on button "decrease-product-quantity" at bounding box center [450, 134] width 11 height 11
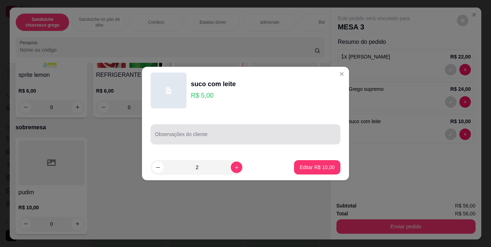
click at [318, 128] on div at bounding box center [245, 134] width 181 height 14
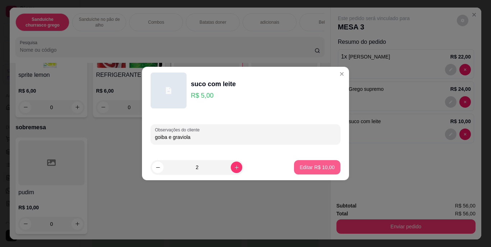
type input "goiba e graviola"
click at [309, 168] on p "Editar R$ 10,00" at bounding box center [317, 167] width 34 height 7
type input "0"
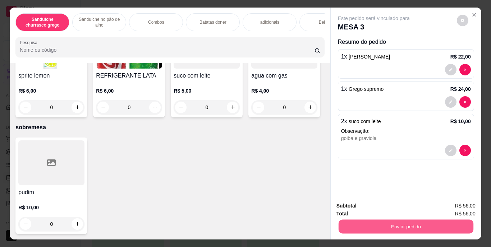
click at [376, 220] on button "Enviar pedido" at bounding box center [405, 227] width 135 height 14
click at [454, 203] on button "Enviar pedido" at bounding box center [457, 206] width 40 height 13
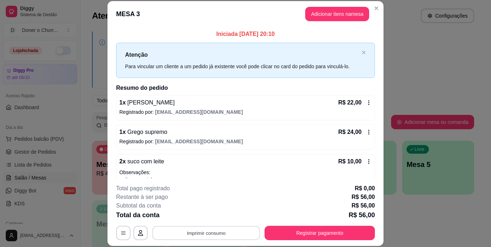
click at [200, 230] on button "Imprimir consumo" at bounding box center [206, 233] width 108 height 14
click at [208, 219] on button "IMPRESSORA" at bounding box center [205, 216] width 50 height 11
click at [206, 234] on button "Imprimir consumo" at bounding box center [206, 233] width 111 height 14
click at [205, 216] on button "IMPRESSORA" at bounding box center [205, 216] width 50 height 11
click at [294, 236] on button "Registrar pagamento" at bounding box center [319, 233] width 110 height 14
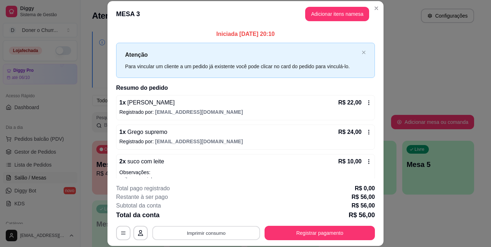
click at [211, 233] on button "Imprimir consumo" at bounding box center [206, 233] width 108 height 14
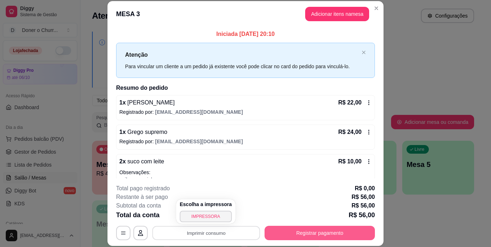
click at [305, 233] on button "Registrar pagamento" at bounding box center [319, 233] width 110 height 14
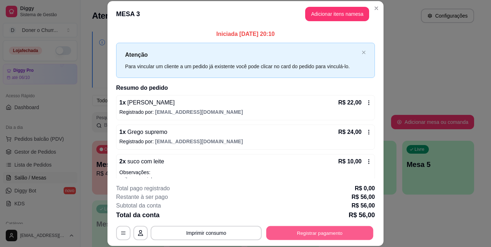
click at [289, 231] on button "Registrar pagamento" at bounding box center [319, 233] width 107 height 14
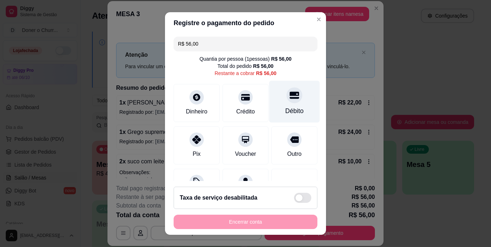
click at [290, 94] on icon at bounding box center [294, 95] width 9 height 7
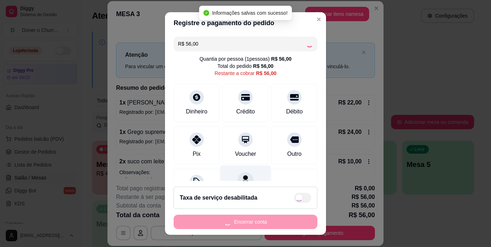
type input "R$ 0,00"
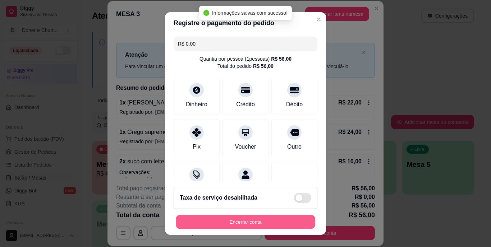
click at [241, 221] on button "Encerrar conta" at bounding box center [245, 222] width 139 height 14
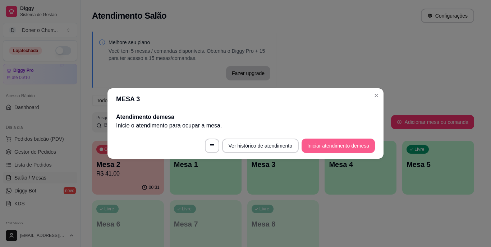
click at [338, 141] on button "Iniciar atendimento de mesa" at bounding box center [337, 146] width 73 height 14
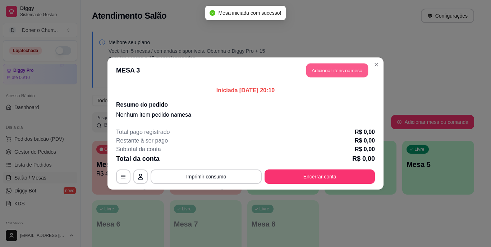
click at [338, 67] on button "Adicionar itens na mesa" at bounding box center [337, 71] width 62 height 14
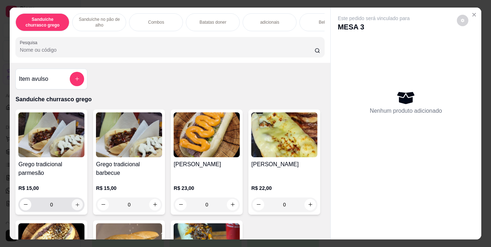
click at [75, 207] on icon "increase-product-quantity" at bounding box center [77, 204] width 5 height 5
type input "2"
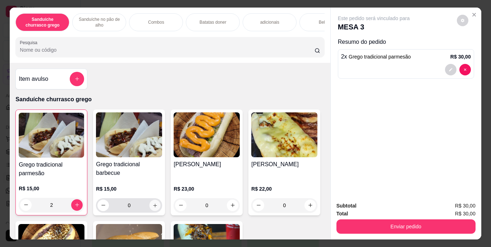
click at [149, 206] on button "increase-product-quantity" at bounding box center [154, 205] width 11 height 11
type input "1"
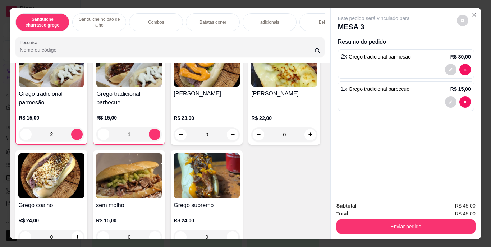
scroll to position [90, 0]
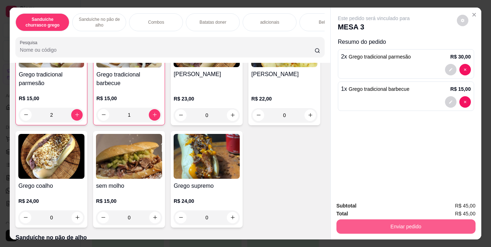
click at [402, 221] on button "Enviar pedido" at bounding box center [405, 227] width 139 height 14
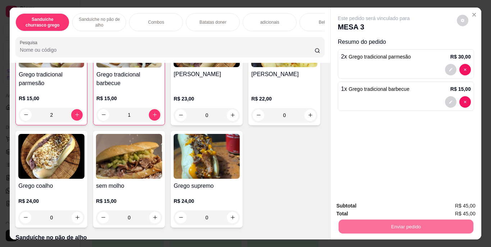
click at [457, 207] on button "Enviar pedido" at bounding box center [457, 206] width 40 height 13
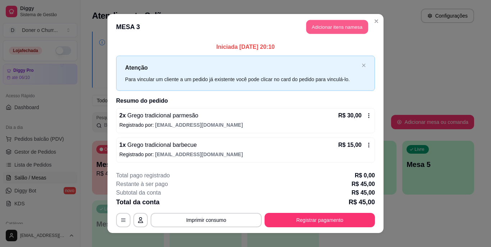
click at [340, 29] on button "Adicionar itens na mesa" at bounding box center [337, 27] width 62 height 14
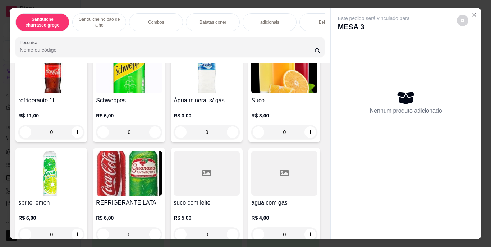
scroll to position [1007, 0]
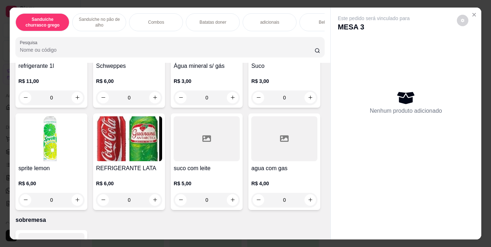
type input "1"
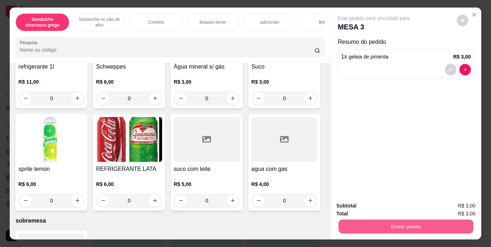
click at [371, 221] on button "Enviar pedido" at bounding box center [405, 227] width 135 height 14
click at [449, 206] on button "Enviar pedido" at bounding box center [457, 206] width 40 height 13
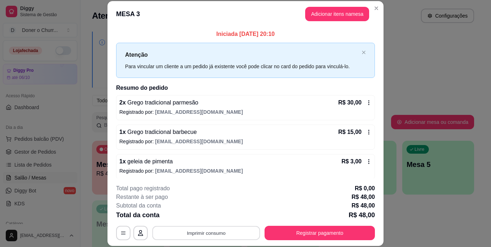
click at [205, 235] on button "Imprimir consumo" at bounding box center [206, 233] width 108 height 14
click at [205, 217] on button "IMPRESSORA" at bounding box center [205, 216] width 50 height 11
click at [201, 228] on button "Imprimir consumo" at bounding box center [206, 233] width 108 height 14
click at [204, 215] on button "IMPRESSORA" at bounding box center [206, 216] width 52 height 11
click at [291, 234] on button "Registrar pagamento" at bounding box center [319, 233] width 110 height 14
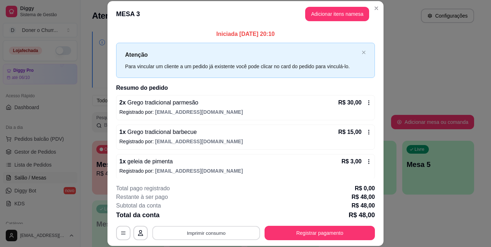
click at [208, 232] on button "Imprimir consumo" at bounding box center [206, 233] width 108 height 14
click at [206, 217] on button "IMPRESSORA" at bounding box center [205, 216] width 50 height 11
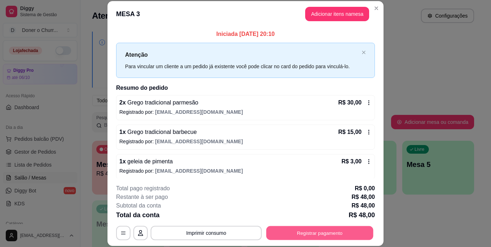
click at [289, 230] on button "Registrar pagamento" at bounding box center [319, 233] width 107 height 14
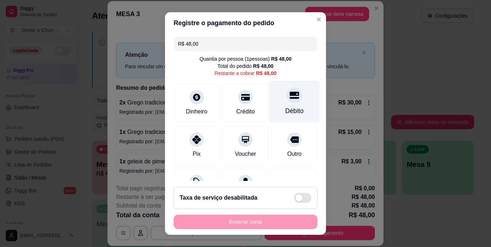
click at [290, 100] on icon at bounding box center [294, 95] width 9 height 9
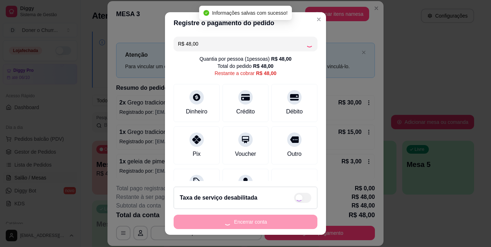
type input "R$ 0,00"
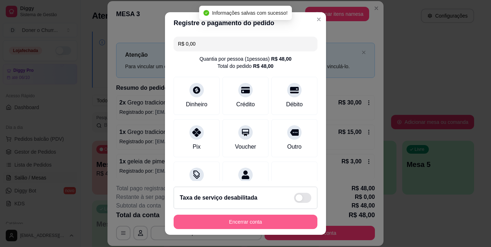
click at [249, 221] on button "Encerrar conta" at bounding box center [246, 222] width 144 height 14
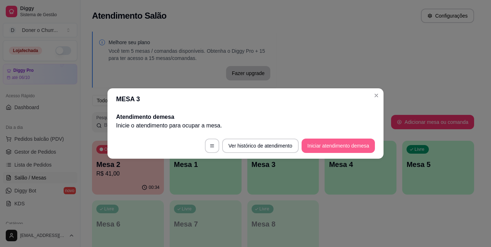
click at [333, 149] on button "Iniciar atendimento de mesa" at bounding box center [337, 146] width 73 height 14
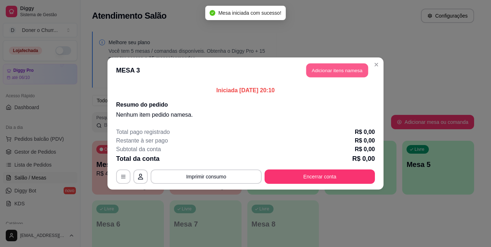
click at [336, 68] on button "Adicionar itens na mesa" at bounding box center [337, 71] width 62 height 14
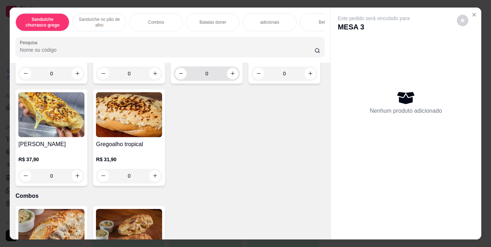
scroll to position [395, 0]
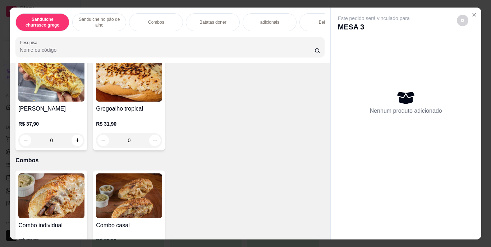
click at [152, 41] on icon "increase-product-quantity" at bounding box center [154, 37] width 5 height 5
type input "1"
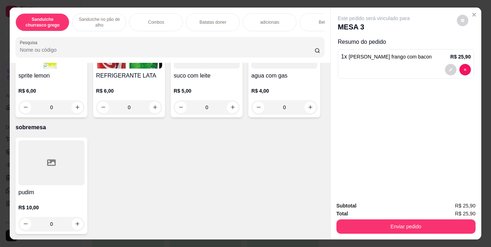
scroll to position [1216, 0]
click at [153, 7] on icon "increase-product-quantity" at bounding box center [155, 5] width 4 height 4
type input "1"
click at [393, 220] on button "Enviar pedido" at bounding box center [405, 227] width 139 height 14
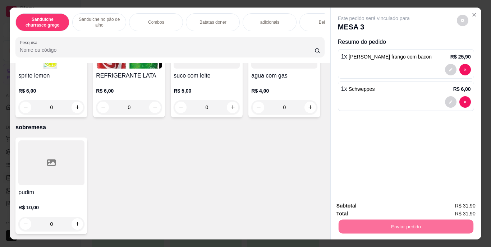
click at [461, 203] on button "Enviar pedido" at bounding box center [456, 205] width 40 height 13
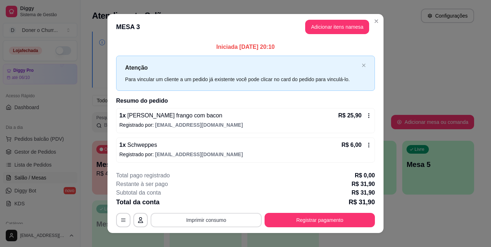
click at [215, 222] on button "Imprimir consumo" at bounding box center [206, 220] width 111 height 14
click at [209, 202] on button "IMPRESSORA" at bounding box center [205, 203] width 50 height 11
click at [209, 217] on button "Imprimir consumo" at bounding box center [206, 220] width 111 height 14
click at [205, 202] on button "IMPRESSORA" at bounding box center [205, 203] width 50 height 11
click at [205, 216] on button "Imprimir consumo" at bounding box center [206, 220] width 108 height 14
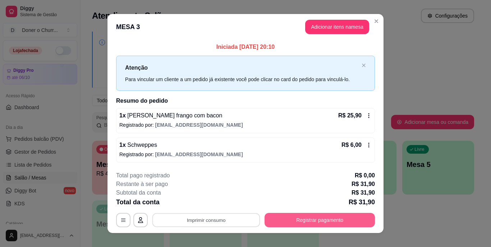
click at [300, 219] on button "Registrar pagamento" at bounding box center [319, 220] width 110 height 14
click at [296, 220] on button "Registrar pagamento" at bounding box center [319, 220] width 110 height 14
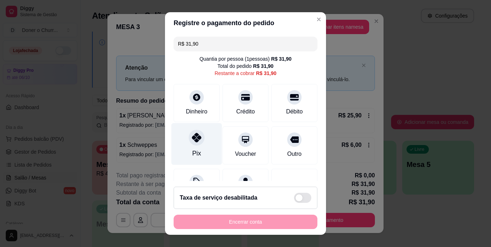
click at [194, 138] on icon at bounding box center [196, 137] width 9 height 9
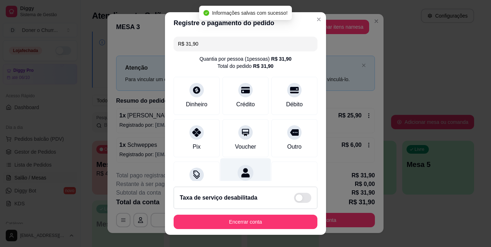
type input "R$ 0,00"
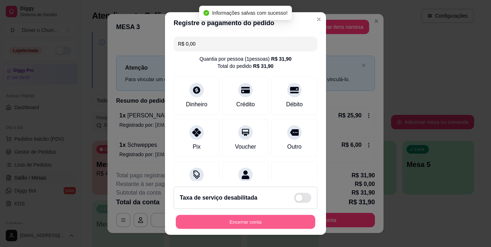
click at [241, 226] on button "Encerrar conta" at bounding box center [245, 222] width 139 height 14
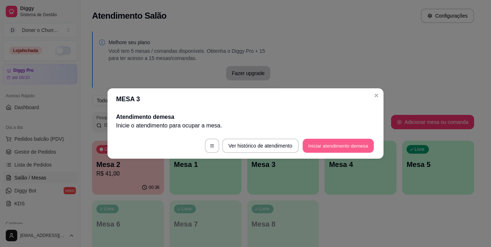
click at [344, 148] on button "Iniciar atendimento de mesa" at bounding box center [338, 146] width 71 height 14
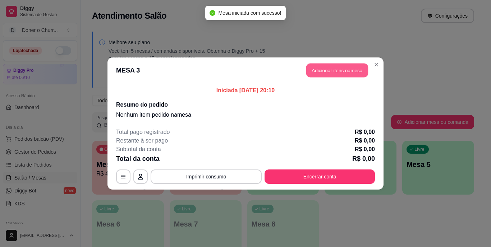
click at [340, 71] on button "Adicionar itens na mesa" at bounding box center [337, 71] width 62 height 14
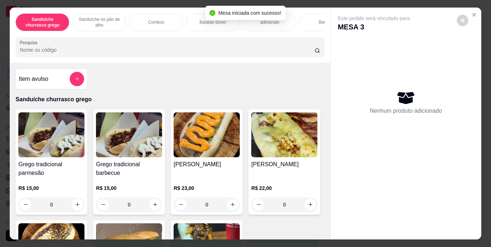
drag, startPoint x: 340, startPoint y: 71, endPoint x: 74, endPoint y: 209, distance: 299.6
click at [74, 209] on div "Sanduíche churrasco [PERSON_NAME] Sanduíche no [PERSON_NAME] Combos Batatas [PE…" at bounding box center [245, 124] width 471 height 232
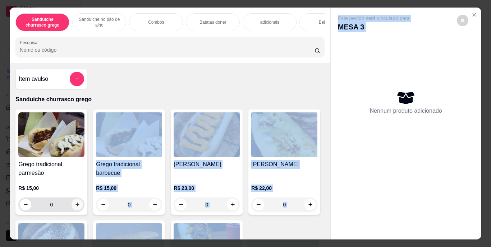
click at [75, 207] on icon "increase-product-quantity" at bounding box center [77, 204] width 5 height 5
type input "1"
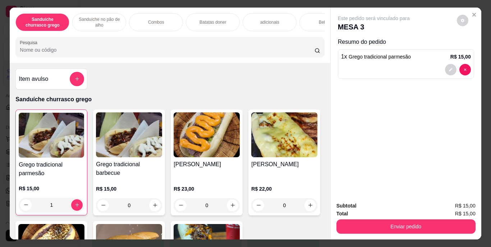
click at [198, 87] on div "Item avulso Sanduíche churrasco grego Grego tradicional parmesão R$ 15,00 1 Gre…" at bounding box center [170, 151] width 320 height 177
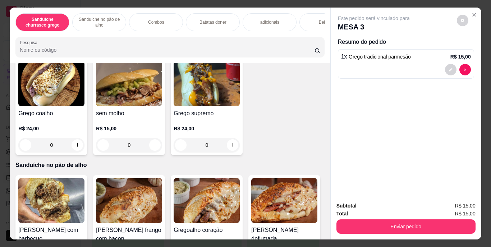
scroll to position [186, 0]
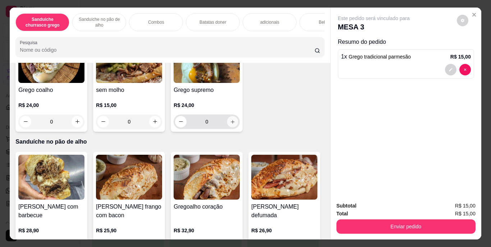
click at [231, 124] on icon "increase-product-quantity" at bounding box center [233, 122] width 4 height 4
type input "1"
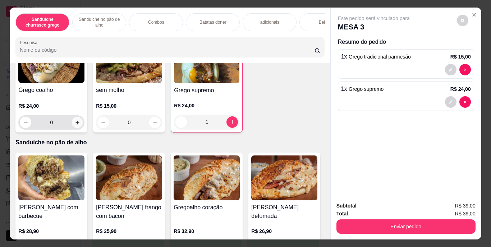
click at [83, 128] on button "increase-product-quantity" at bounding box center [77, 122] width 11 height 11
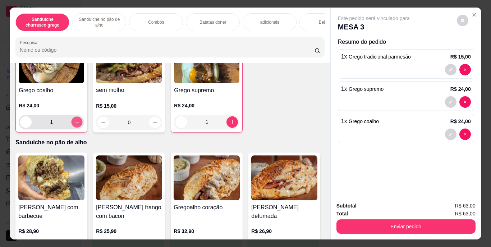
click at [83, 128] on button "increase-product-quantity" at bounding box center [77, 121] width 11 height 11
type input "3"
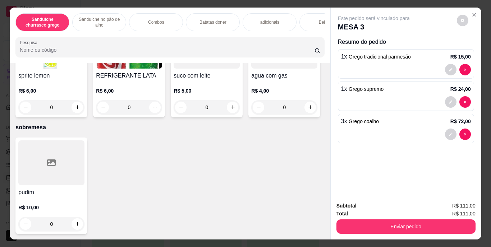
scroll to position [1201, 0]
click at [75, 8] on icon "increase-product-quantity" at bounding box center [77, 4] width 5 height 5
type input "1"
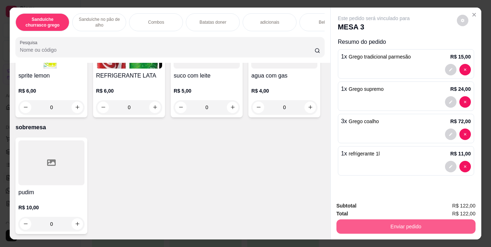
click at [397, 227] on button "Enviar pedido" at bounding box center [405, 227] width 139 height 14
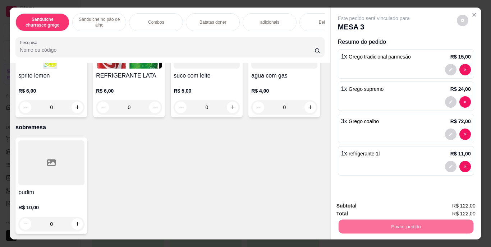
click at [461, 201] on button "Enviar pedido" at bounding box center [457, 206] width 40 height 13
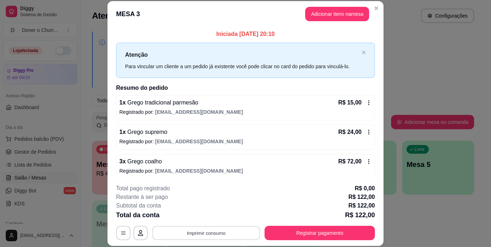
click at [194, 233] on button "Imprimir consumo" at bounding box center [206, 233] width 108 height 14
click at [211, 212] on button "IMPRESSORA" at bounding box center [205, 216] width 50 height 11
click at [209, 229] on button "Imprimir consumo" at bounding box center [206, 233] width 108 height 14
click at [205, 216] on button "IMPRESSORA" at bounding box center [205, 216] width 50 height 11
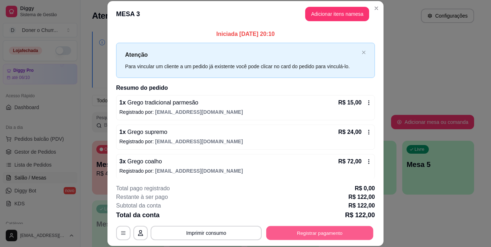
click at [341, 234] on button "Registrar pagamento" at bounding box center [319, 233] width 107 height 14
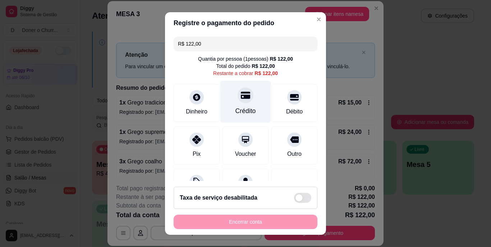
click at [241, 86] on div "Crédito" at bounding box center [245, 102] width 51 height 42
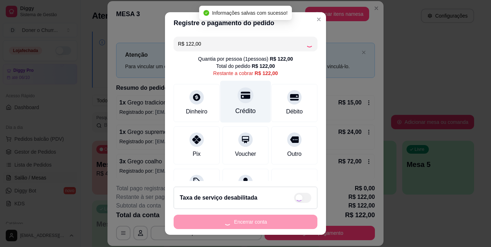
type input "R$ 0,00"
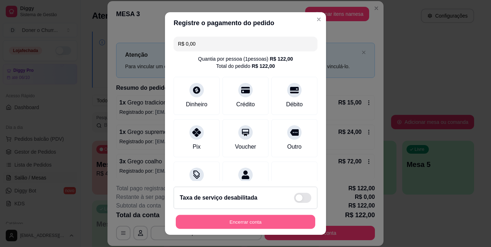
click at [244, 220] on button "Encerrar conta" at bounding box center [245, 222] width 139 height 14
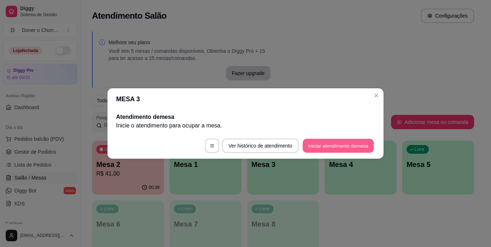
click at [345, 142] on button "Iniciar atendimento de mesa" at bounding box center [338, 146] width 71 height 14
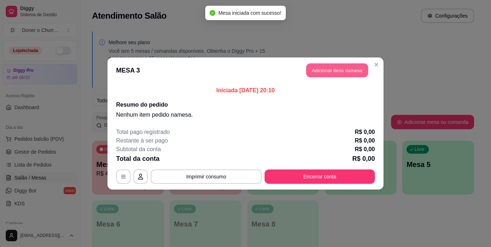
click at [336, 68] on button "Adicionar itens na mesa" at bounding box center [337, 71] width 62 height 14
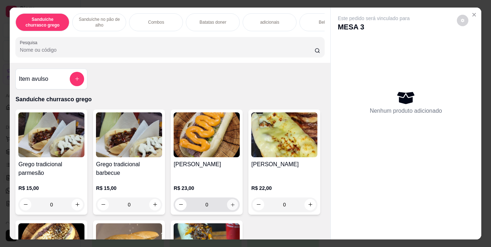
click at [230, 207] on icon "increase-product-quantity" at bounding box center [232, 204] width 5 height 5
type input "1"
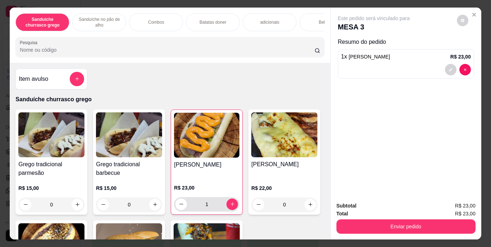
click at [153, 206] on icon "increase-product-quantity" at bounding box center [154, 204] width 5 height 5
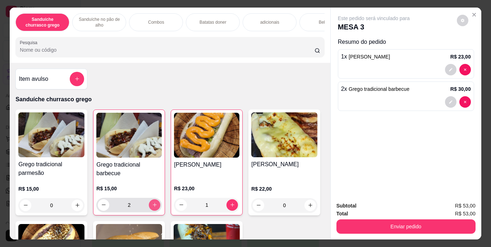
scroll to position [69, 0]
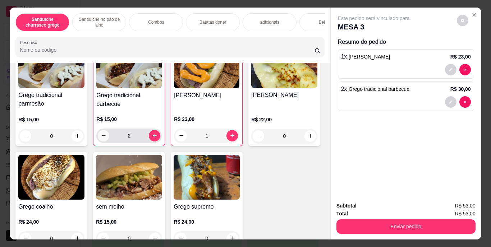
click at [102, 138] on icon "decrease-product-quantity" at bounding box center [103, 135] width 5 height 5
type input "1"
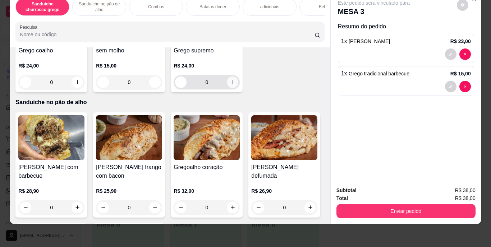
scroll to position [211, 0]
click at [230, 84] on icon "increase-product-quantity" at bounding box center [232, 81] width 5 height 5
type input "1"
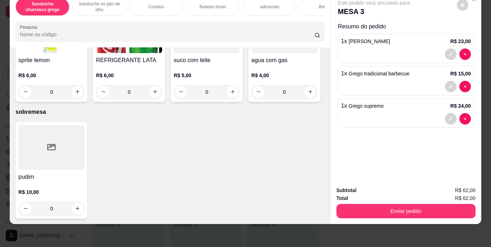
scroll to position [1315, 0]
click at [158, 95] on icon "increase-product-quantity" at bounding box center [154, 91] width 5 height 5
type input "2"
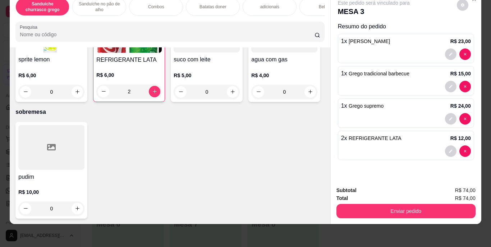
type input "1"
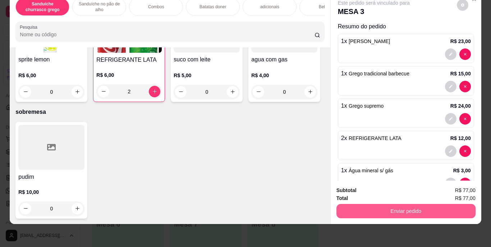
click at [420, 204] on button "Enviar pedido" at bounding box center [405, 211] width 139 height 14
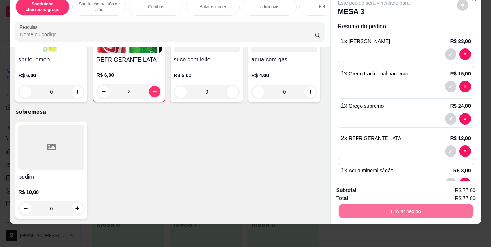
click at [453, 182] on button "Enviar pedido" at bounding box center [457, 187] width 40 height 13
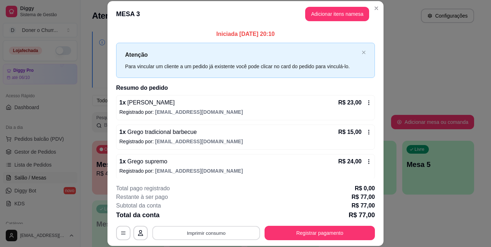
click at [190, 231] on button "Imprimir consumo" at bounding box center [206, 233] width 108 height 14
click at [211, 216] on button "IMPRESSORA" at bounding box center [205, 216] width 50 height 11
click at [210, 233] on button "Imprimir consumo" at bounding box center [206, 233] width 108 height 14
click at [214, 216] on button "IMPRESSORA" at bounding box center [205, 216] width 50 height 11
click at [211, 234] on button "Imprimir consumo" at bounding box center [206, 233] width 108 height 14
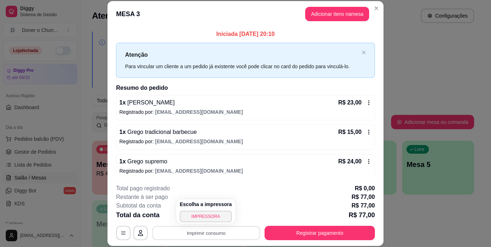
click at [283, 232] on body "Diggy Sistema de Gestão D Doner o Churr ... Loja fechada Diggy Pro até 06/10 Ac…" at bounding box center [242, 123] width 485 height 247
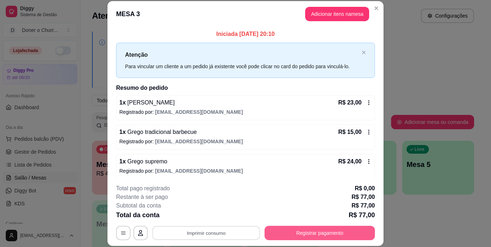
click at [295, 231] on button "Registrar pagamento" at bounding box center [319, 233] width 110 height 14
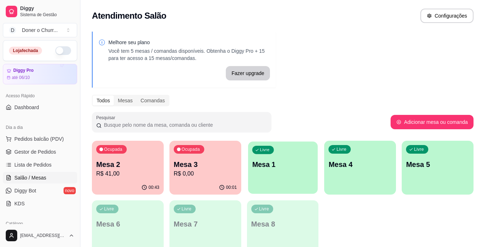
click at [285, 181] on div "Livre Mesa 1" at bounding box center [283, 164] width 70 height 44
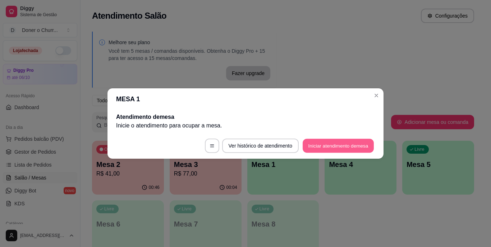
click at [341, 141] on button "Iniciar atendimento de mesa" at bounding box center [338, 146] width 71 height 14
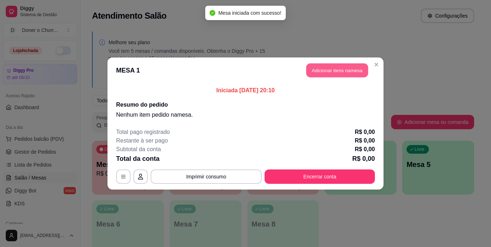
click at [334, 71] on button "Adicionar itens na mesa" at bounding box center [337, 71] width 62 height 14
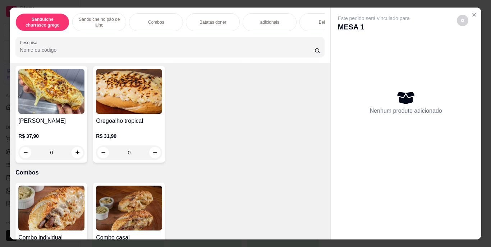
scroll to position [383, 0]
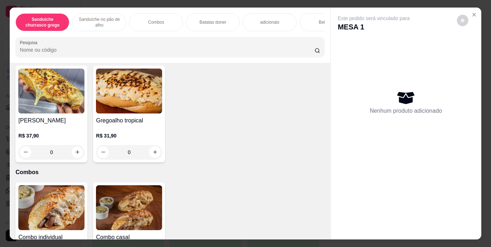
click at [229, 55] on button "increase-product-quantity" at bounding box center [232, 49] width 11 height 11
type input "1"
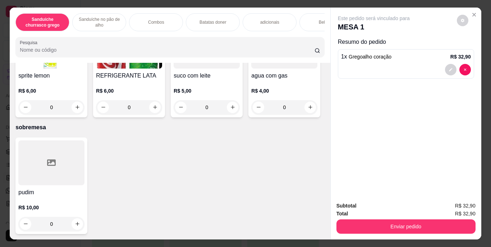
scroll to position [1241, 0]
click at [75, 7] on icon "increase-product-quantity" at bounding box center [77, 5] width 4 height 4
type input "1"
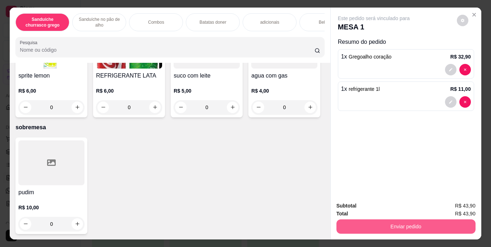
click at [403, 226] on button "Enviar pedido" at bounding box center [405, 227] width 139 height 14
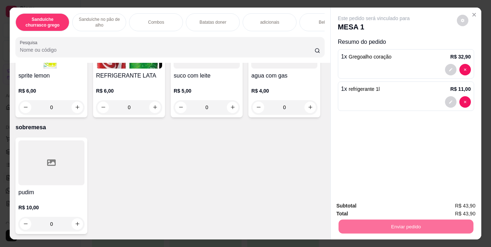
click at [454, 206] on button "Enviar pedido" at bounding box center [457, 206] width 40 height 13
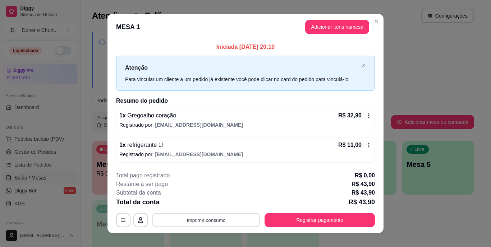
click at [216, 220] on button "Imprimir consumo" at bounding box center [206, 220] width 108 height 14
click at [207, 200] on button "IMPRESSORA" at bounding box center [205, 203] width 50 height 11
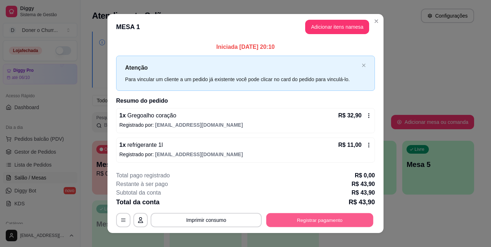
click at [319, 218] on button "Registrar pagamento" at bounding box center [319, 220] width 107 height 14
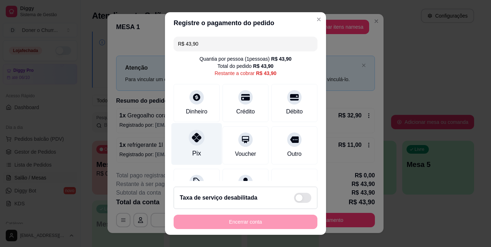
click at [192, 147] on div "Pix" at bounding box center [196, 144] width 51 height 42
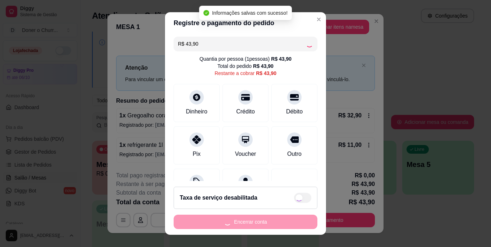
type input "R$ 0,00"
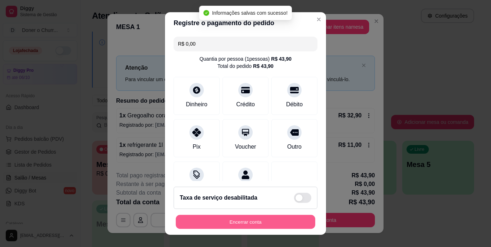
click at [232, 219] on button "Encerrar conta" at bounding box center [245, 222] width 139 height 14
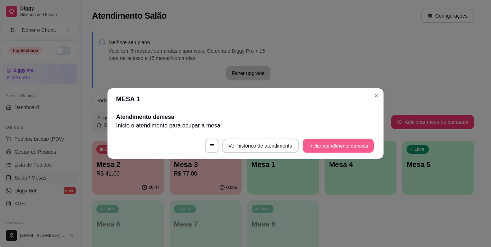
click at [339, 146] on button "Iniciar atendimento de mesa" at bounding box center [338, 146] width 71 height 14
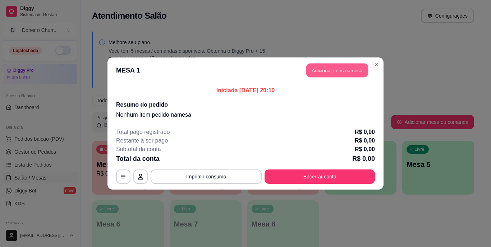
click at [334, 73] on button "Adicionar itens na mesa" at bounding box center [337, 71] width 62 height 14
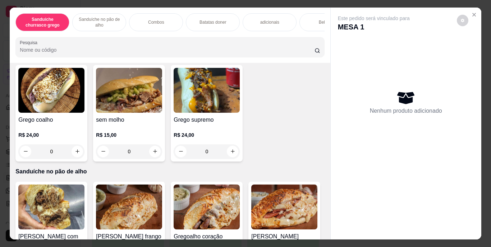
scroll to position [193, 0]
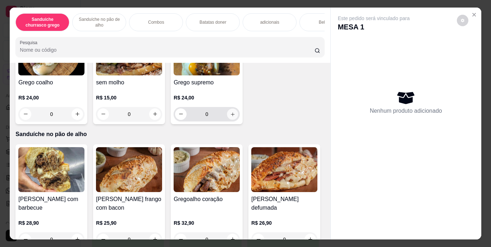
click at [230, 117] on icon "increase-product-quantity" at bounding box center [232, 113] width 5 height 5
type input "1"
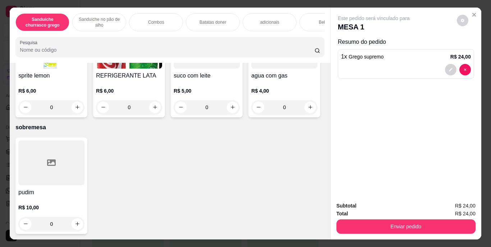
scroll to position [1304, 0]
click at [158, 110] on icon "increase-product-quantity" at bounding box center [154, 107] width 5 height 5
type input "1"
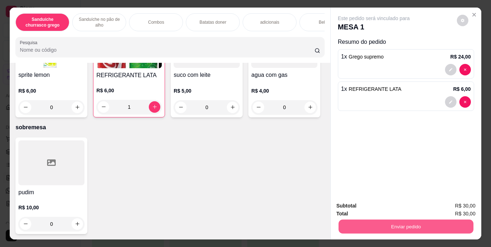
click at [388, 226] on button "Enviar pedido" at bounding box center [405, 227] width 135 height 14
click at [459, 201] on button "Enviar pedido" at bounding box center [457, 206] width 40 height 13
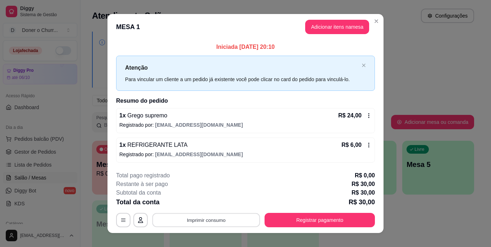
click at [215, 219] on button "Imprimir consumo" at bounding box center [206, 220] width 108 height 14
click at [203, 202] on button "IMPRESSORA" at bounding box center [206, 203] width 52 height 11
click at [211, 218] on button "Imprimir consumo" at bounding box center [206, 220] width 108 height 14
click at [203, 204] on button "IMPRESSORA" at bounding box center [205, 203] width 50 height 11
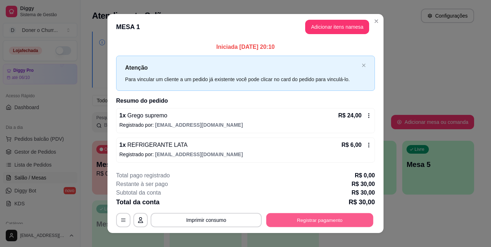
click at [330, 222] on button "Registrar pagamento" at bounding box center [319, 220] width 107 height 14
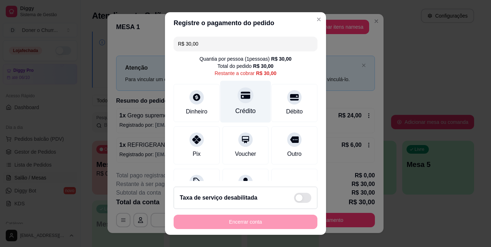
click at [237, 108] on div "Crédito" at bounding box center [245, 111] width 20 height 9
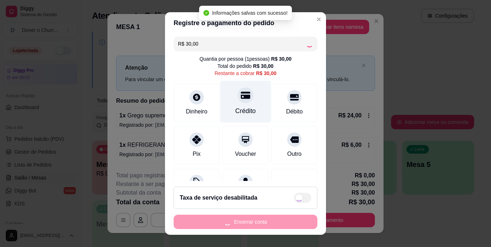
type input "R$ 0,00"
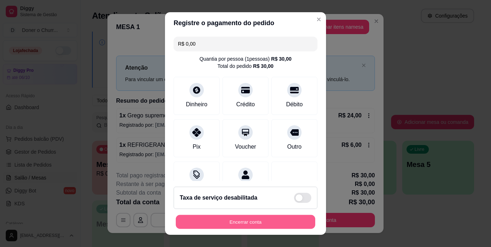
click at [262, 222] on button "Encerrar conta" at bounding box center [245, 222] width 139 height 14
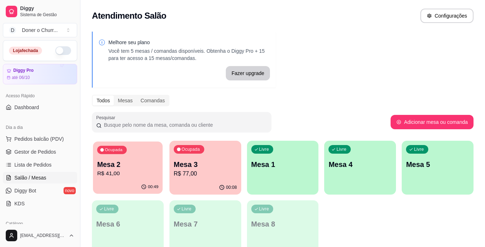
click at [121, 187] on div "00:49" at bounding box center [128, 187] width 70 height 14
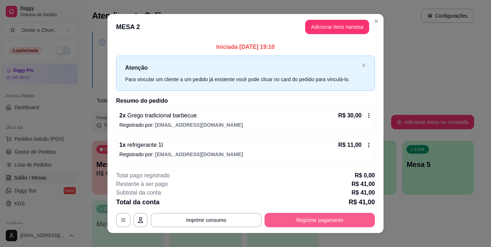
click at [322, 218] on button "Registrar pagamento" at bounding box center [319, 220] width 110 height 14
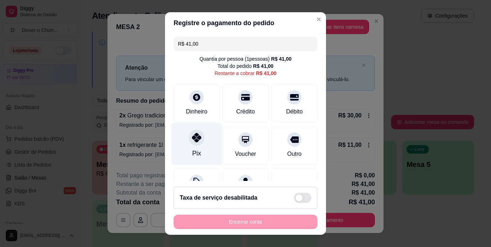
click at [193, 138] on icon at bounding box center [196, 137] width 9 height 9
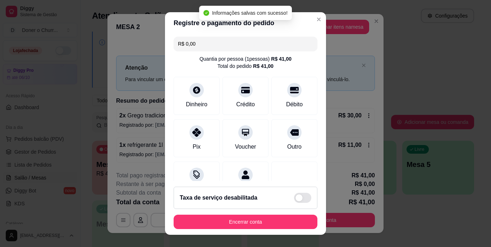
type input "R$ 0,00"
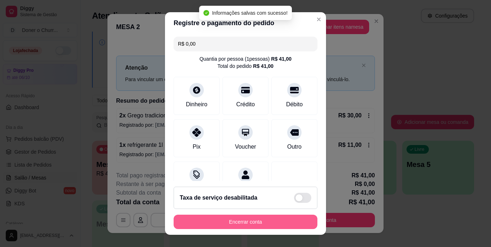
click at [221, 218] on button "Encerrar conta" at bounding box center [246, 222] width 144 height 14
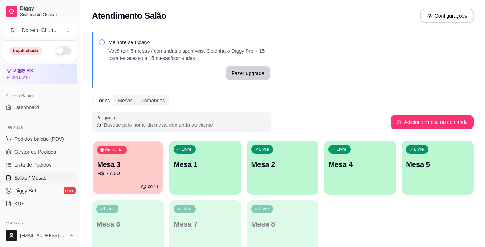
click at [160, 161] on div "Ocupada Mesa 3 R$ 77,00" at bounding box center [128, 161] width 70 height 39
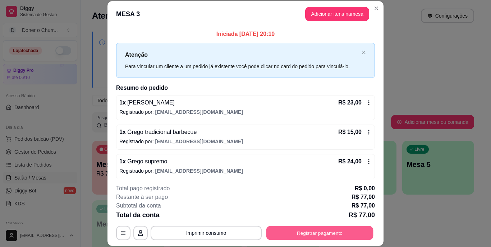
click at [321, 231] on button "Registrar pagamento" at bounding box center [319, 233] width 107 height 14
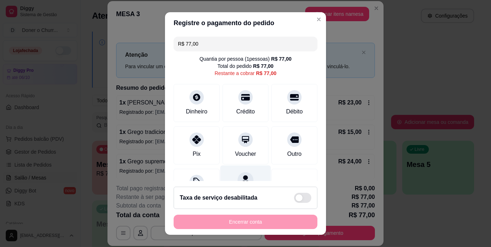
scroll to position [36, 0]
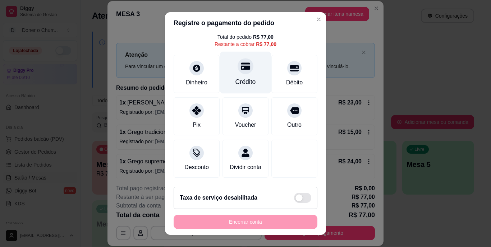
click at [240, 78] on div "Crédito" at bounding box center [245, 82] width 20 height 9
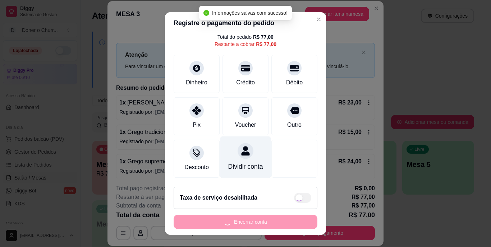
type input "R$ 0,00"
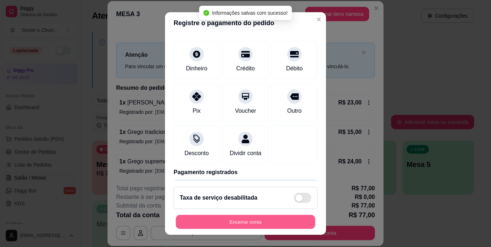
click at [234, 222] on button "Encerrar conta" at bounding box center [245, 222] width 139 height 14
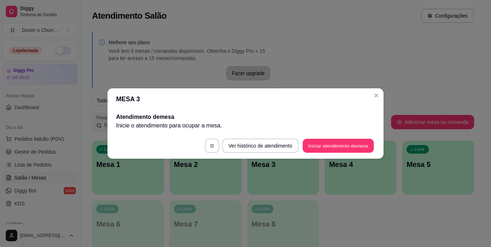
click at [350, 144] on button "Iniciar atendimento de mesa" at bounding box center [338, 146] width 71 height 14
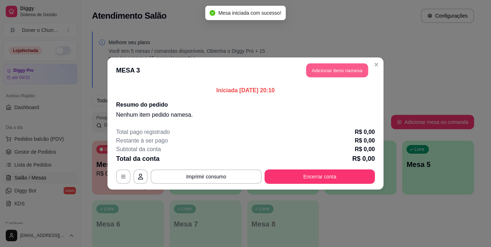
click at [326, 72] on button "Adicionar itens na mesa" at bounding box center [337, 71] width 62 height 14
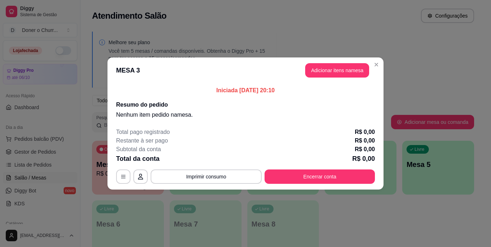
click at [331, 72] on div "Este pedido será vinculado para MESA 3 Nenhum produto adicionado" at bounding box center [406, 118] width 151 height 221
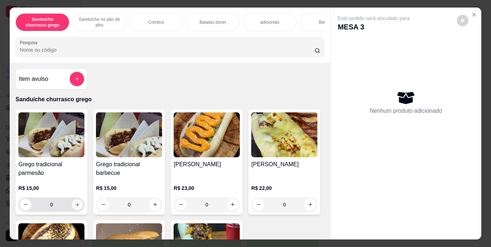
click at [75, 206] on icon "increase-product-quantity" at bounding box center [77, 204] width 5 height 5
type input "1"
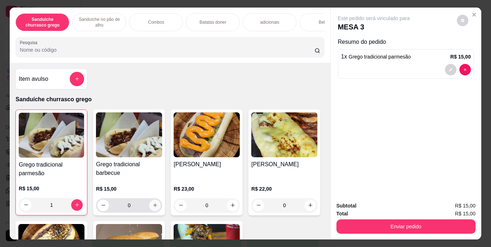
click at [152, 206] on icon "increase-product-quantity" at bounding box center [154, 205] width 5 height 5
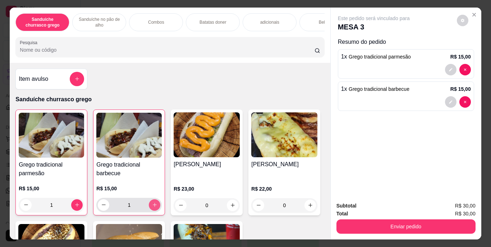
type input "1"
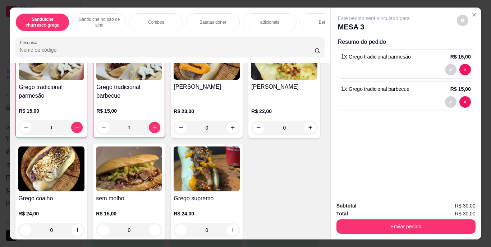
scroll to position [100, 0]
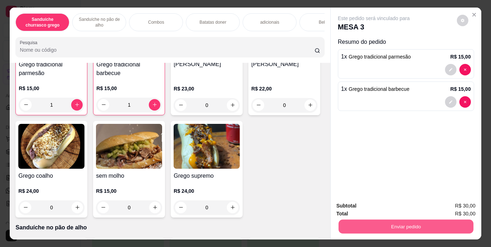
click at [386, 224] on button "Enviar pedido" at bounding box center [405, 227] width 135 height 14
click at [448, 207] on button "Enviar pedido" at bounding box center [457, 206] width 40 height 13
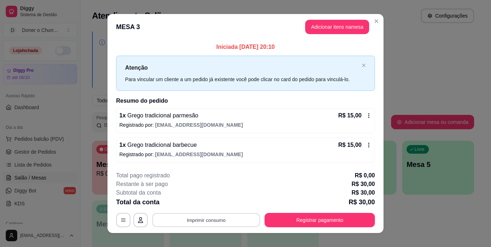
click at [194, 221] on button "Imprimir consumo" at bounding box center [206, 220] width 108 height 14
click at [208, 203] on button "IMPRESSORA" at bounding box center [205, 203] width 50 height 11
click at [208, 203] on div "Escolha a impressora IMPRESSORA" at bounding box center [205, 198] width 59 height 24
click at [208, 217] on button "Imprimir consumo" at bounding box center [206, 220] width 108 height 14
click at [413, 220] on div "**********" at bounding box center [245, 123] width 491 height 247
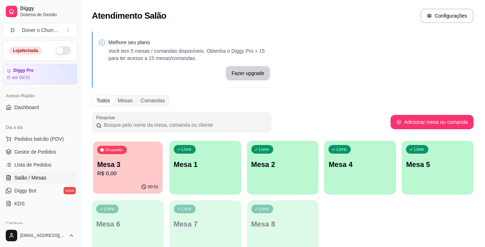
click at [137, 176] on p "R$ 0,00" at bounding box center [127, 174] width 61 height 8
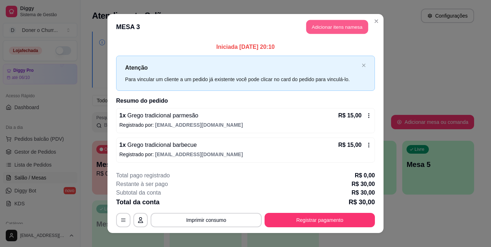
click at [333, 29] on button "Adicionar itens na mesa" at bounding box center [337, 27] width 62 height 14
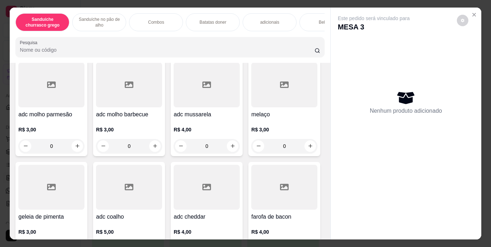
scroll to position [715, 0]
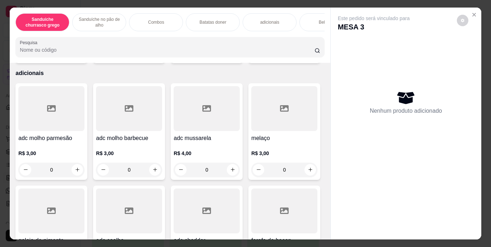
click at [75, 55] on icon "increase-product-quantity" at bounding box center [77, 53] width 4 height 4
type input "1"
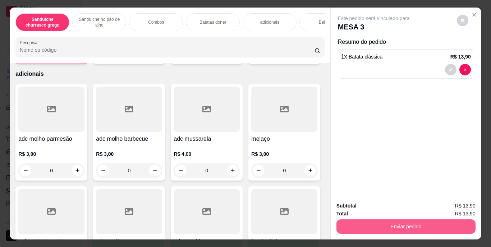
click at [377, 223] on button "Enviar pedido" at bounding box center [405, 227] width 139 height 14
click at [377, 223] on button "Enviar pedido" at bounding box center [405, 227] width 135 height 14
click at [417, 226] on button "Enviar pedido" at bounding box center [405, 227] width 135 height 14
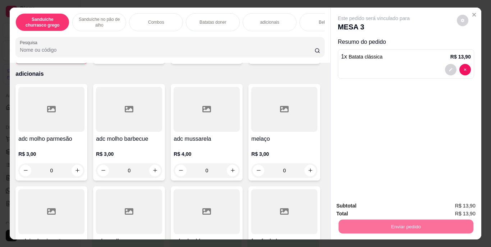
click at [452, 204] on button "Enviar pedido" at bounding box center [457, 206] width 40 height 13
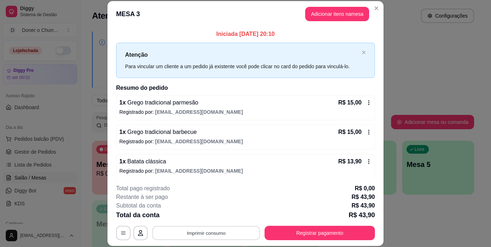
click at [207, 231] on button "Imprimir consumo" at bounding box center [206, 233] width 108 height 14
click at [200, 215] on button "IMPRESSORA" at bounding box center [205, 216] width 50 height 11
click at [204, 231] on button "Imprimir consumo" at bounding box center [206, 233] width 108 height 14
click at [208, 218] on button "IMPRESSORA" at bounding box center [205, 216] width 50 height 11
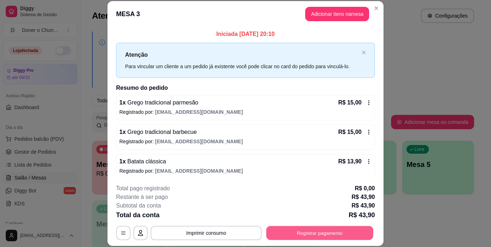
click at [296, 240] on button "Registrar pagamento" at bounding box center [319, 233] width 107 height 14
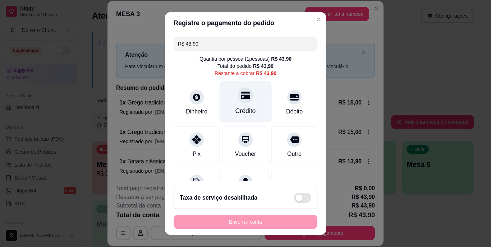
click at [242, 105] on div "Crédito" at bounding box center [245, 102] width 51 height 42
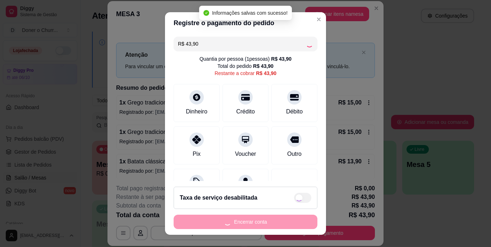
type input "R$ 0,00"
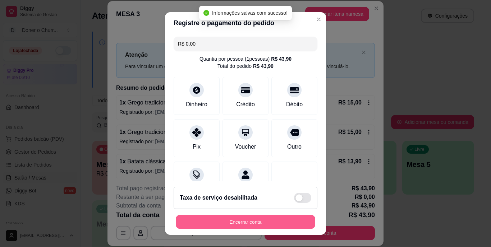
click at [244, 220] on button "Encerrar conta" at bounding box center [245, 222] width 139 height 14
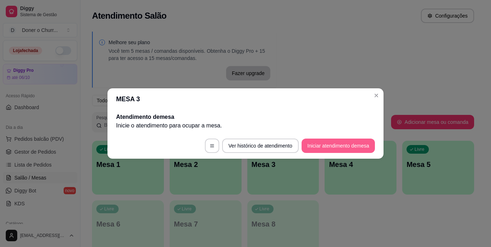
click at [331, 146] on button "Iniciar atendimento de mesa" at bounding box center [337, 146] width 73 height 14
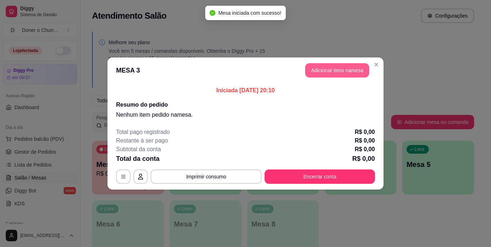
click at [344, 71] on button "Adicionar itens na mesa" at bounding box center [337, 70] width 64 height 14
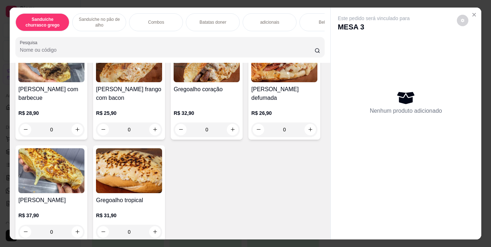
scroll to position [342, 0]
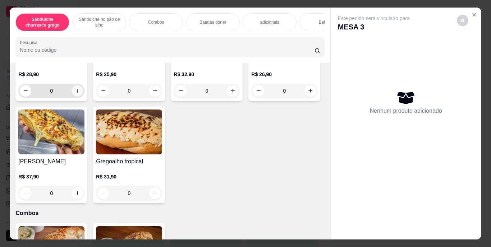
click at [75, 93] on icon "increase-product-quantity" at bounding box center [77, 90] width 5 height 5
type input "1"
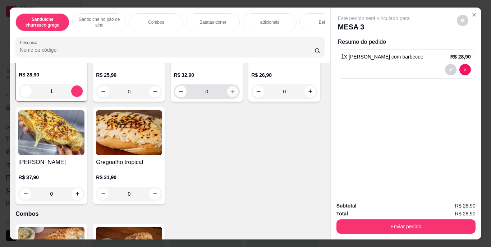
click at [233, 97] on button "increase-product-quantity" at bounding box center [232, 91] width 11 height 11
type input "1"
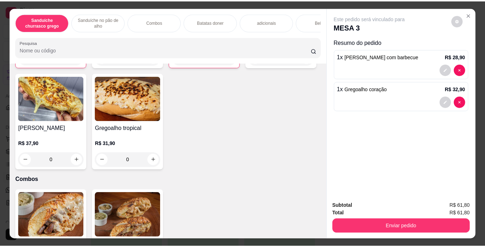
scroll to position [384, 0]
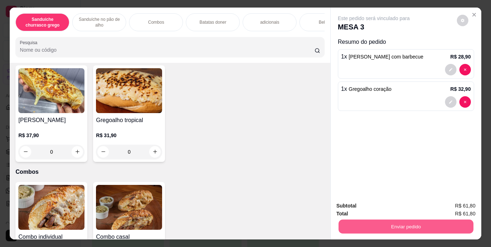
click at [415, 224] on button "Enviar pedido" at bounding box center [405, 227] width 135 height 14
click at [445, 208] on button "Enviar pedido" at bounding box center [457, 206] width 40 height 13
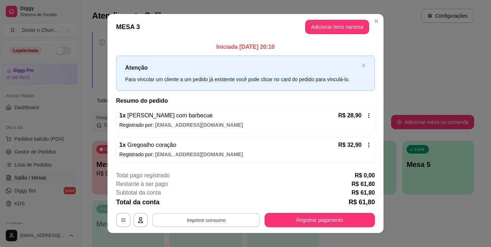
click at [216, 222] on button "Imprimir consumo" at bounding box center [206, 220] width 108 height 14
click at [209, 206] on button "IMPRESSORA" at bounding box center [205, 203] width 50 height 11
click at [209, 221] on button "Imprimir consumo" at bounding box center [206, 220] width 108 height 14
click at [206, 204] on button "IMPRESSORA" at bounding box center [205, 203] width 50 height 11
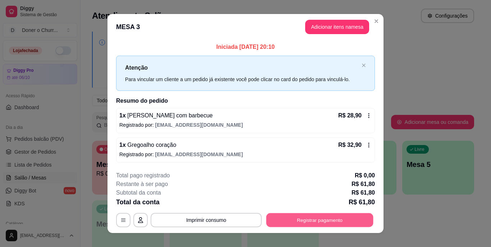
click at [297, 224] on button "Registrar pagamento" at bounding box center [319, 220] width 107 height 14
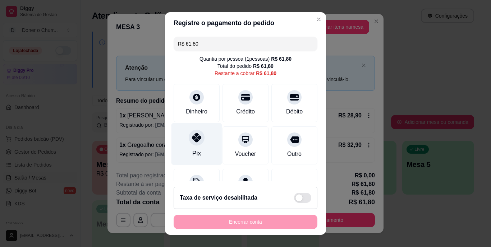
click at [182, 139] on div "Pix" at bounding box center [196, 144] width 51 height 42
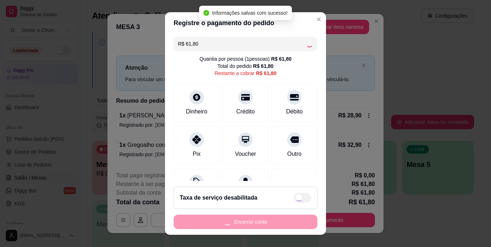
type input "R$ 0,00"
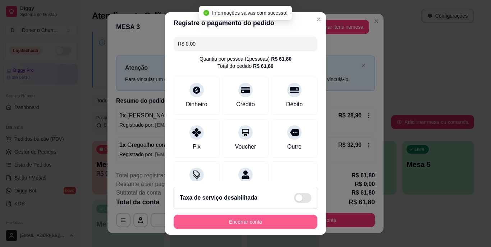
click at [250, 221] on button "Encerrar conta" at bounding box center [246, 222] width 144 height 14
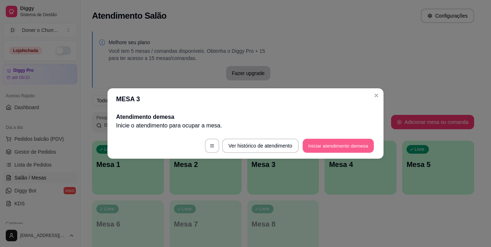
click at [347, 146] on button "Iniciar atendimento de mesa" at bounding box center [338, 146] width 71 height 14
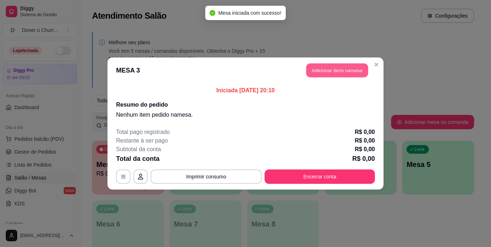
click at [332, 69] on button "Adicionar itens na mesa" at bounding box center [337, 71] width 62 height 14
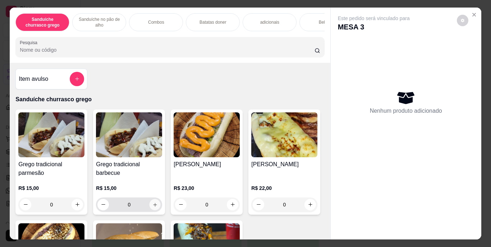
click at [151, 204] on button "increase-product-quantity" at bounding box center [154, 204] width 11 height 11
type input "1"
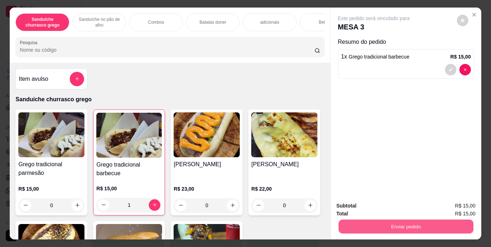
click at [368, 221] on button "Enviar pedido" at bounding box center [405, 227] width 135 height 14
click at [466, 203] on button "Enviar pedido" at bounding box center [457, 206] width 40 height 13
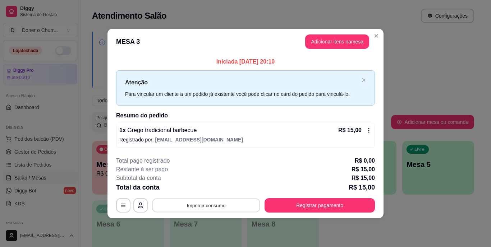
click at [196, 206] on button "Imprimir consumo" at bounding box center [206, 205] width 108 height 14
click at [204, 188] on button "IMPRESSORA" at bounding box center [208, 188] width 50 height 11
click at [204, 202] on button "Imprimir consumo" at bounding box center [206, 205] width 108 height 14
click at [209, 189] on button "IMPRESSORA" at bounding box center [208, 188] width 50 height 11
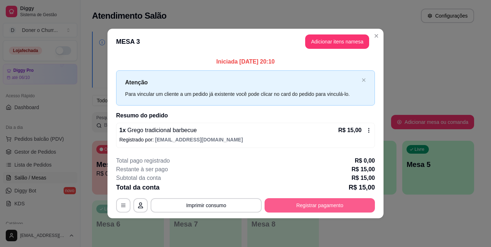
click at [306, 204] on button "Registrar pagamento" at bounding box center [319, 205] width 110 height 14
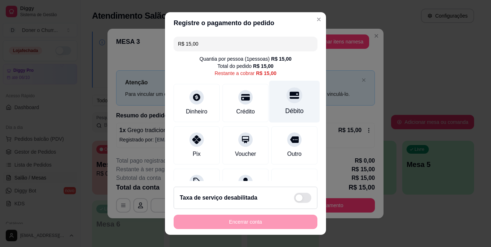
click at [290, 98] on icon at bounding box center [294, 95] width 9 height 7
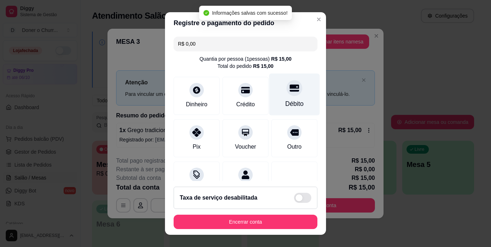
type input "R$ 0,00"
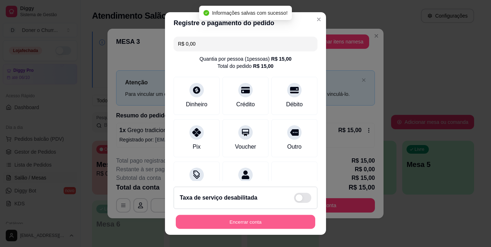
click at [239, 222] on button "Encerrar conta" at bounding box center [245, 222] width 139 height 14
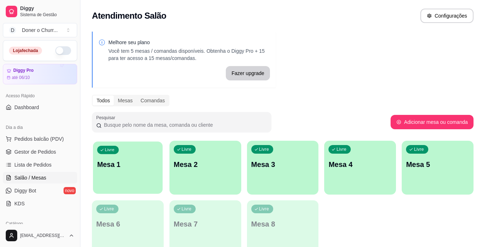
click at [138, 166] on p "Mesa 1" at bounding box center [127, 165] width 61 height 10
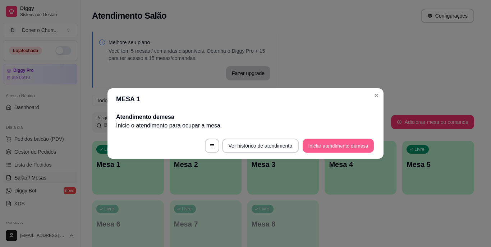
click at [319, 145] on button "Iniciar atendimento de mesa" at bounding box center [338, 146] width 71 height 14
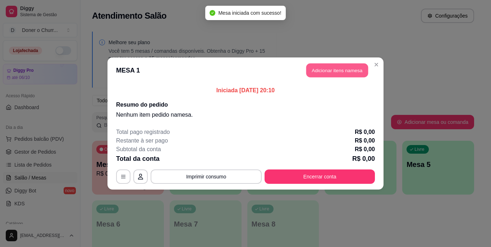
click at [337, 72] on button "Adicionar itens na mesa" at bounding box center [337, 71] width 62 height 14
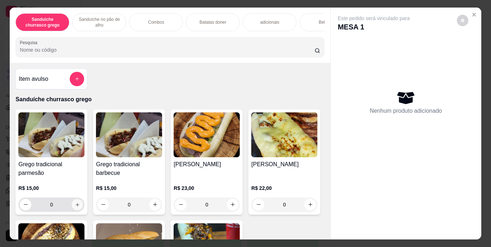
click at [76, 207] on icon "increase-product-quantity" at bounding box center [77, 204] width 5 height 5
type input "1"
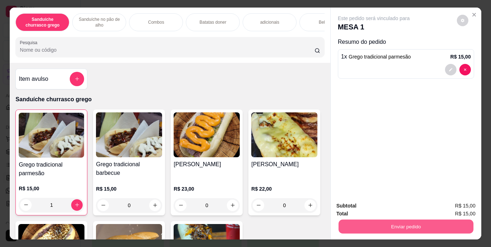
click at [376, 227] on button "Enviar pedido" at bounding box center [405, 227] width 135 height 14
click at [453, 205] on button "Enviar pedido" at bounding box center [457, 206] width 40 height 13
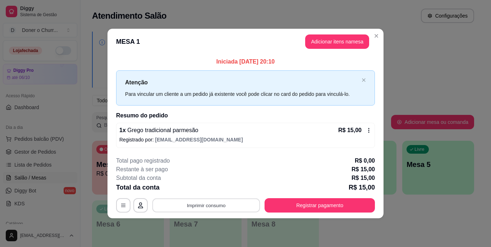
click at [207, 203] on button "Imprimir consumo" at bounding box center [206, 205] width 108 height 14
click at [206, 189] on button "IMPRESSORA" at bounding box center [208, 188] width 50 height 11
click at [212, 208] on button "Imprimir consumo" at bounding box center [206, 205] width 111 height 14
click at [213, 187] on button "IMPRESSORA" at bounding box center [208, 188] width 52 height 11
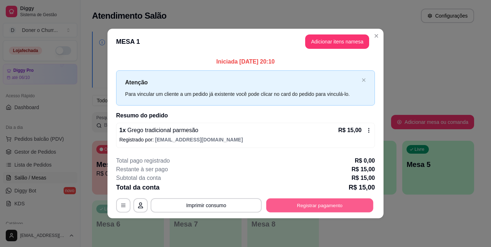
click at [305, 200] on button "Registrar pagamento" at bounding box center [319, 205] width 107 height 14
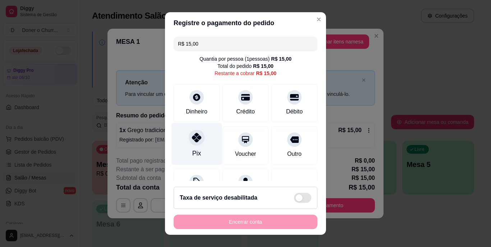
click at [192, 149] on div "Pix" at bounding box center [196, 153] width 9 height 9
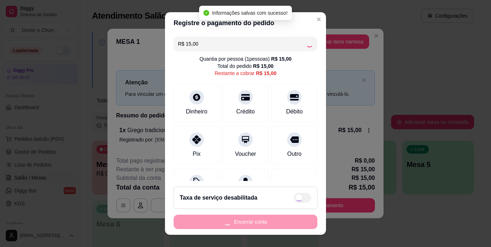
type input "R$ 0,00"
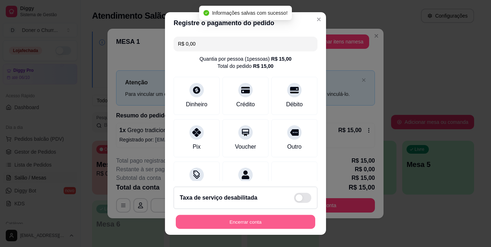
click at [237, 221] on button "Encerrar conta" at bounding box center [245, 222] width 139 height 14
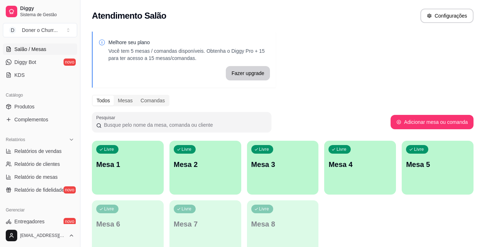
scroll to position [156, 0]
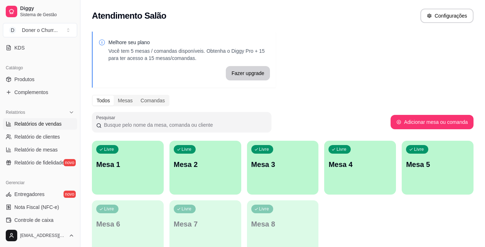
click at [54, 124] on span "Relatórios de vendas" at bounding box center [37, 123] width 47 height 7
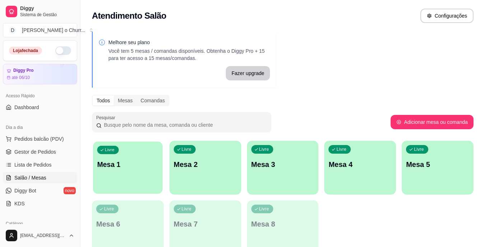
click at [130, 160] on p "Mesa 1" at bounding box center [127, 165] width 61 height 10
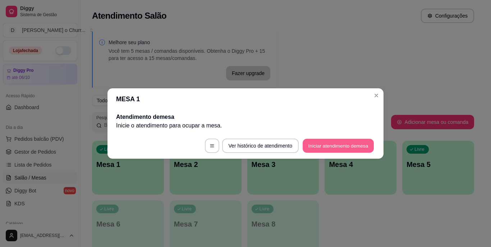
click at [318, 148] on button "Iniciar atendimento de mesa" at bounding box center [338, 146] width 71 height 14
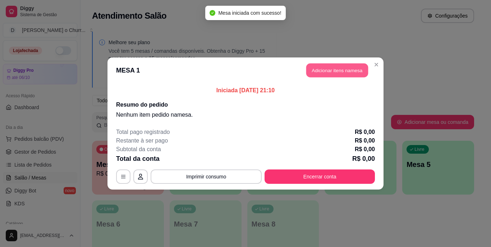
click at [338, 70] on button "Adicionar itens na mesa" at bounding box center [337, 71] width 62 height 14
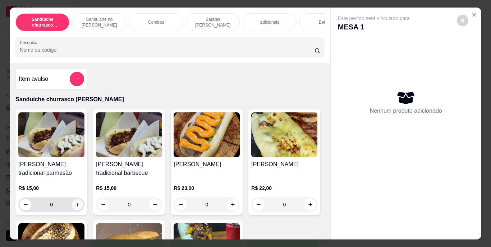
click at [75, 207] on icon "increase-product-quantity" at bounding box center [77, 205] width 4 height 4
type input "1"
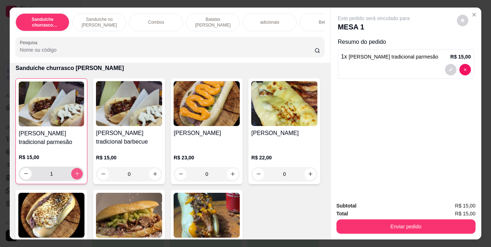
scroll to position [42, 0]
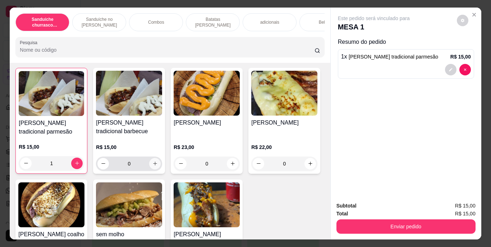
click at [152, 166] on icon "increase-product-quantity" at bounding box center [154, 163] width 5 height 5
type input "1"
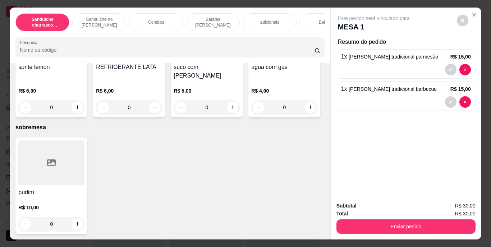
scroll to position [1308, 0]
type input "1"
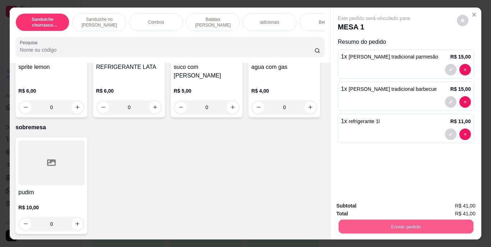
click at [399, 226] on button "Enviar pedido" at bounding box center [405, 227] width 135 height 14
click at [449, 206] on button "Enviar pedido" at bounding box center [457, 206] width 40 height 13
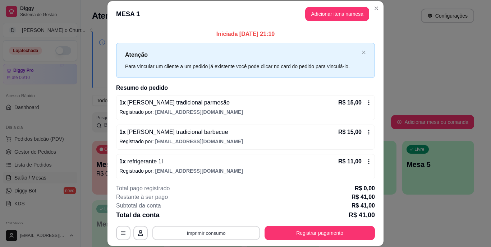
click at [204, 231] on button "Imprimir consumo" at bounding box center [206, 233] width 108 height 14
click at [209, 214] on button "IMPRESSORA" at bounding box center [205, 216] width 50 height 11
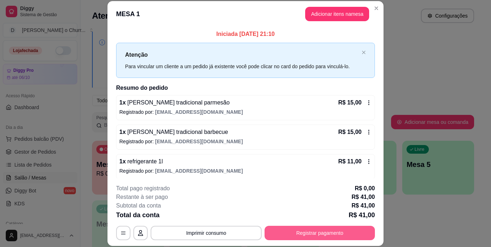
click at [316, 231] on button "Registrar pagamento" at bounding box center [319, 233] width 110 height 14
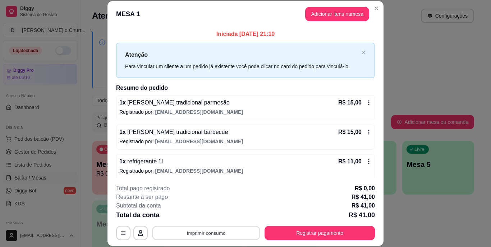
click at [205, 231] on button "Imprimir consumo" at bounding box center [206, 233] width 108 height 14
click at [209, 212] on button "IMPRESSORA" at bounding box center [205, 216] width 50 height 11
click at [207, 228] on button "Imprimir consumo" at bounding box center [206, 233] width 108 height 14
click at [238, 197] on div "Restante à ser pago R$ 41,00" at bounding box center [245, 197] width 259 height 9
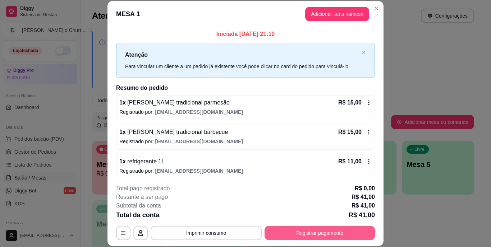
click at [287, 231] on button "Registrar pagamento" at bounding box center [319, 233] width 110 height 14
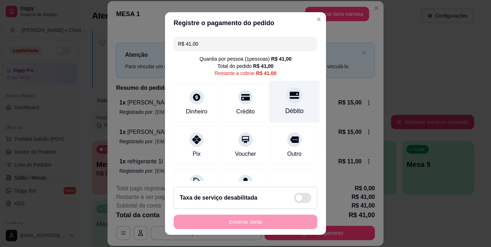
click at [290, 99] on icon at bounding box center [294, 95] width 9 height 9
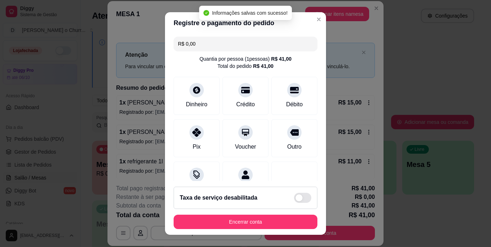
type input "R$ 0,00"
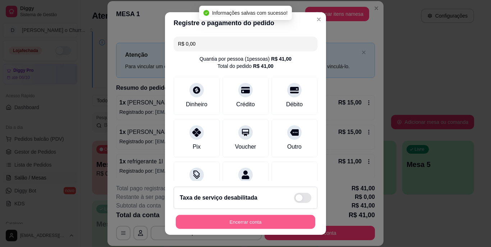
click at [247, 224] on button "Encerrar conta" at bounding box center [245, 222] width 139 height 14
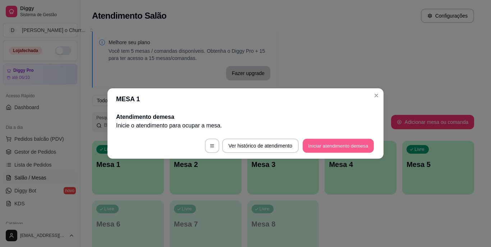
click at [347, 147] on button "Iniciar atendimento de mesa" at bounding box center [338, 146] width 71 height 14
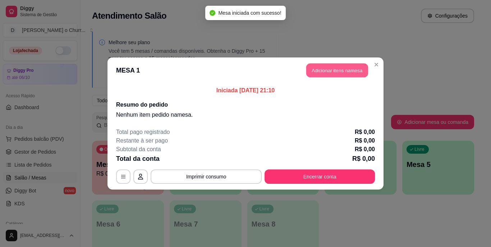
click at [337, 71] on button "Adicionar itens na mesa" at bounding box center [337, 71] width 62 height 14
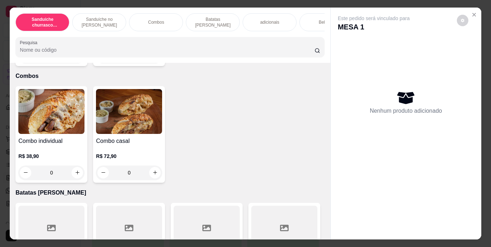
scroll to position [488, 0]
click at [80, 59] on icon "increase-product-quantity" at bounding box center [77, 55] width 5 height 5
type input "1"
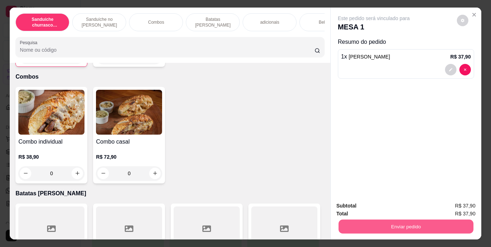
click at [401, 224] on button "Enviar pedido" at bounding box center [405, 227] width 135 height 14
click at [450, 201] on button "Enviar pedido" at bounding box center [456, 207] width 41 height 14
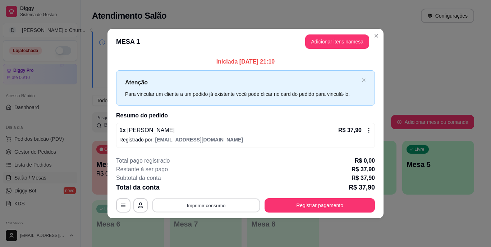
click at [217, 208] on button "Imprimir consumo" at bounding box center [206, 205] width 108 height 14
click at [212, 189] on button "IMPRESSORA" at bounding box center [208, 188] width 50 height 11
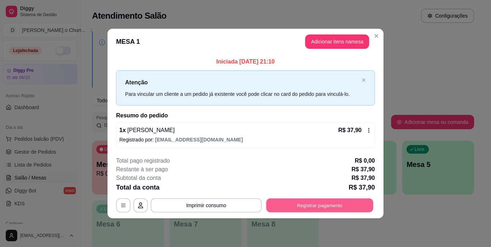
click at [300, 206] on button "Registrar pagamento" at bounding box center [319, 205] width 107 height 14
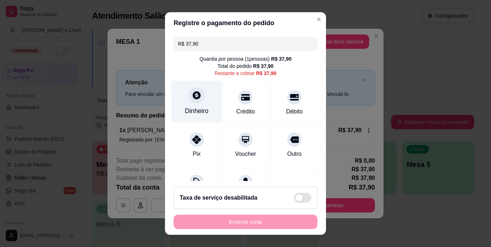
click at [185, 113] on div "Dinheiro" at bounding box center [197, 111] width 24 height 9
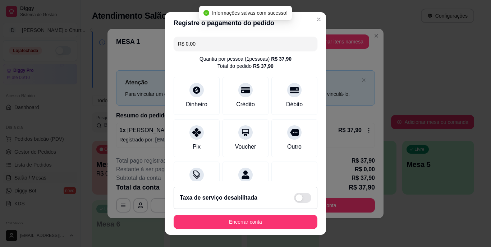
type input "R$ 0,00"
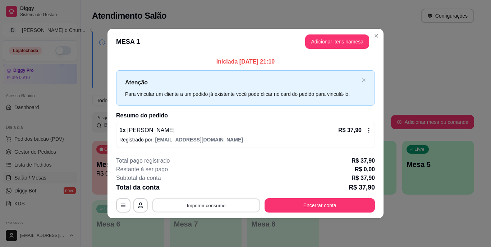
click at [199, 209] on button "Imprimir consumo" at bounding box center [206, 205] width 108 height 14
click at [214, 187] on button "IMPRESSORA" at bounding box center [208, 188] width 50 height 11
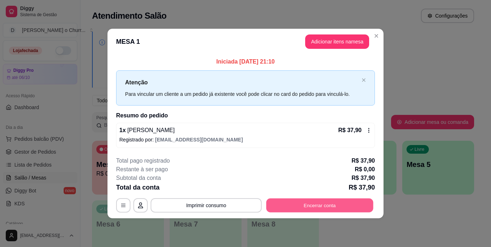
click at [299, 199] on button "Encerrar conta" at bounding box center [319, 205] width 107 height 14
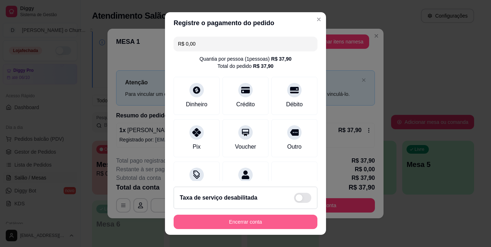
click at [258, 219] on button "Encerrar conta" at bounding box center [246, 222] width 144 height 14
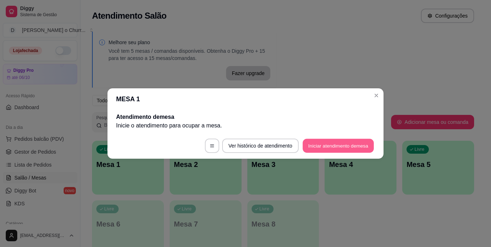
click at [320, 143] on button "Iniciar atendimento de mesa" at bounding box center [338, 146] width 71 height 14
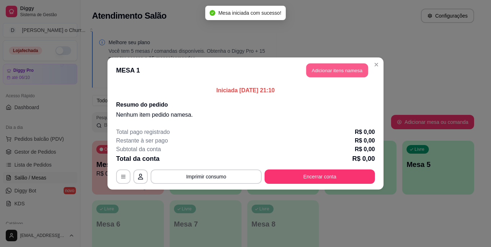
click at [329, 72] on button "Adicionar itens na mesa" at bounding box center [337, 71] width 62 height 14
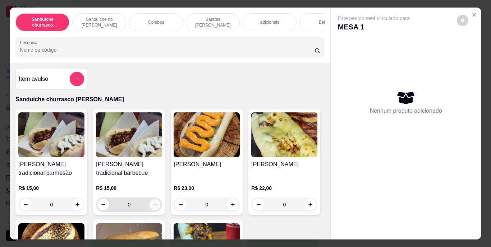
click at [153, 207] on icon "increase-product-quantity" at bounding box center [154, 204] width 5 height 5
type input "1"
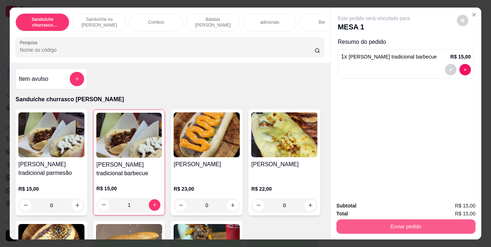
click at [369, 221] on button "Enviar pedido" at bounding box center [405, 227] width 139 height 14
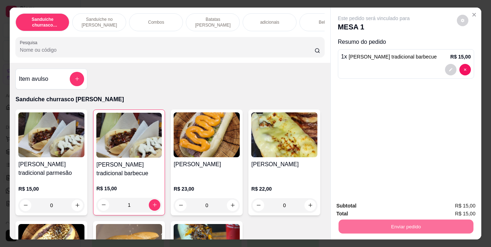
click at [455, 207] on button "Enviar pedido" at bounding box center [457, 206] width 40 height 13
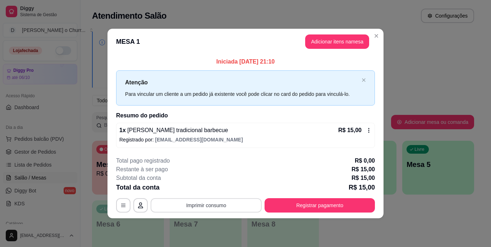
click at [215, 204] on button "Imprimir consumo" at bounding box center [206, 205] width 111 height 14
click at [206, 188] on button "IMPRESSORA" at bounding box center [208, 188] width 50 height 11
click at [207, 203] on button "Imprimir consumo" at bounding box center [206, 205] width 108 height 14
click at [208, 188] on button "IMPRESSORA" at bounding box center [208, 188] width 50 height 11
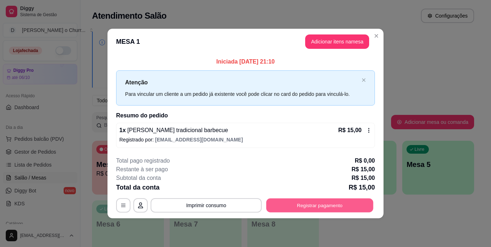
click at [309, 209] on button "Registrar pagamento" at bounding box center [319, 205] width 107 height 14
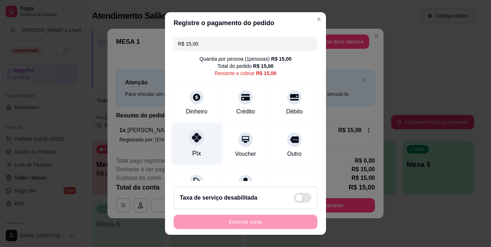
click at [191, 143] on div at bounding box center [197, 138] width 16 height 16
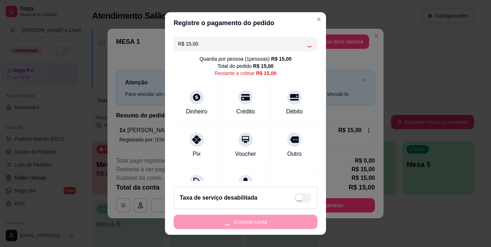
type input "R$ 0,00"
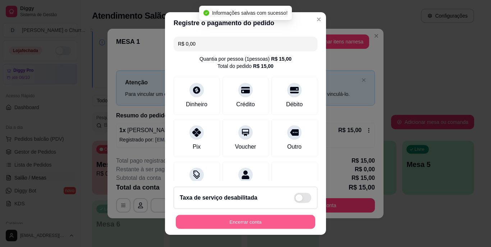
click at [240, 223] on button "Encerrar conta" at bounding box center [245, 222] width 139 height 14
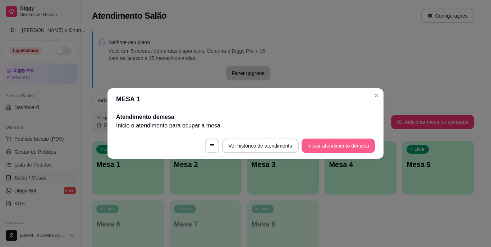
click at [344, 139] on button "Iniciar atendimento de mesa" at bounding box center [337, 146] width 73 height 14
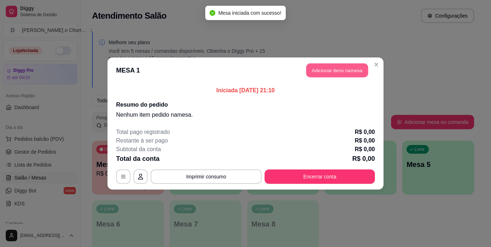
click at [331, 67] on button "Adicionar itens na mesa" at bounding box center [337, 71] width 62 height 14
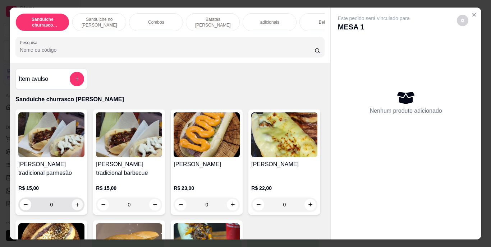
click at [75, 205] on icon "increase-product-quantity" at bounding box center [77, 204] width 5 height 5
type input "1"
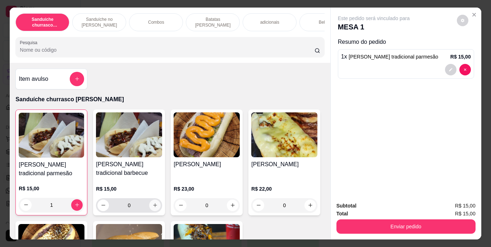
click at [152, 207] on icon "increase-product-quantity" at bounding box center [154, 205] width 5 height 5
type input "1"
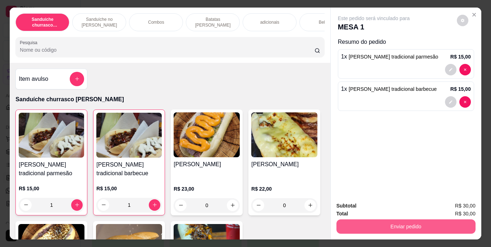
click at [396, 222] on button "Enviar pedido" at bounding box center [405, 227] width 139 height 14
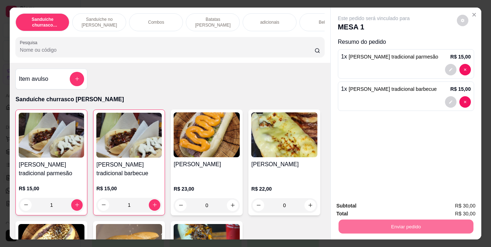
click at [462, 210] on button "Enviar pedido" at bounding box center [457, 205] width 40 height 13
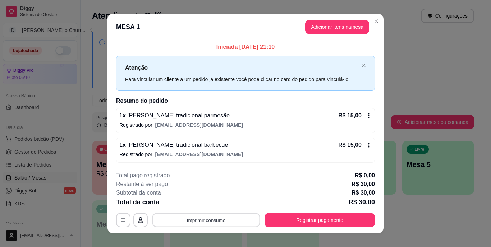
click at [199, 216] on button "Imprimir consumo" at bounding box center [206, 220] width 108 height 14
click at [211, 204] on button "IMPRESSORA" at bounding box center [206, 203] width 52 height 11
click at [214, 220] on button "Imprimir consumo" at bounding box center [206, 220] width 111 height 14
click at [209, 202] on button "IMPRESSORA" at bounding box center [205, 203] width 50 height 11
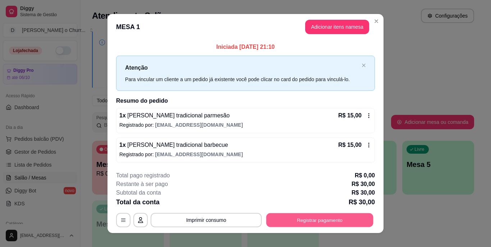
click at [301, 224] on button "Registrar pagamento" at bounding box center [319, 220] width 107 height 14
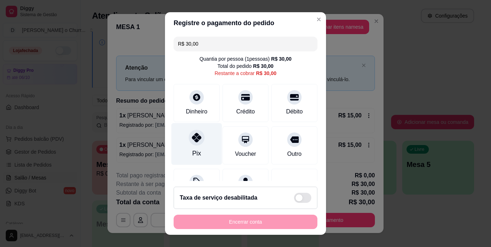
click at [195, 142] on icon at bounding box center [196, 137] width 9 height 9
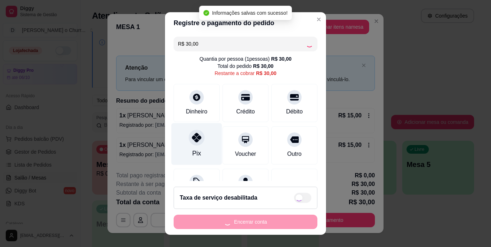
type input "R$ 0,00"
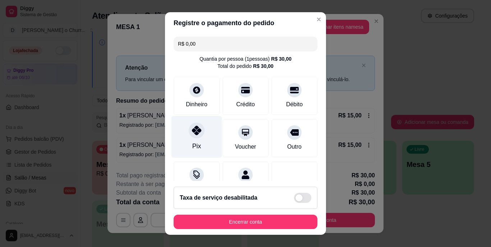
click at [198, 138] on div "Pix" at bounding box center [196, 137] width 51 height 42
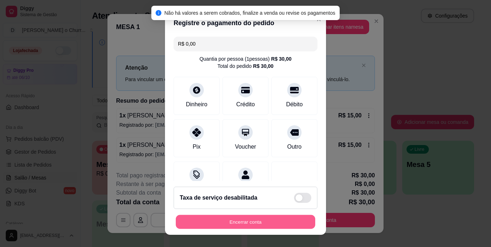
click at [231, 217] on button "Encerrar conta" at bounding box center [245, 222] width 139 height 14
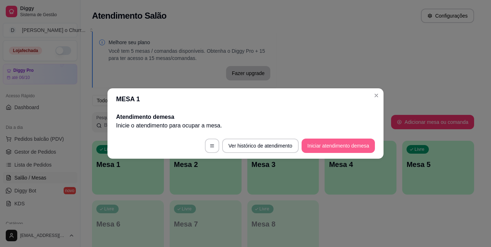
click at [352, 145] on button "Iniciar atendimento de mesa" at bounding box center [337, 146] width 73 height 14
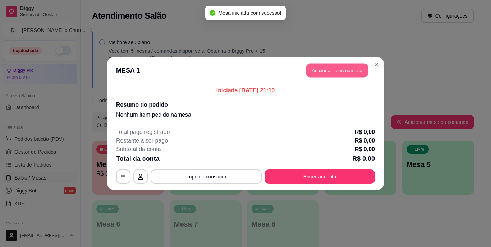
click at [341, 68] on button "Adicionar itens na mesa" at bounding box center [337, 71] width 62 height 14
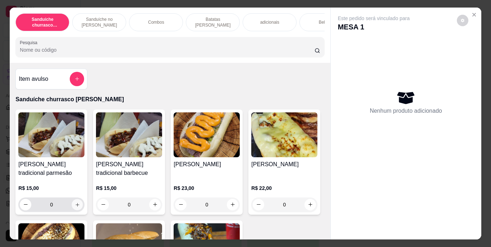
click at [78, 206] on button "increase-product-quantity" at bounding box center [77, 204] width 11 height 11
type input "2"
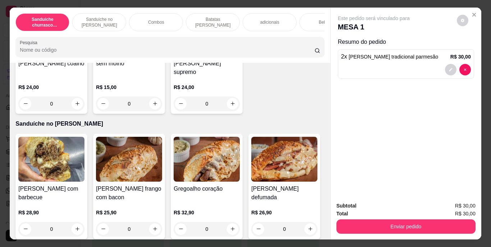
scroll to position [213, 0]
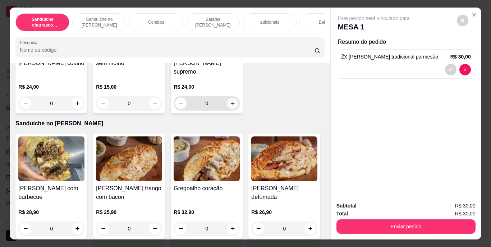
click at [230, 106] on icon "increase-product-quantity" at bounding box center [232, 103] width 5 height 5
type input "1"
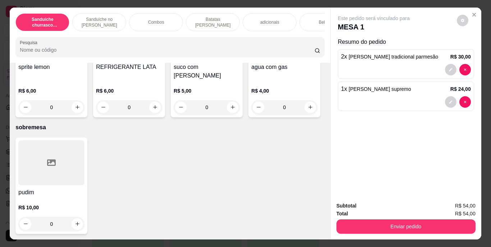
scroll to position [1436, 0]
click at [308, 110] on icon "increase-product-quantity" at bounding box center [310, 107] width 5 height 5
type input "1"
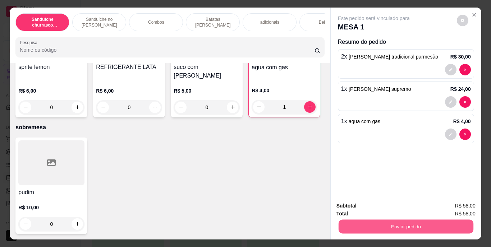
click at [399, 222] on button "Enviar pedido" at bounding box center [405, 227] width 135 height 14
click at [457, 204] on button "Enviar pedido" at bounding box center [457, 206] width 40 height 13
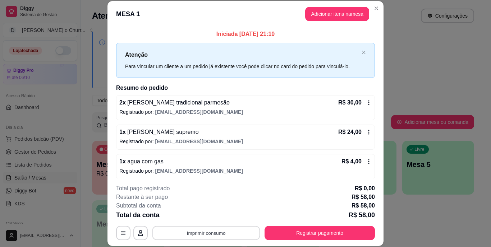
click at [209, 230] on button "Imprimir consumo" at bounding box center [206, 233] width 108 height 14
click at [214, 212] on button "IMPRESSORA" at bounding box center [205, 216] width 50 height 11
click at [206, 227] on button "Imprimir consumo" at bounding box center [206, 233] width 108 height 14
click at [205, 216] on button "IMPRESSORA" at bounding box center [205, 216] width 50 height 11
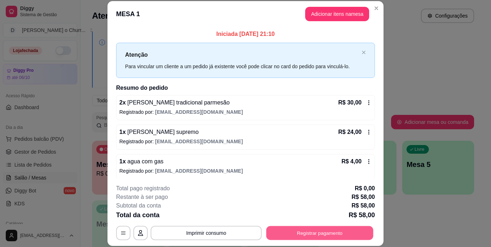
click at [295, 233] on button "Registrar pagamento" at bounding box center [319, 233] width 107 height 14
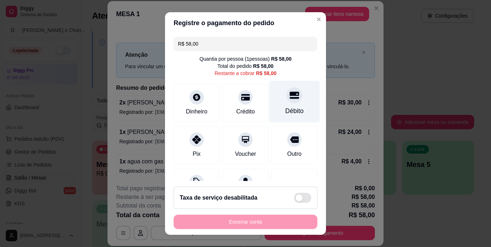
click at [285, 109] on div "Débito" at bounding box center [294, 111] width 18 height 9
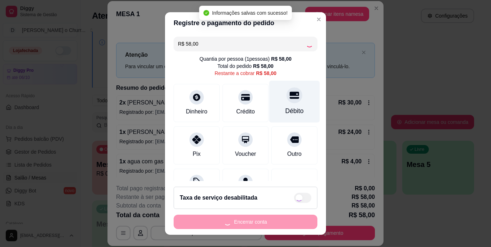
type input "R$ 0,00"
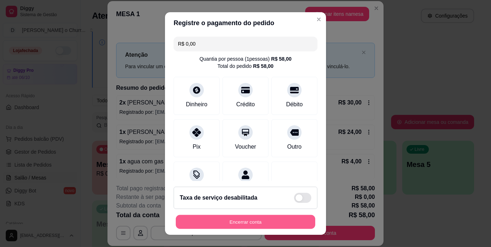
click at [266, 224] on button "Encerrar conta" at bounding box center [245, 222] width 139 height 14
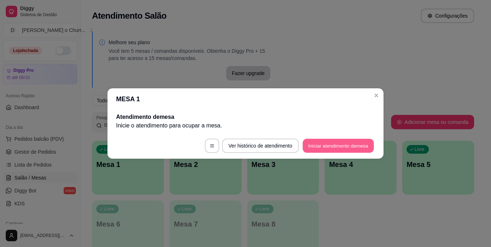
click at [332, 146] on button "Iniciar atendimento de mesa" at bounding box center [338, 146] width 71 height 14
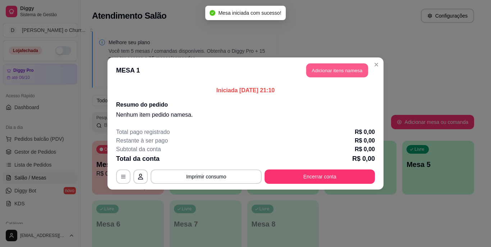
click at [336, 74] on button "Adicionar itens na mesa" at bounding box center [337, 71] width 62 height 14
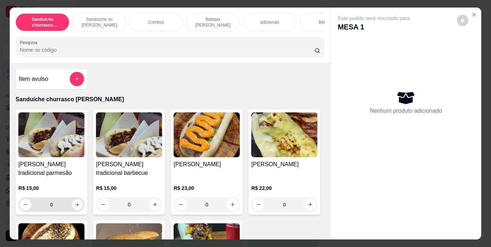
click at [75, 207] on icon "increase-product-quantity" at bounding box center [77, 205] width 4 height 4
click at [75, 207] on icon "increase-product-quantity" at bounding box center [77, 204] width 5 height 5
type input "2"
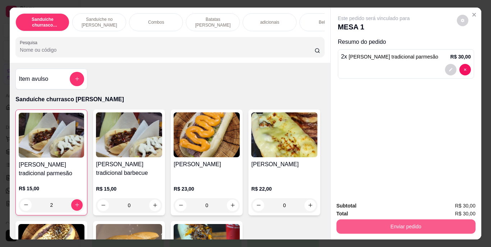
click at [421, 220] on button "Enviar pedido" at bounding box center [405, 227] width 139 height 14
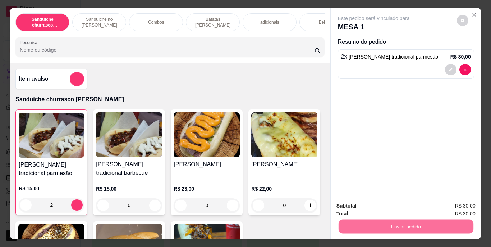
click at [455, 208] on button "Enviar pedido" at bounding box center [456, 207] width 41 height 14
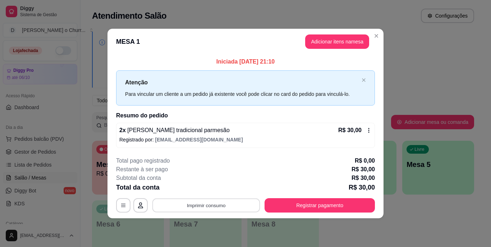
click at [212, 208] on button "Imprimir consumo" at bounding box center [206, 205] width 108 height 14
click at [202, 188] on button "IMPRESSORA" at bounding box center [208, 188] width 52 height 11
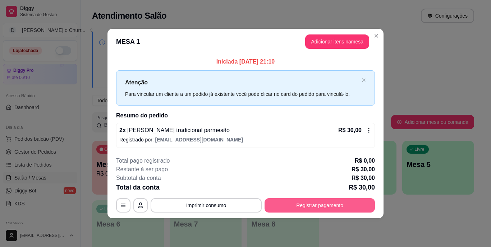
click at [340, 203] on button "Registrar pagamento" at bounding box center [319, 205] width 110 height 14
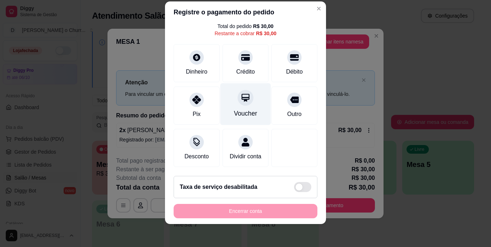
scroll to position [0, 0]
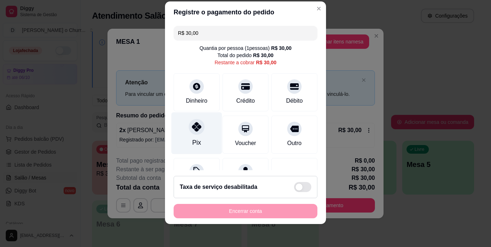
click at [189, 130] on div at bounding box center [197, 127] width 16 height 16
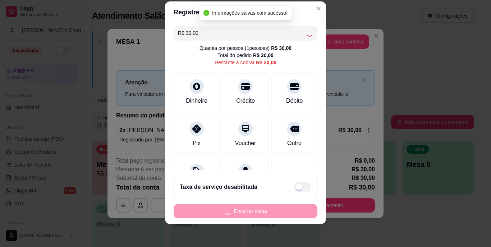
type input "R$ 0,00"
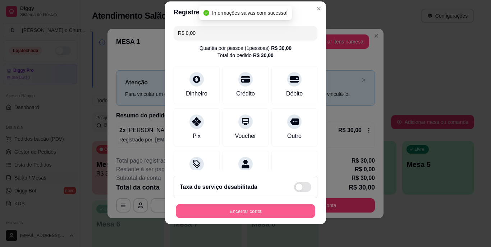
click at [242, 207] on button "Encerrar conta" at bounding box center [245, 211] width 139 height 14
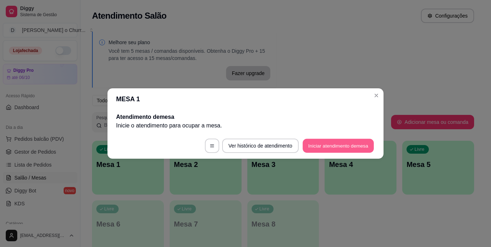
click at [343, 148] on button "Iniciar atendimento de mesa" at bounding box center [338, 146] width 71 height 14
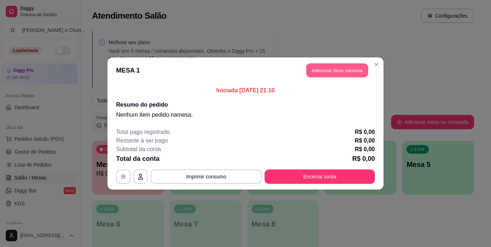
click at [345, 67] on button "Adicionar itens na mesa" at bounding box center [337, 71] width 62 height 14
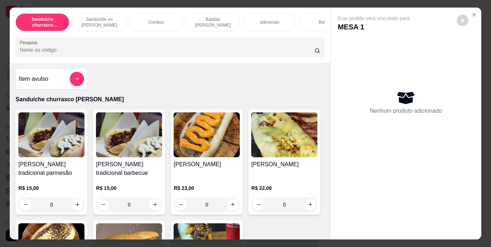
drag, startPoint x: 345, startPoint y: 67, endPoint x: 333, endPoint y: 84, distance: 20.6
click at [333, 84] on div "Este pedido será vinculado para MESA 1 Nenhum produto adicionado" at bounding box center [406, 118] width 151 height 221
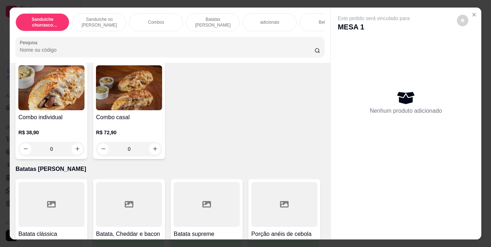
scroll to position [559, 0]
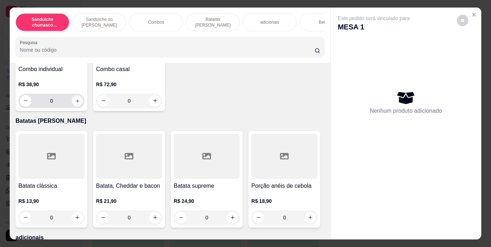
click at [75, 103] on icon "increase-product-quantity" at bounding box center [77, 100] width 5 height 5
type input "1"
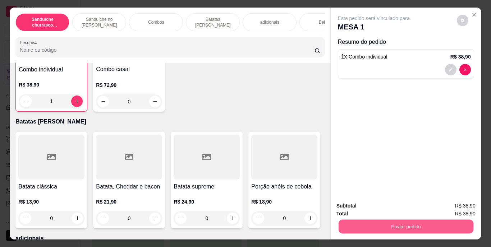
click at [403, 224] on button "Enviar pedido" at bounding box center [405, 227] width 135 height 14
click at [461, 209] on button "Enviar pedido" at bounding box center [457, 206] width 40 height 13
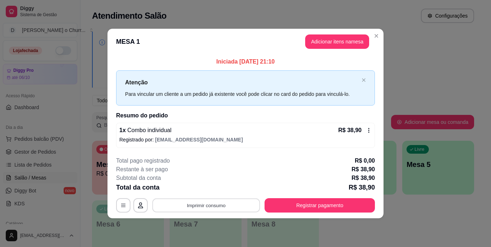
click at [218, 208] on button "Imprimir consumo" at bounding box center [206, 205] width 108 height 14
click at [209, 188] on button "IMPRESSORA" at bounding box center [208, 188] width 50 height 11
click at [203, 203] on button "Imprimir consumo" at bounding box center [206, 205] width 108 height 14
click at [206, 190] on button "IMPRESSORA" at bounding box center [208, 188] width 50 height 11
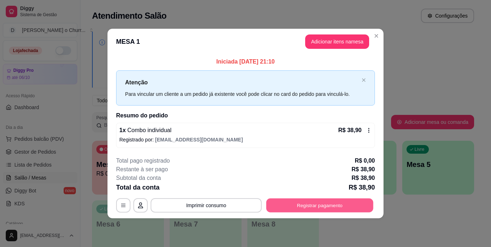
click at [293, 203] on button "Registrar pagamento" at bounding box center [319, 205] width 107 height 14
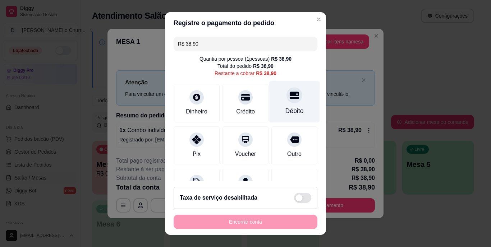
click at [286, 110] on div "Débito" at bounding box center [294, 111] width 18 height 9
type input "R$ 0,00"
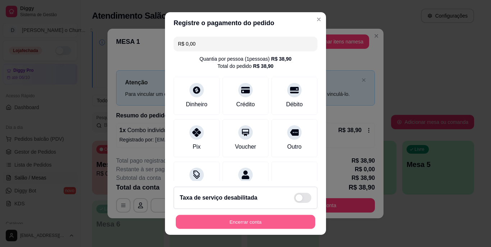
click at [220, 217] on button "Encerrar conta" at bounding box center [245, 222] width 139 height 14
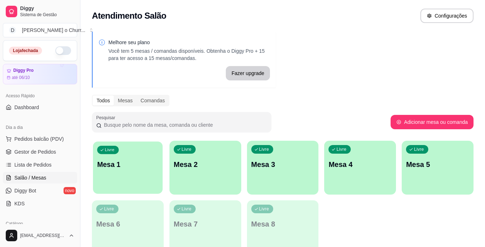
click at [124, 153] on div "Livre Mesa 1" at bounding box center [128, 164] width 70 height 44
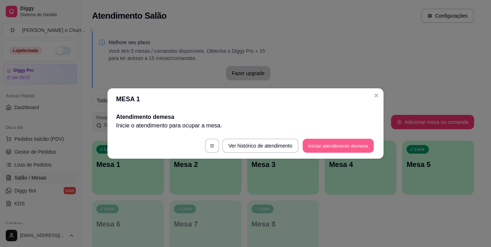
click at [338, 142] on button "Iniciar atendimento de mesa" at bounding box center [338, 146] width 71 height 14
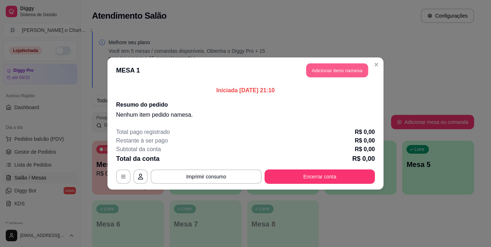
click at [333, 75] on button "Adicionar itens na mesa" at bounding box center [337, 71] width 62 height 14
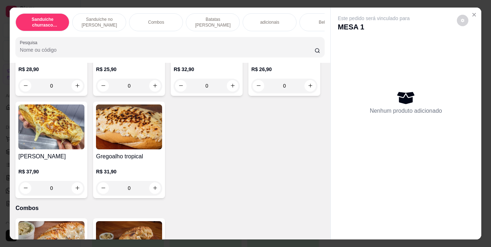
scroll to position [356, 0]
click at [75, 88] on icon "increase-product-quantity" at bounding box center [77, 85] width 5 height 5
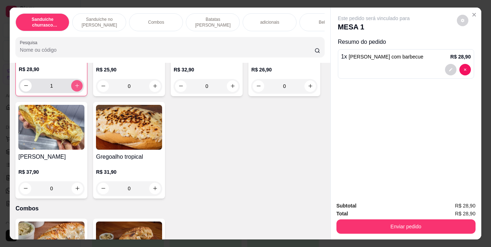
type input "1"
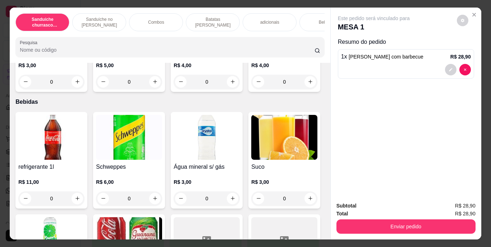
scroll to position [951, 0]
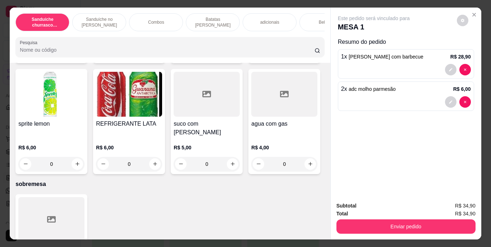
scroll to position [1028, 0]
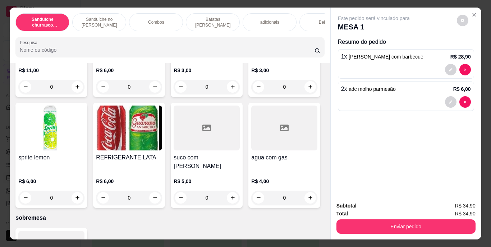
type input "1"
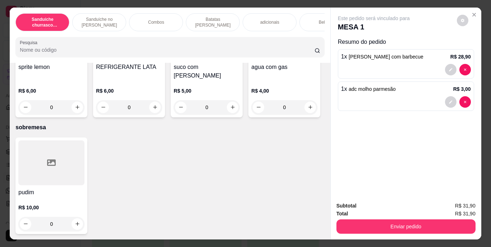
scroll to position [1331, 0]
click at [158, 110] on icon "increase-product-quantity" at bounding box center [154, 107] width 5 height 5
type input "1"
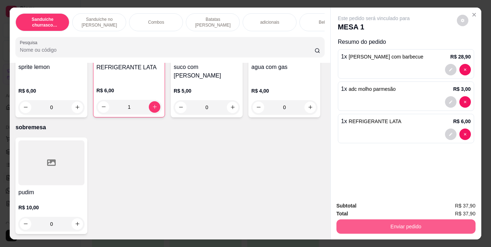
click at [412, 224] on button "Enviar pedido" at bounding box center [405, 227] width 139 height 14
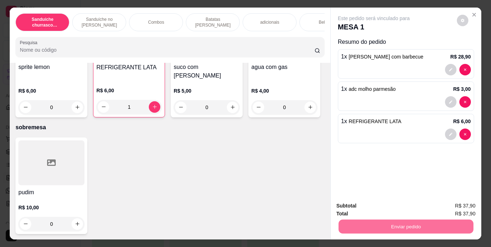
click at [448, 205] on button "Enviar pedido" at bounding box center [457, 205] width 40 height 13
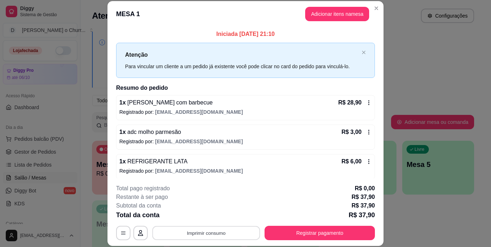
click at [206, 235] on button "Imprimir consumo" at bounding box center [206, 233] width 108 height 14
click at [208, 217] on button "IMPRESSORA" at bounding box center [205, 216] width 50 height 11
click at [198, 233] on button "Imprimir consumo" at bounding box center [206, 233] width 108 height 14
click at [199, 213] on button "IMPRESSORA" at bounding box center [205, 216] width 50 height 11
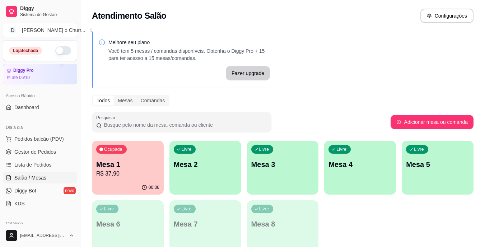
click at [189, 172] on div "Livre Mesa 2" at bounding box center [206, 163] width 72 height 45
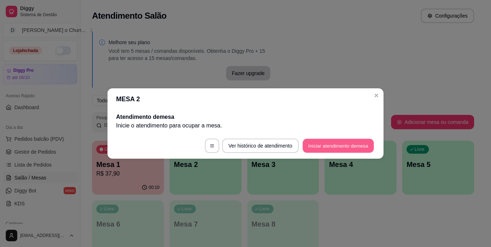
click at [332, 144] on button "Iniciar atendimento de mesa" at bounding box center [338, 146] width 71 height 14
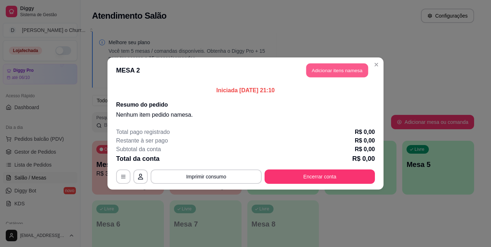
click at [333, 70] on button "Adicionar itens na mesa" at bounding box center [337, 71] width 62 height 14
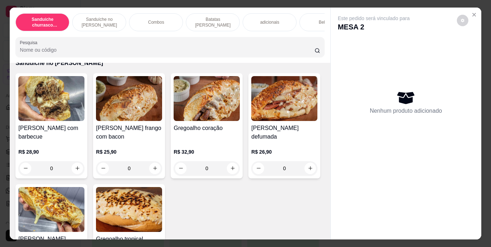
scroll to position [360, 0]
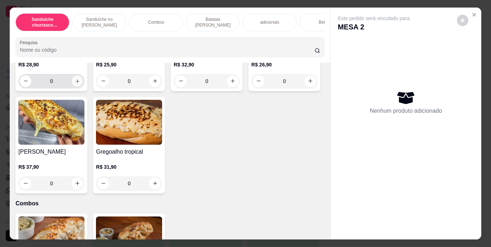
click at [75, 84] on icon "increase-product-quantity" at bounding box center [77, 80] width 5 height 5
type input "1"
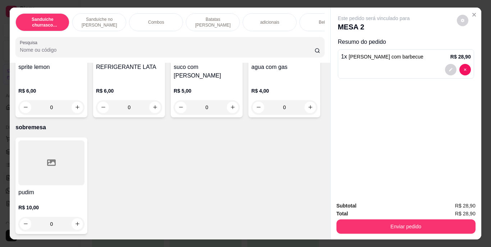
scroll to position [1266, 0]
type input "1"
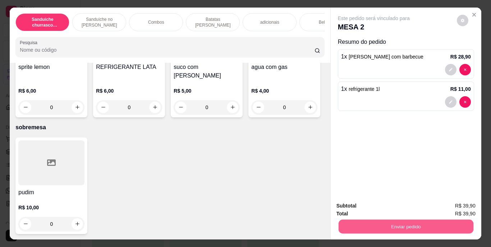
click at [398, 222] on button "Enviar pedido" at bounding box center [405, 227] width 135 height 14
click at [456, 203] on button "Enviar pedido" at bounding box center [456, 207] width 41 height 14
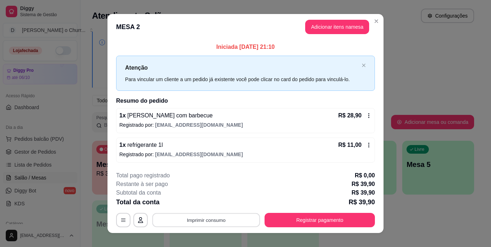
click at [194, 224] on button "Imprimir consumo" at bounding box center [206, 220] width 108 height 14
click at [211, 199] on button "IMPRESSORA" at bounding box center [206, 203] width 52 height 11
click at [209, 216] on button "Imprimir consumo" at bounding box center [206, 220] width 108 height 14
click at [213, 201] on button "IMPRESSORA" at bounding box center [205, 203] width 50 height 11
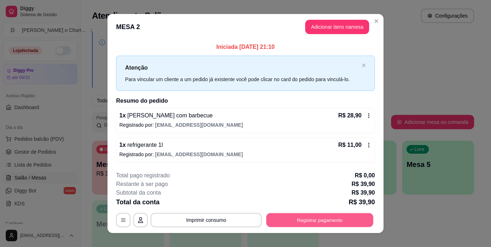
click at [329, 224] on button "Registrar pagamento" at bounding box center [319, 220] width 107 height 14
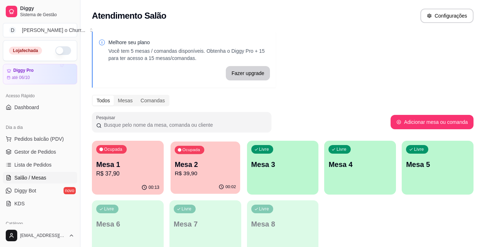
click at [206, 155] on div "Ocupada Mesa 2 R$ 39,90" at bounding box center [206, 161] width 70 height 39
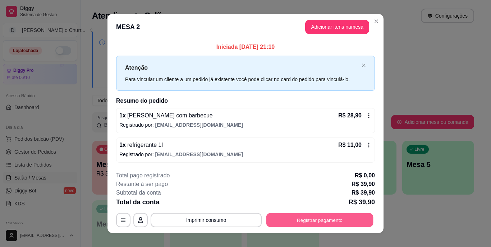
click at [303, 222] on button "Registrar pagamento" at bounding box center [319, 220] width 107 height 14
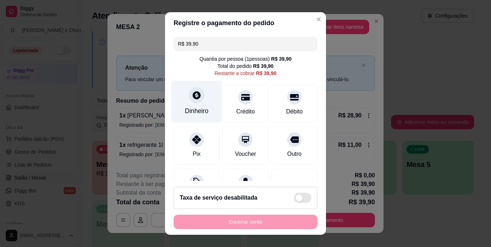
click at [193, 97] on icon at bounding box center [197, 96] width 8 height 8
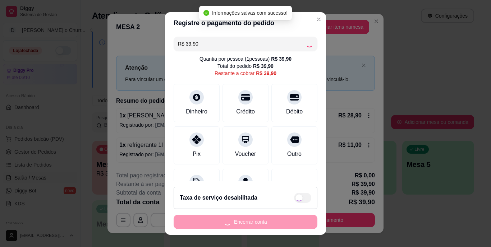
type input "R$ 0,00"
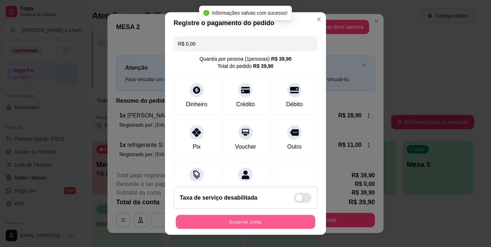
click at [264, 218] on button "Encerrar conta" at bounding box center [245, 222] width 139 height 14
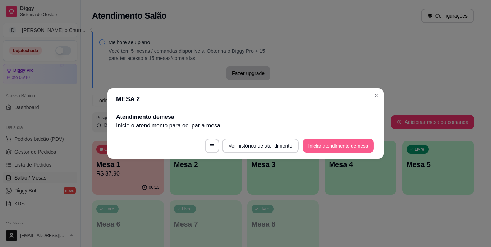
click at [342, 145] on button "Iniciar atendimento de mesa" at bounding box center [338, 146] width 71 height 14
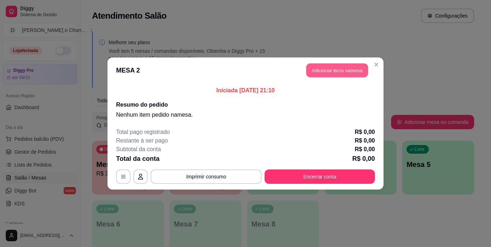
click at [329, 74] on button "Adicionar itens na mesa" at bounding box center [337, 71] width 62 height 14
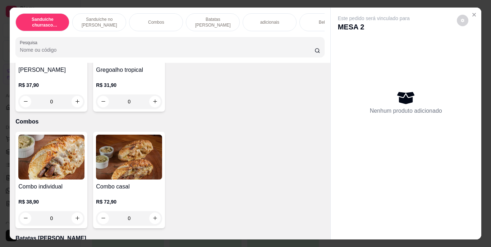
scroll to position [397, 0]
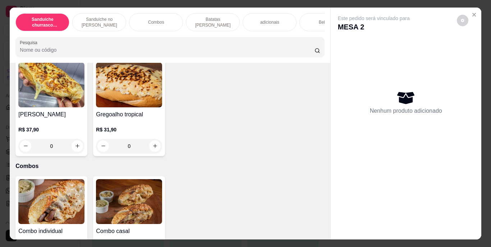
click at [152, 46] on icon "increase-product-quantity" at bounding box center [154, 43] width 5 height 5
type input "1"
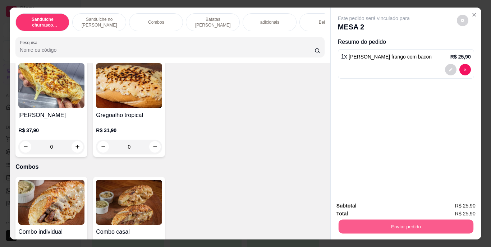
click at [387, 222] on button "Enviar pedido" at bounding box center [405, 227] width 135 height 14
click at [451, 209] on button "Enviar pedido" at bounding box center [457, 206] width 40 height 13
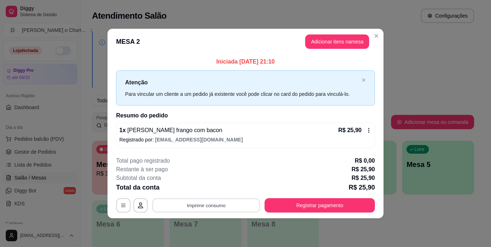
click at [206, 207] on button "Imprimir consumo" at bounding box center [206, 205] width 108 height 14
click at [207, 186] on button "IMPRESSORA" at bounding box center [208, 188] width 52 height 11
click at [212, 203] on button "Imprimir consumo" at bounding box center [206, 205] width 108 height 14
click at [207, 185] on button "IMPRESSORA" at bounding box center [208, 188] width 50 height 11
click at [207, 185] on div "Total da conta R$ 25,90" at bounding box center [245, 188] width 259 height 10
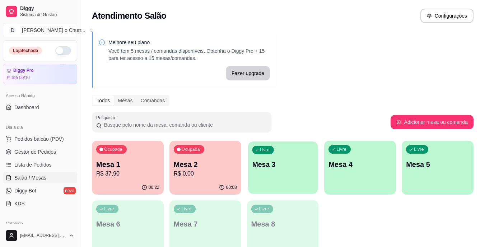
click at [278, 169] on p "Mesa 3" at bounding box center [282, 165] width 61 height 10
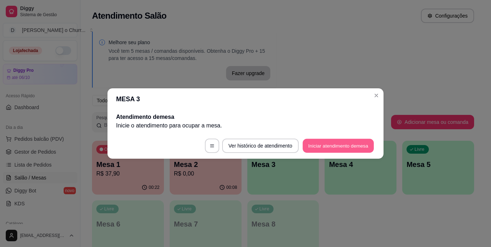
click at [356, 142] on button "Iniciar atendimento de mesa" at bounding box center [338, 146] width 71 height 14
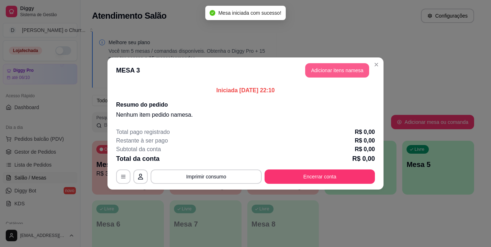
click at [331, 68] on button "Adicionar itens na mesa" at bounding box center [337, 70] width 64 height 14
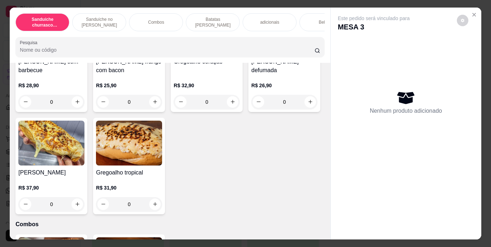
scroll to position [374, 0]
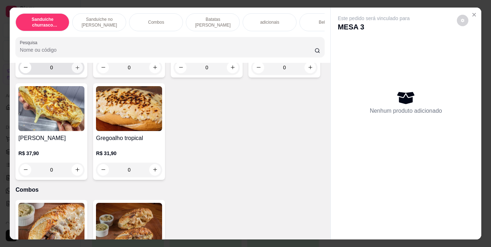
click at [75, 73] on button "increase-product-quantity" at bounding box center [77, 67] width 11 height 11
type input "1"
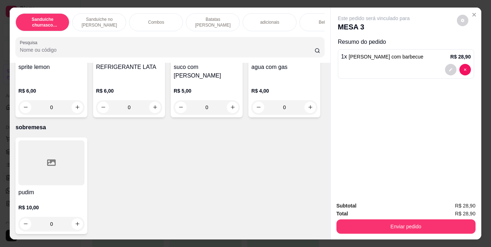
scroll to position [1327, 0]
click at [158, 110] on icon "increase-product-quantity" at bounding box center [154, 107] width 5 height 5
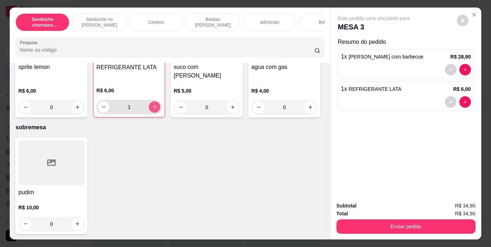
type input "1"
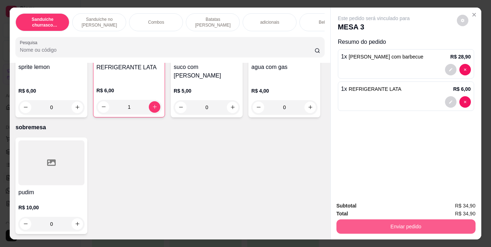
click at [401, 224] on button "Enviar pedido" at bounding box center [405, 227] width 139 height 14
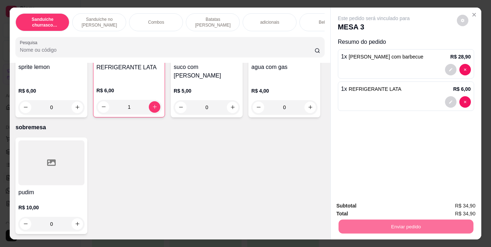
click at [448, 207] on button "Enviar pedido" at bounding box center [456, 207] width 41 height 14
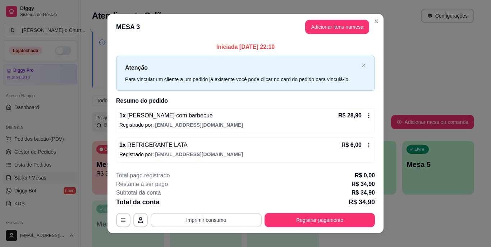
click at [185, 218] on button "Imprimir consumo" at bounding box center [206, 220] width 111 height 14
click at [206, 219] on button "Imprimir consumo" at bounding box center [206, 220] width 108 height 14
click at [207, 216] on button "Imprimir consumo" at bounding box center [206, 220] width 108 height 14
click at [208, 203] on button "IMPRESSORA" at bounding box center [205, 203] width 50 height 11
click at [197, 215] on button "Imprimir consumo" at bounding box center [206, 220] width 108 height 14
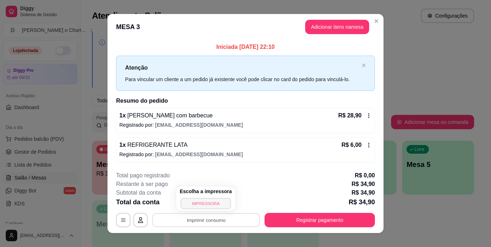
click at [202, 203] on button "IMPRESSORA" at bounding box center [205, 203] width 50 height 11
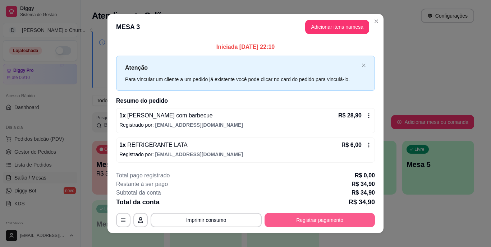
click at [333, 223] on button "Registrar pagamento" at bounding box center [319, 220] width 110 height 14
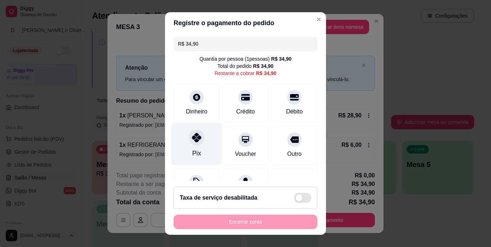
click at [195, 138] on icon at bounding box center [196, 137] width 9 height 9
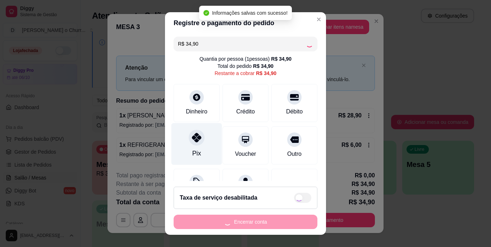
type input "R$ 0,00"
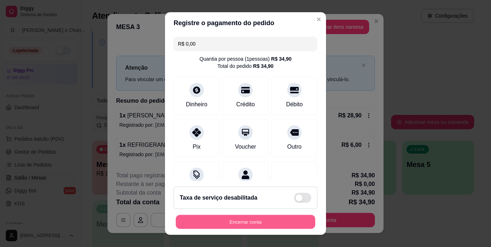
click at [231, 218] on button "Encerrar conta" at bounding box center [245, 222] width 139 height 14
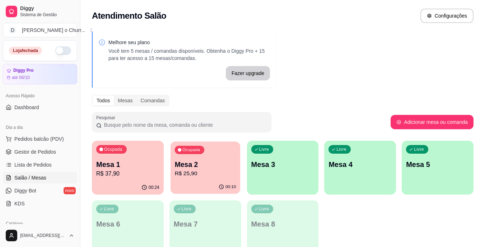
click at [203, 158] on div "Ocupada Mesa 2 R$ 25,90" at bounding box center [206, 161] width 70 height 39
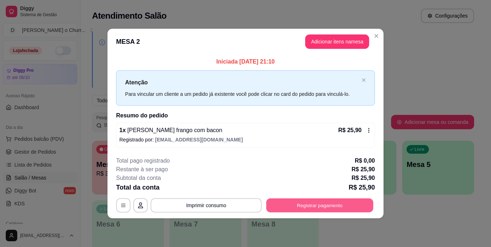
click at [304, 204] on button "Registrar pagamento" at bounding box center [319, 205] width 107 height 14
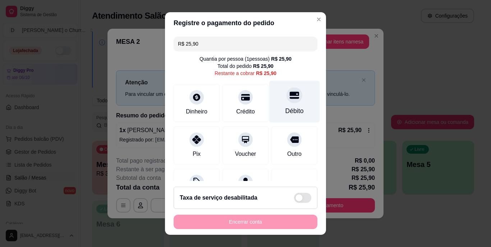
click at [288, 98] on div at bounding box center [294, 96] width 16 height 16
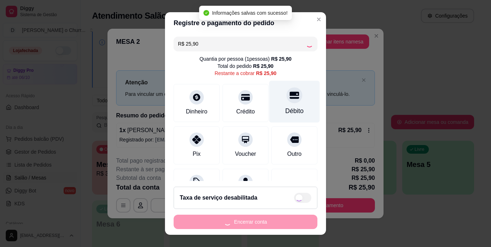
type input "R$ 0,00"
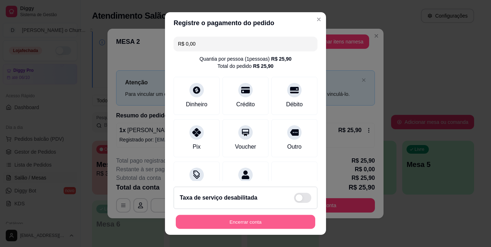
click at [247, 222] on button "Encerrar conta" at bounding box center [245, 222] width 139 height 14
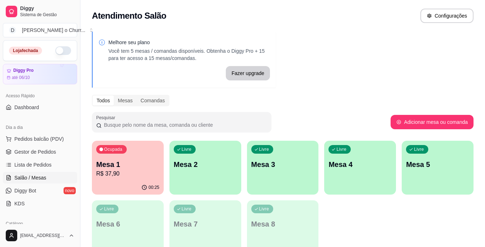
click at [167, 156] on div "Ocupada Mesa 1 R$ 37,90 00:25 Livre Mesa 2 Livre Mesa 3 Livre Mesa 4 Livre Mesa…" at bounding box center [283, 198] width 382 height 114
click at [133, 175] on p "R$ 37,90" at bounding box center [127, 174] width 63 height 9
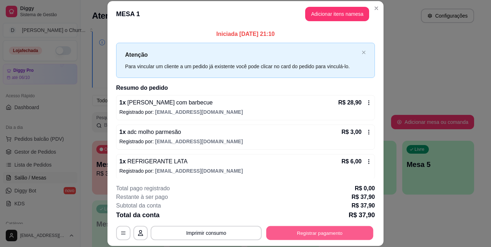
click at [316, 234] on button "Registrar pagamento" at bounding box center [319, 233] width 107 height 14
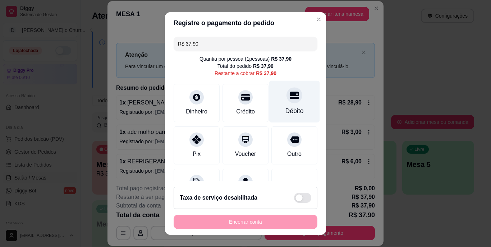
click at [286, 111] on div "Débito" at bounding box center [294, 111] width 18 height 9
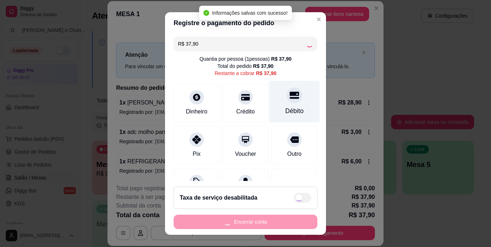
type input "R$ 0,00"
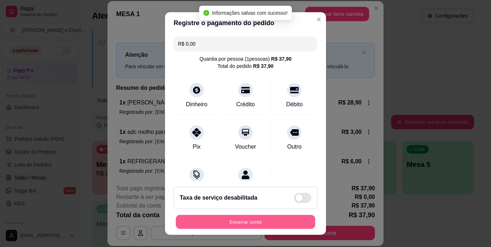
click at [252, 217] on button "Encerrar conta" at bounding box center [245, 222] width 139 height 14
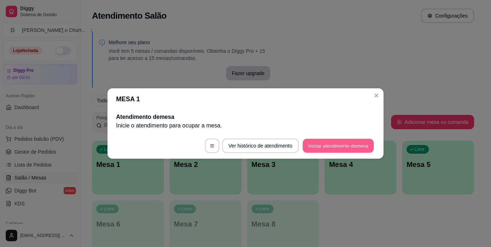
click at [323, 147] on button "Iniciar atendimento de mesa" at bounding box center [338, 146] width 71 height 14
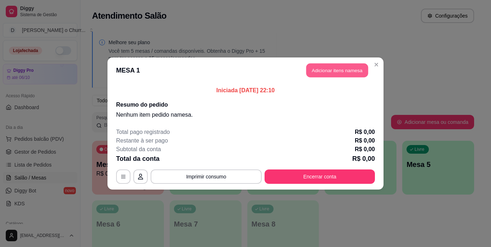
click at [339, 72] on button "Adicionar itens na mesa" at bounding box center [337, 71] width 62 height 14
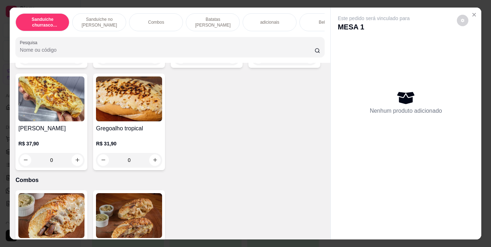
scroll to position [384, 0]
click at [75, 59] on icon "increase-product-quantity" at bounding box center [77, 58] width 4 height 4
click at [75, 60] on icon "increase-product-quantity" at bounding box center [77, 57] width 5 height 5
type input "2"
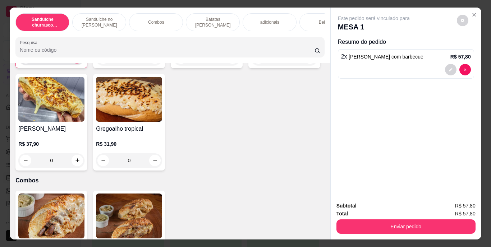
scroll to position [384, 0]
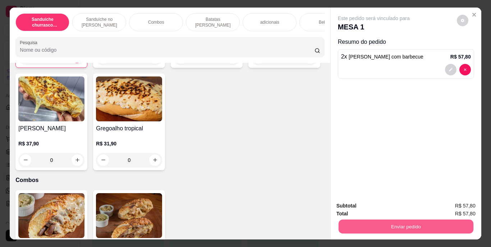
click at [399, 220] on button "Enviar pedido" at bounding box center [405, 227] width 135 height 14
click at [454, 203] on button "Enviar pedido" at bounding box center [457, 206] width 40 height 13
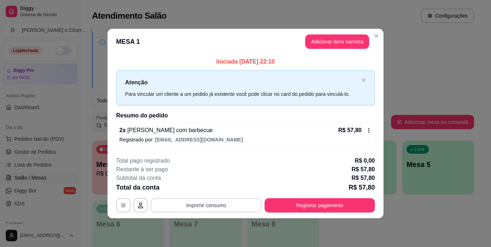
click at [204, 204] on button "Imprimir consumo" at bounding box center [206, 205] width 111 height 14
click at [210, 189] on button "IMPRESSORA" at bounding box center [208, 188] width 50 height 11
click at [214, 209] on button "Imprimir consumo" at bounding box center [206, 205] width 108 height 14
click at [208, 187] on button "IMPRESSORA" at bounding box center [208, 188] width 50 height 11
click at [335, 41] on button "Adicionar itens na mesa" at bounding box center [337, 41] width 64 height 14
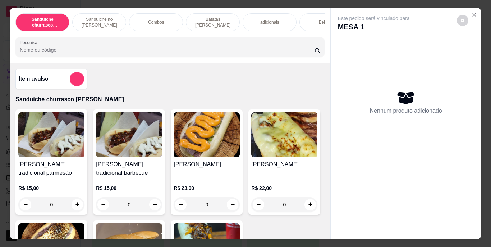
scroll to position [108, 0]
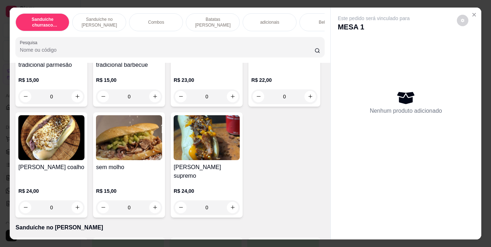
click at [312, 20] on div "Bebidas" at bounding box center [326, 22] width 54 height 18
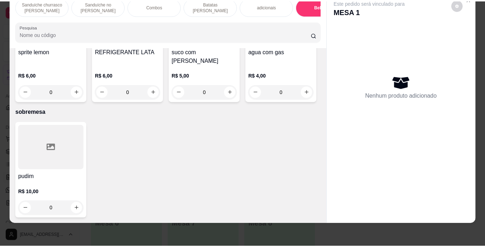
scroll to position [1395, 0]
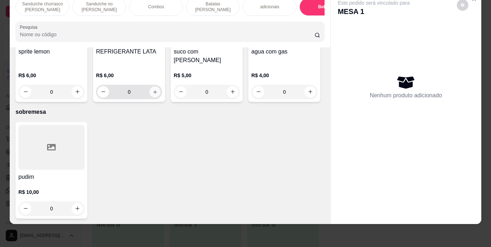
click at [158, 95] on icon "increase-product-quantity" at bounding box center [154, 91] width 5 height 5
type input "2"
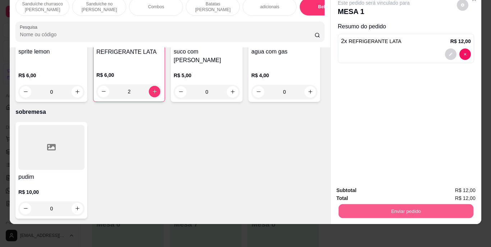
click at [404, 207] on button "Enviar pedido" at bounding box center [405, 211] width 135 height 14
click at [452, 188] on button "Enviar pedido" at bounding box center [457, 187] width 40 height 13
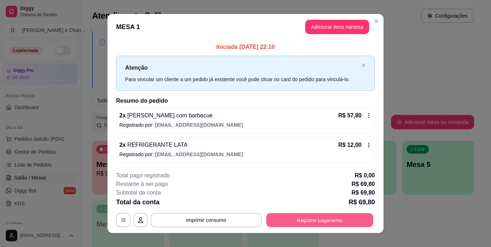
click at [328, 220] on button "Registrar pagamento" at bounding box center [319, 220] width 107 height 14
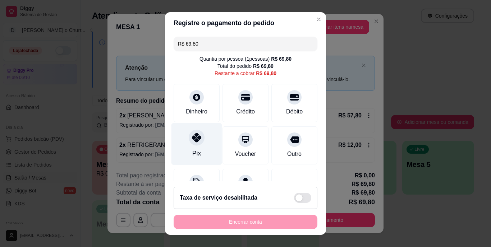
click at [202, 147] on div "Pix" at bounding box center [196, 144] width 51 height 42
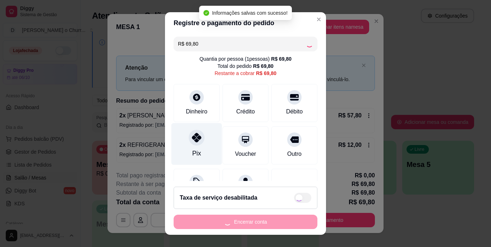
type input "R$ 0,00"
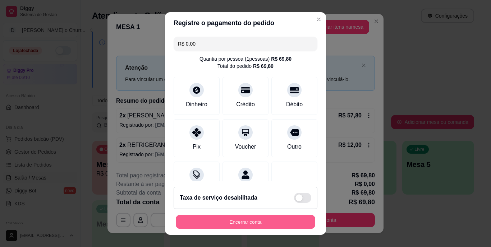
click at [240, 226] on button "Encerrar conta" at bounding box center [245, 222] width 139 height 14
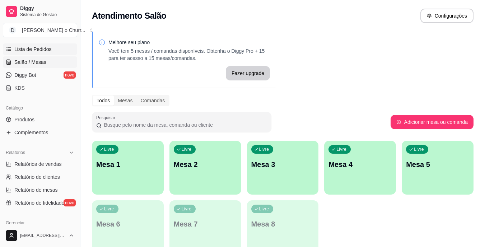
scroll to position [122, 0]
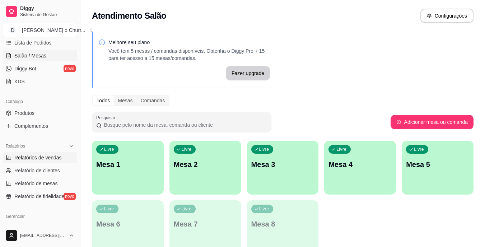
click at [34, 157] on span "Relatórios de vendas" at bounding box center [37, 157] width 47 height 7
select select "ALL"
select select "0"
